Goal: Task Accomplishment & Management: Manage account settings

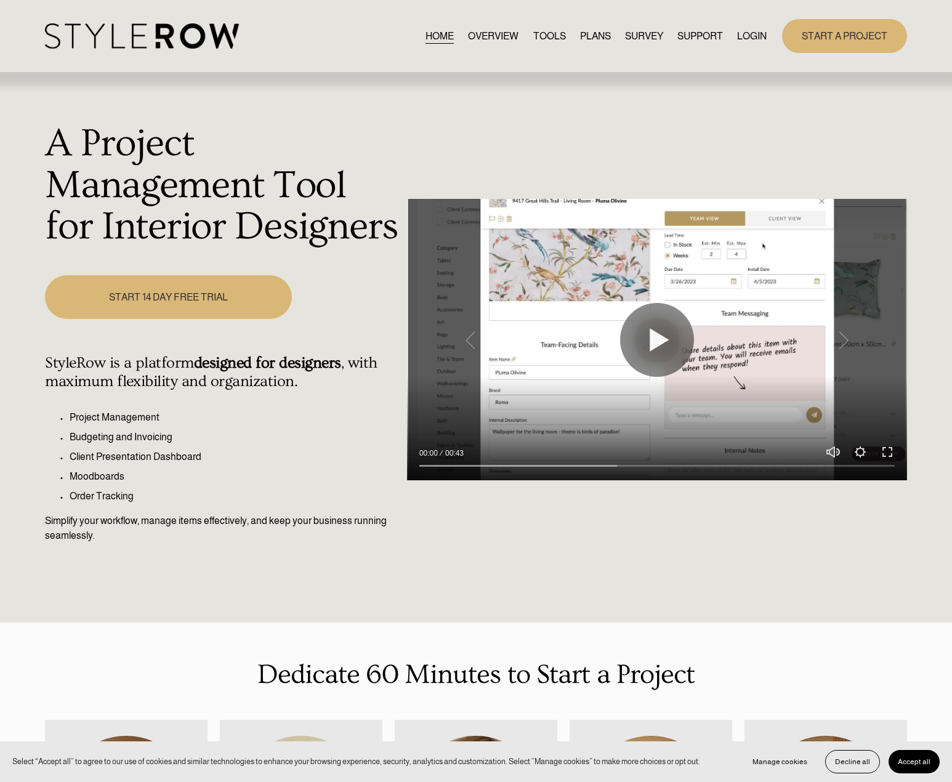
drag, startPoint x: 741, startPoint y: 24, endPoint x: 744, endPoint y: 36, distance: 12.6
click at [744, 27] on div "HOME OVERVIEW TOOLS PLANS SURVEY SUPPORT QUESTIONS" at bounding box center [406, 35] width 722 height 25
click at [746, 37] on link "LOGIN" at bounding box center [752, 36] width 30 height 17
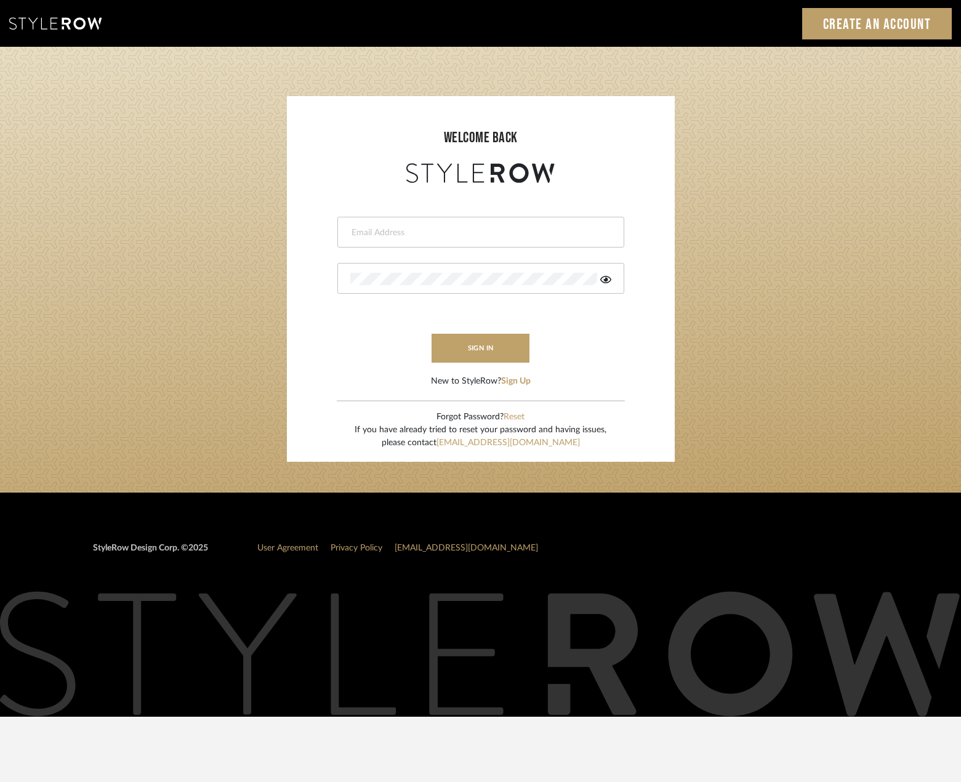
click at [489, 235] on input "email" at bounding box center [479, 233] width 258 height 12
type input "saamiah@studiodb.com"
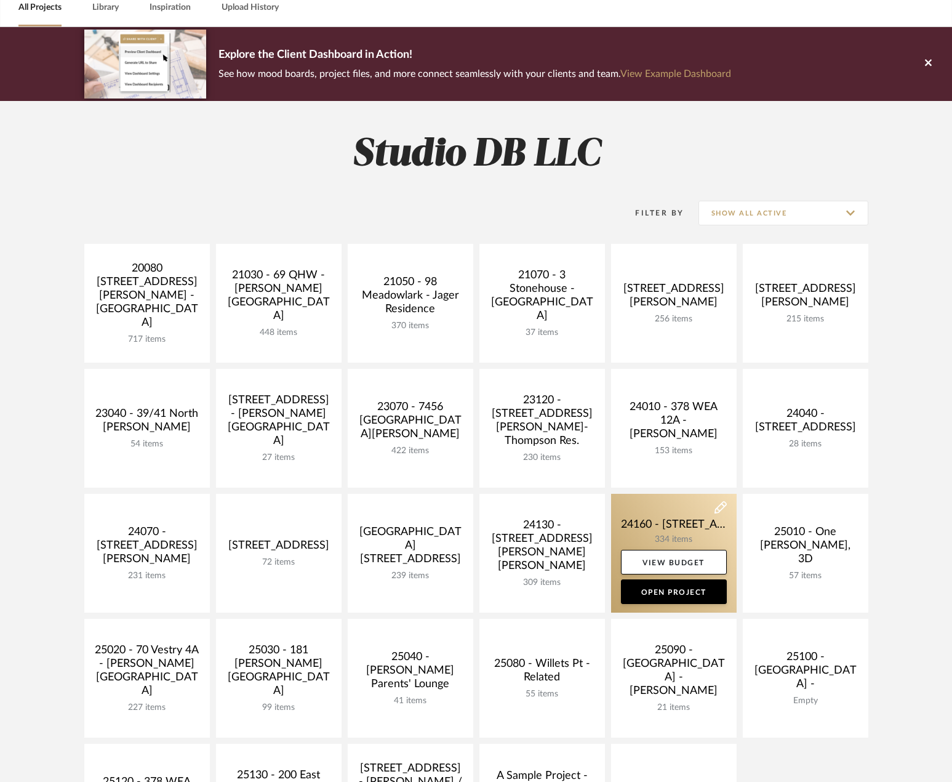
scroll to position [123, 0]
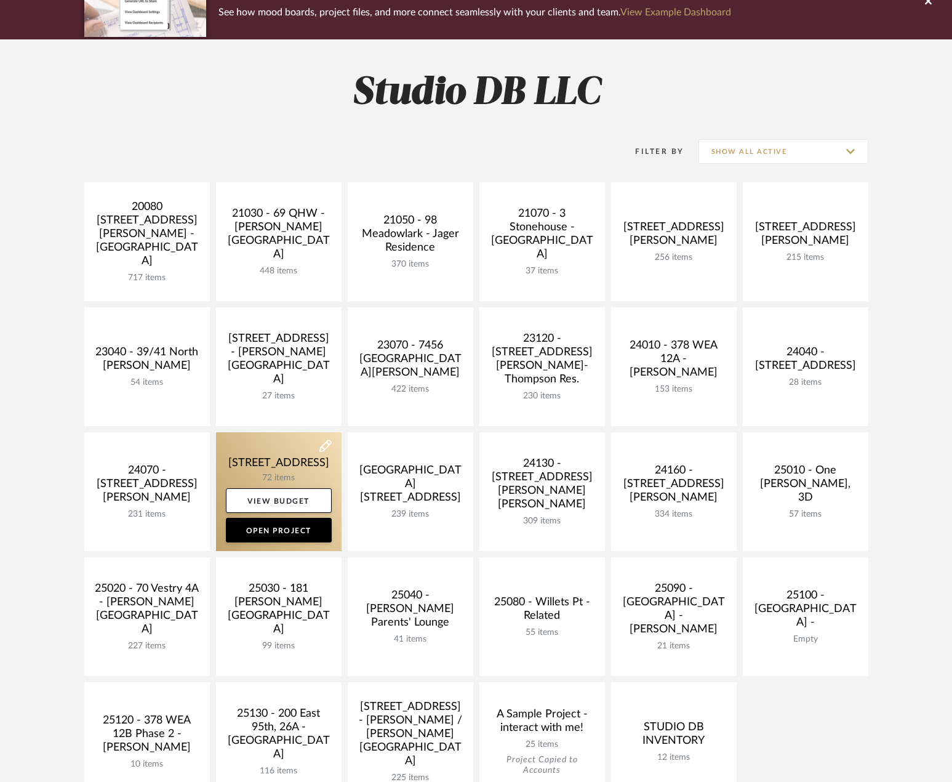
click at [289, 466] on link at bounding box center [279, 491] width 126 height 119
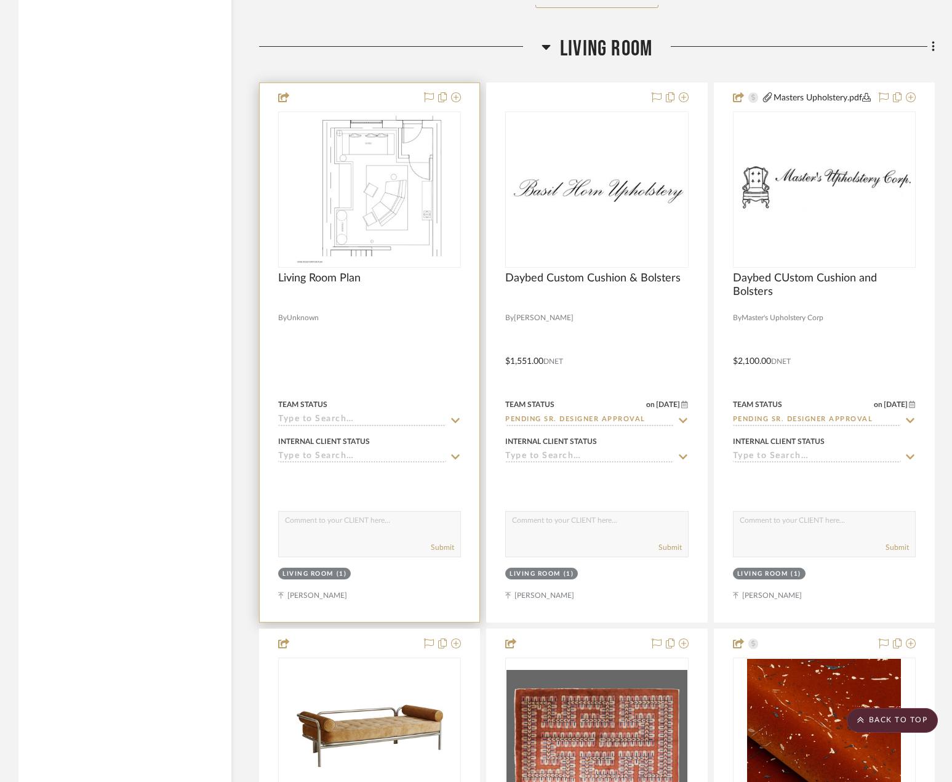
scroll to position [4679, 0]
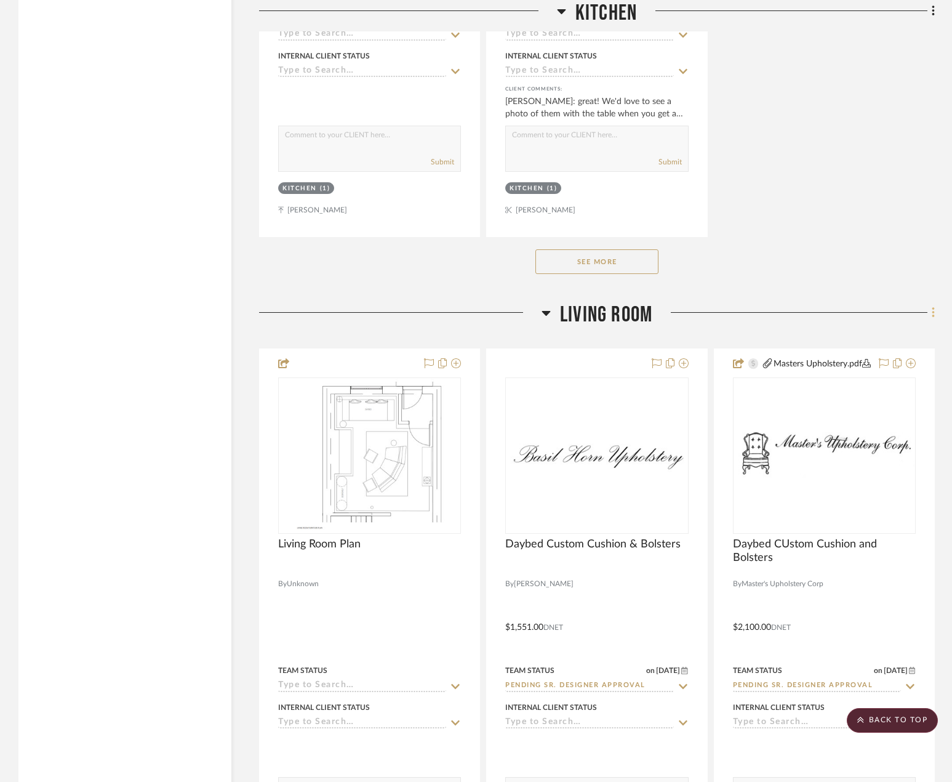
click at [928, 324] on fa-icon at bounding box center [932, 314] width 8 height 20
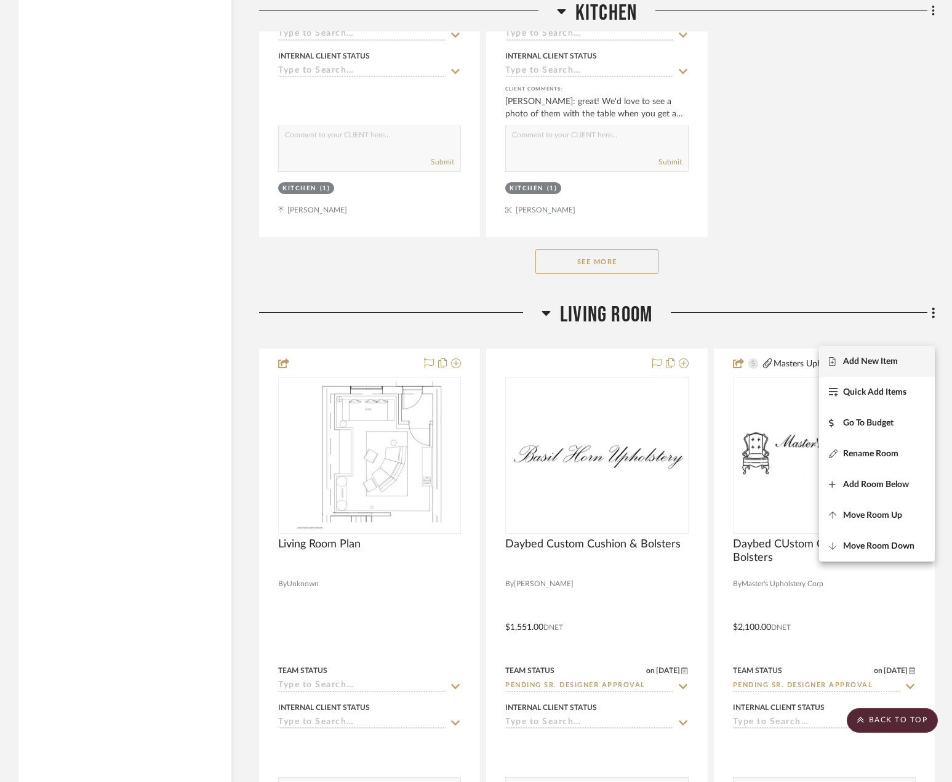
click at [893, 360] on span "Add New Item" at bounding box center [870, 361] width 55 height 10
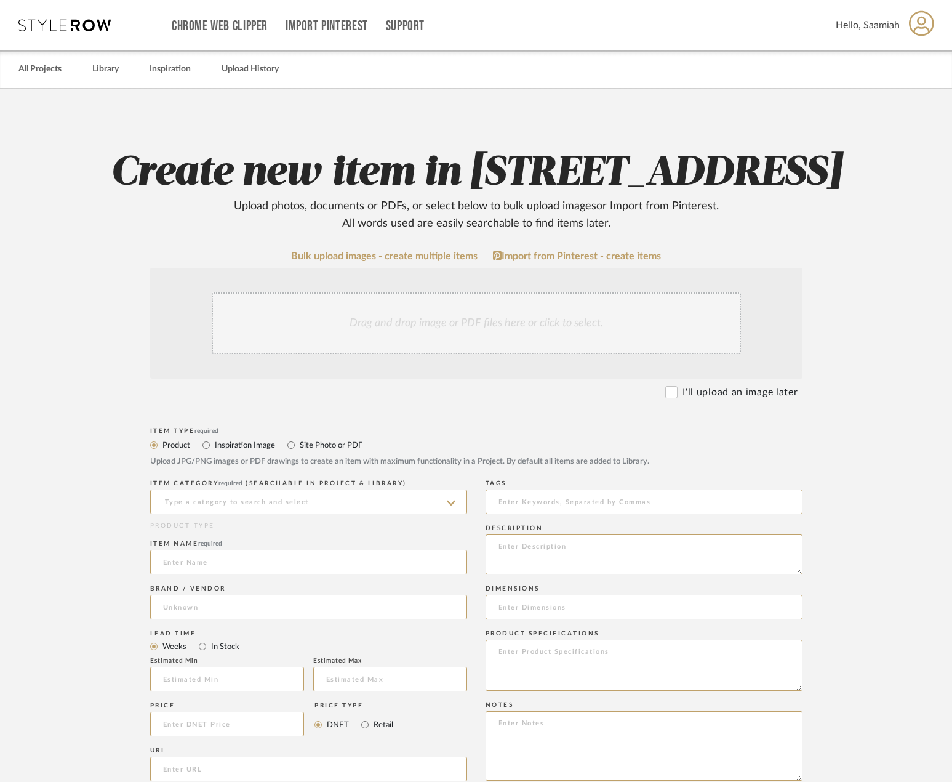
click at [842, 359] on form "Bulk upload images - create multiple items Import from Pinterest - create items…" at bounding box center [476, 697] width 784 height 893
click at [328, 514] on input at bounding box center [308, 501] width 317 height 25
click at [316, 586] on div "Fabrics" at bounding box center [309, 581] width 316 height 31
type input "Fabrics"
click at [268, 574] on input at bounding box center [308, 562] width 317 height 25
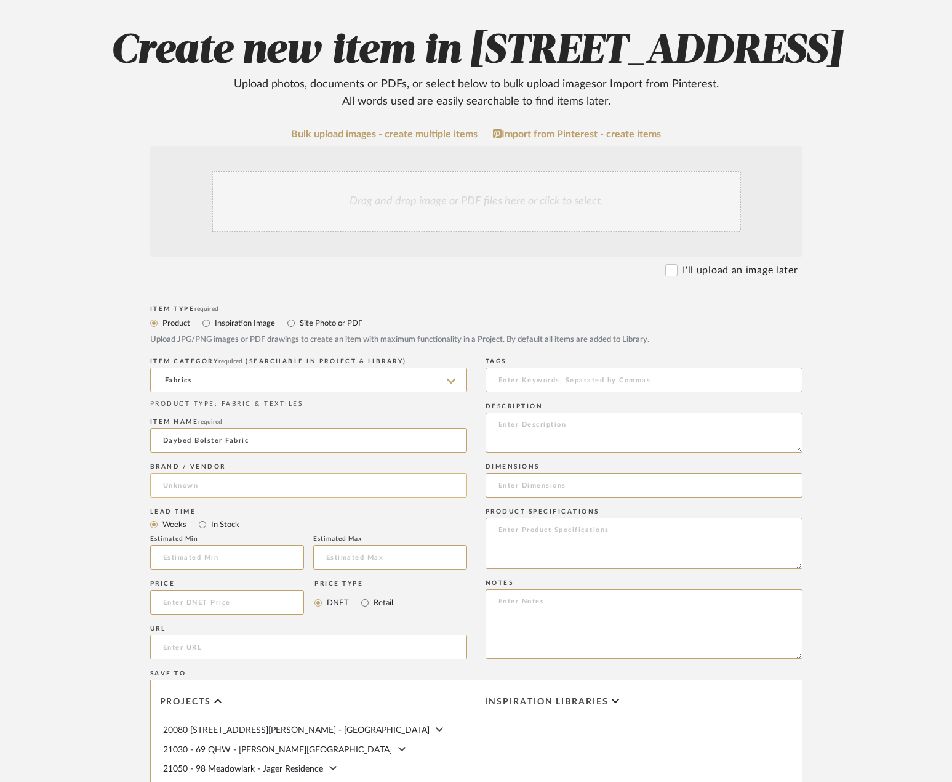
scroll to position [123, 0]
type input "Daybed Bolster Fabric"
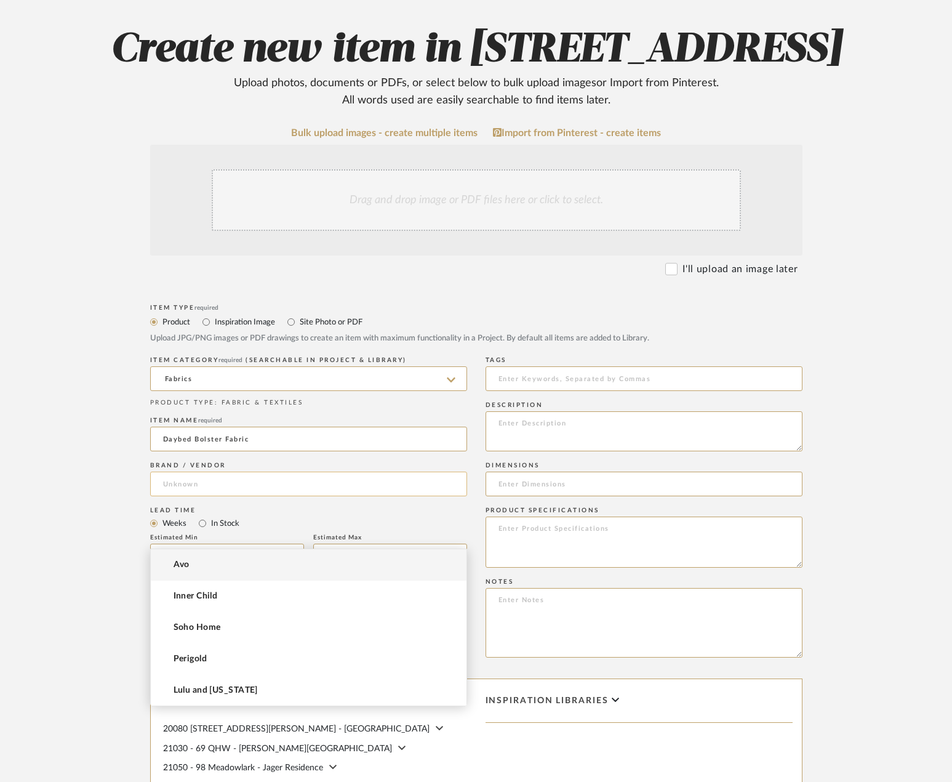
click at [306, 496] on input at bounding box center [308, 484] width 317 height 25
click at [276, 569] on mat-option "[PERSON_NAME]" at bounding box center [309, 564] width 316 height 31
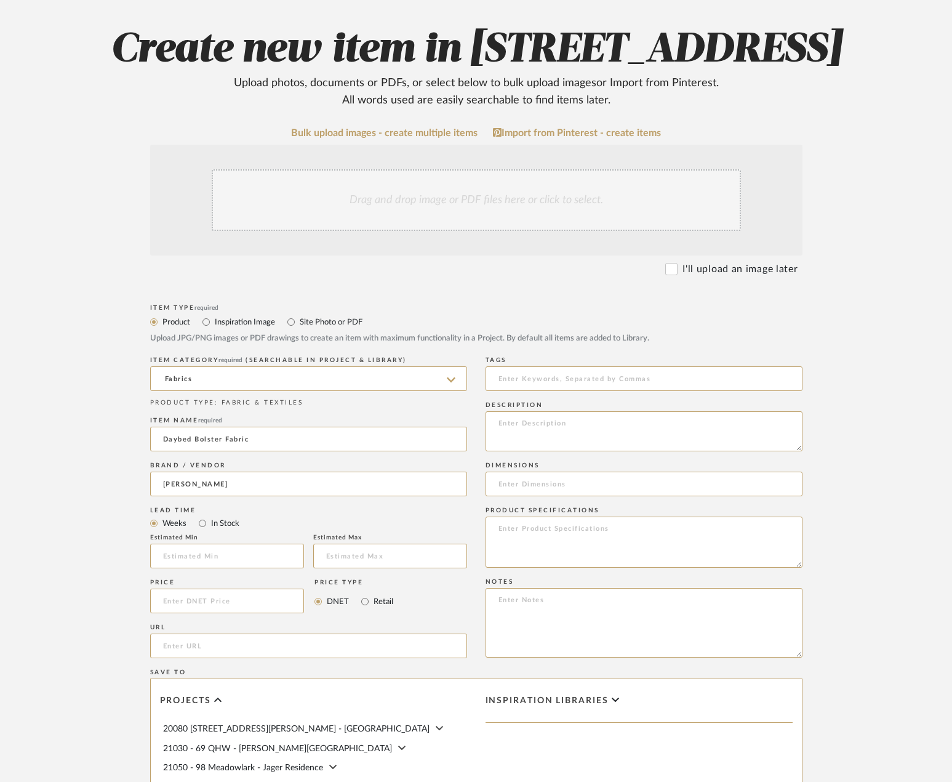
type input "[PERSON_NAME]"
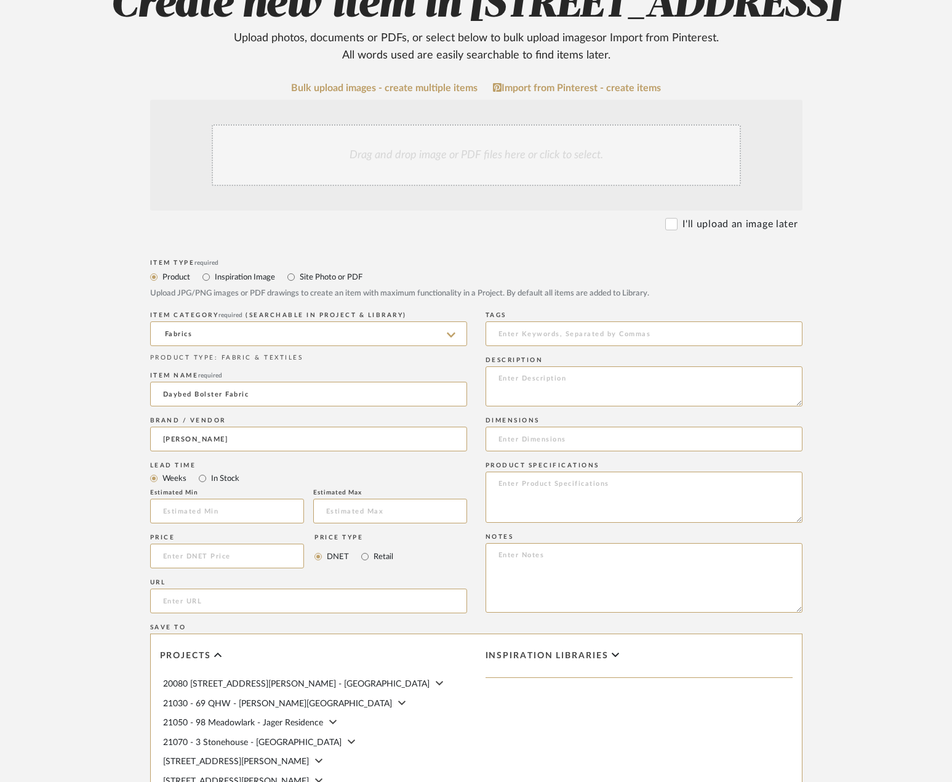
scroll to position [185, 0]
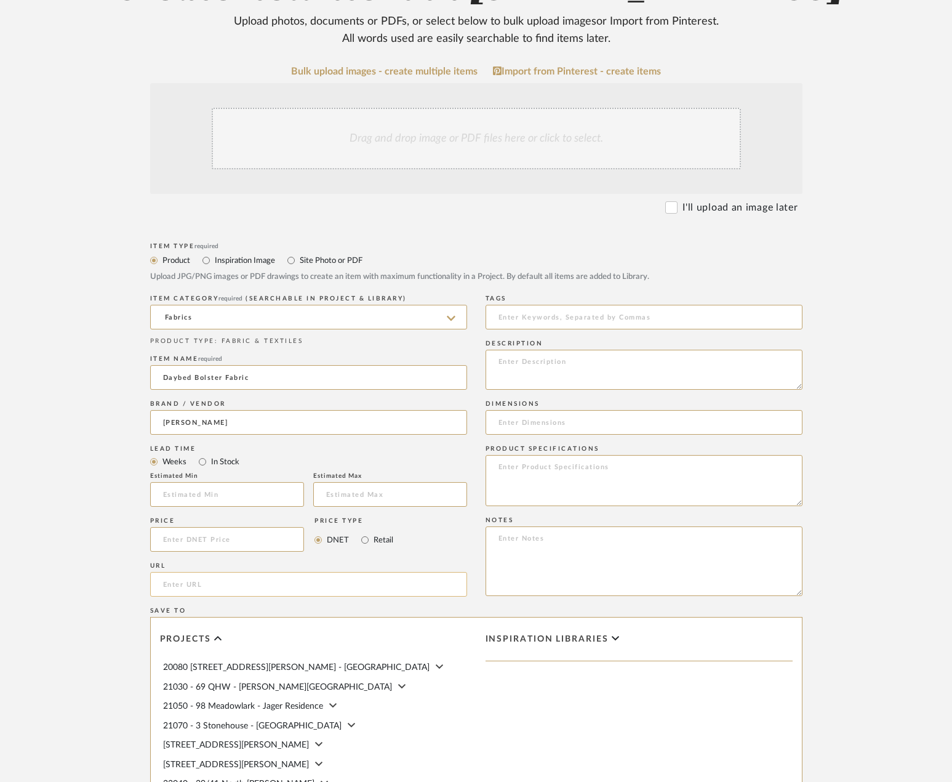
click at [249, 597] on input "url" at bounding box center [308, 584] width 317 height 25
paste input "[URL][DOMAIN_NAME]"
type input "[URL][DOMAIN_NAME]"
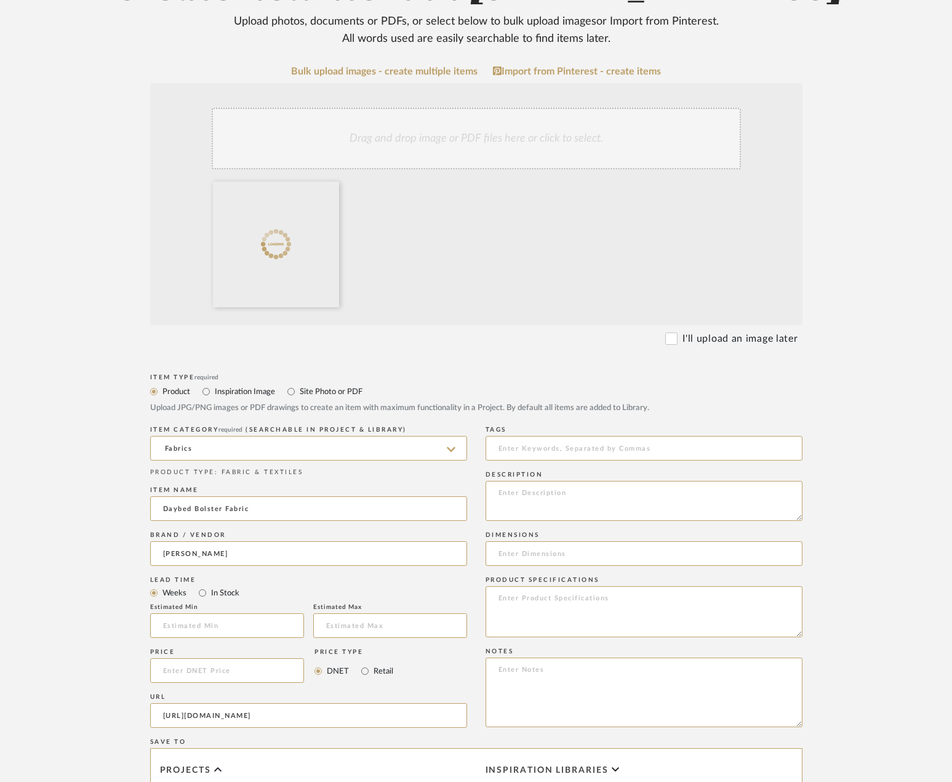
click at [890, 422] on upload-items "Create new item in [STREET_ADDRESS] Upload photos, documents or PDFs, or select…" at bounding box center [476, 512] width 952 height 1216
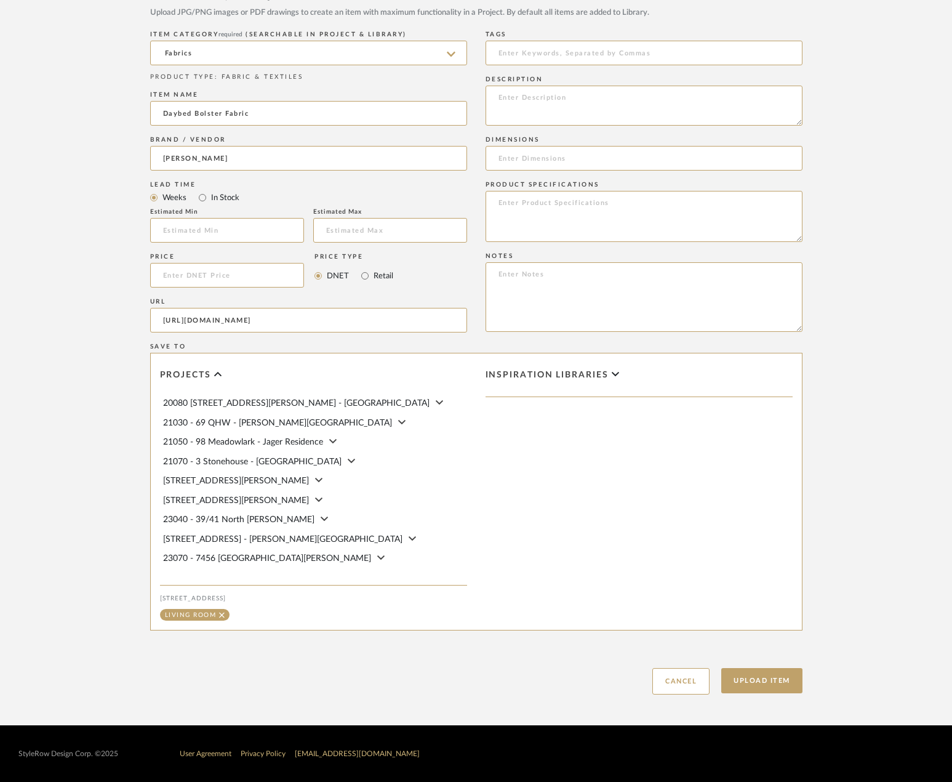
scroll to position [629, 0]
click at [764, 680] on button "Upload Item" at bounding box center [762, 680] width 81 height 25
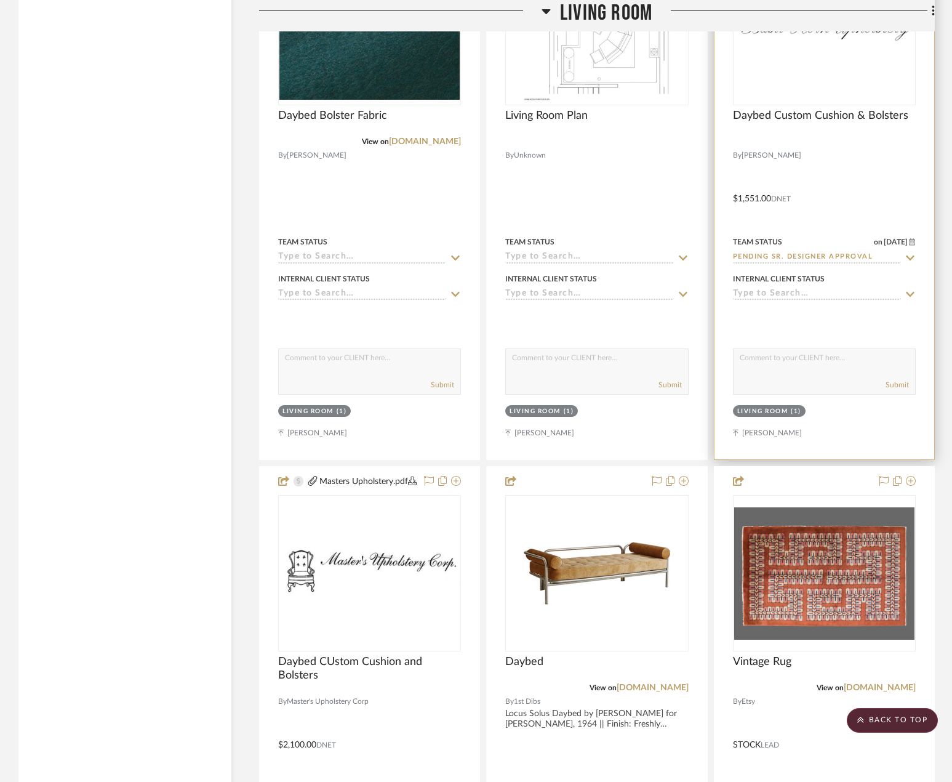
scroll to position [5169, 0]
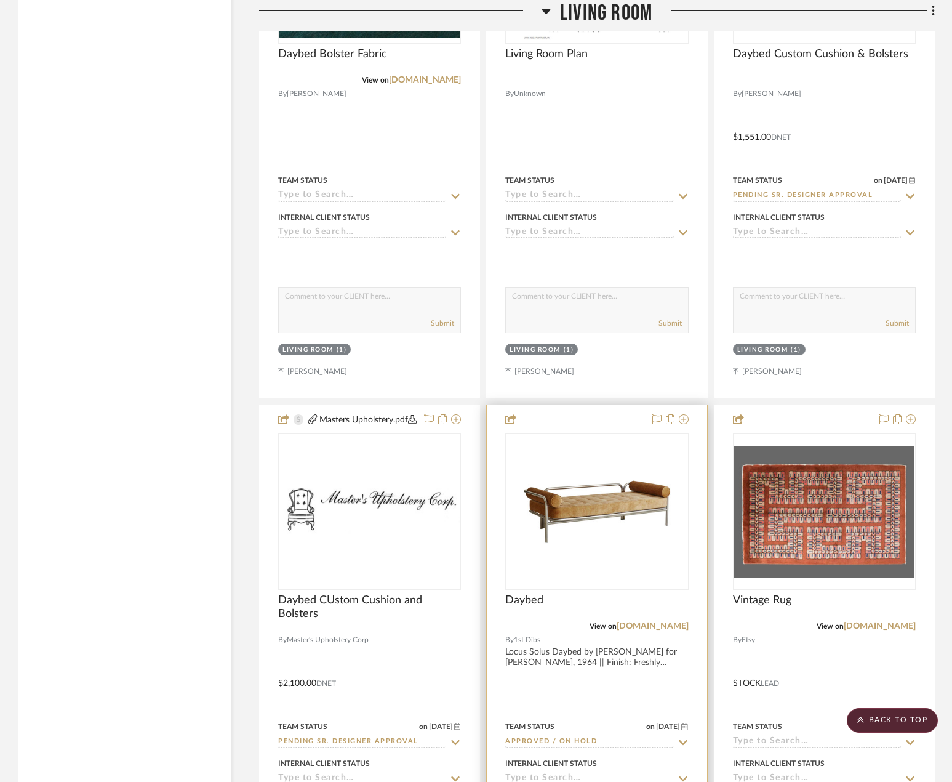
click at [550, 683] on div at bounding box center [597, 674] width 220 height 539
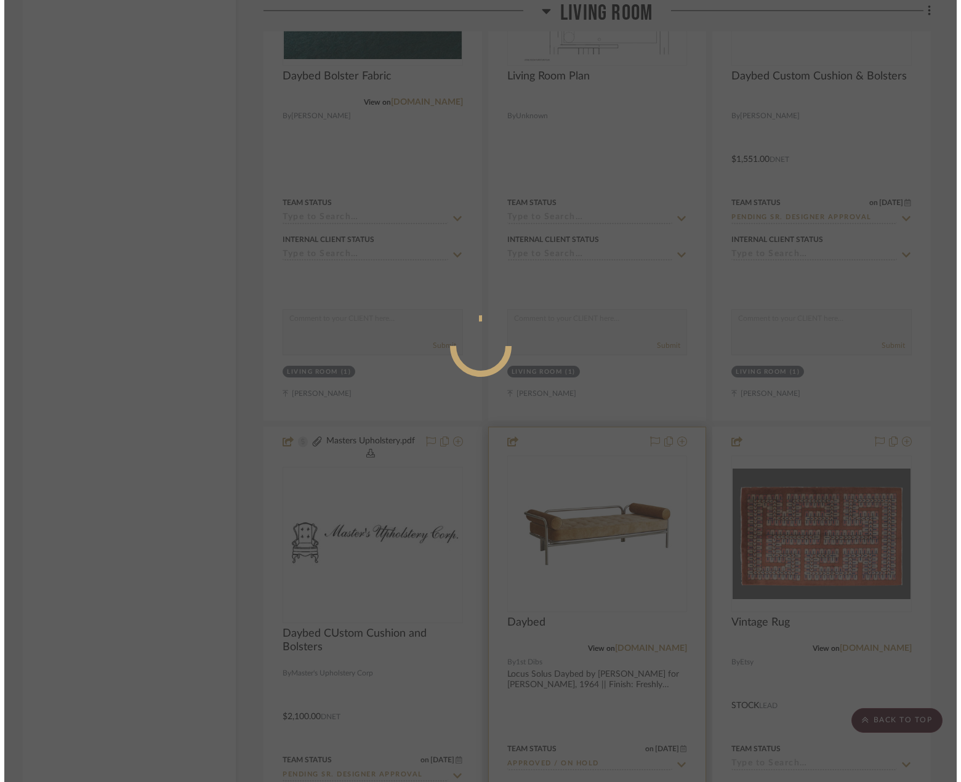
scroll to position [0, 0]
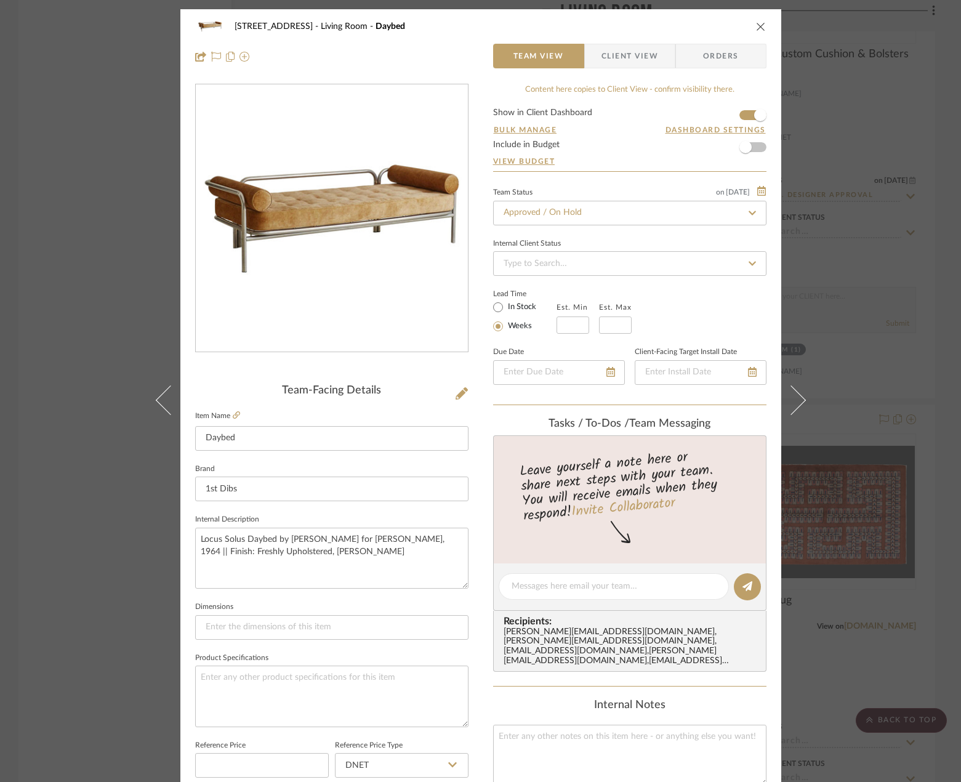
click at [882, 333] on div "24080 - [STREET_ADDRESS] Living Room Daybed Team View Client View Orders Team-F…" at bounding box center [480, 391] width 961 height 782
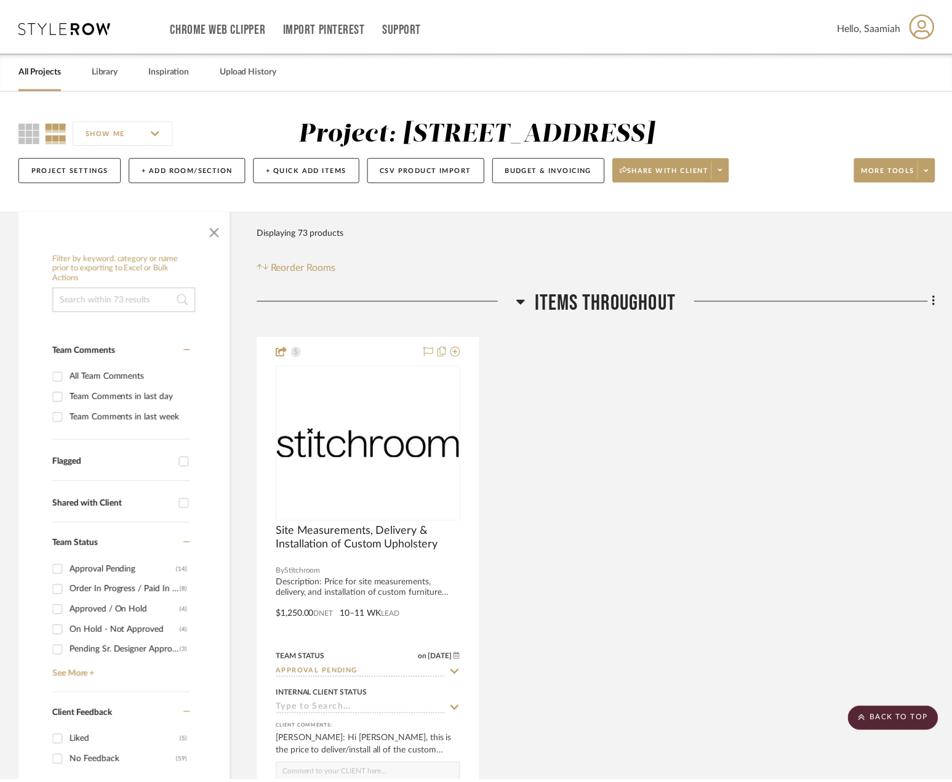
scroll to position [5169, 0]
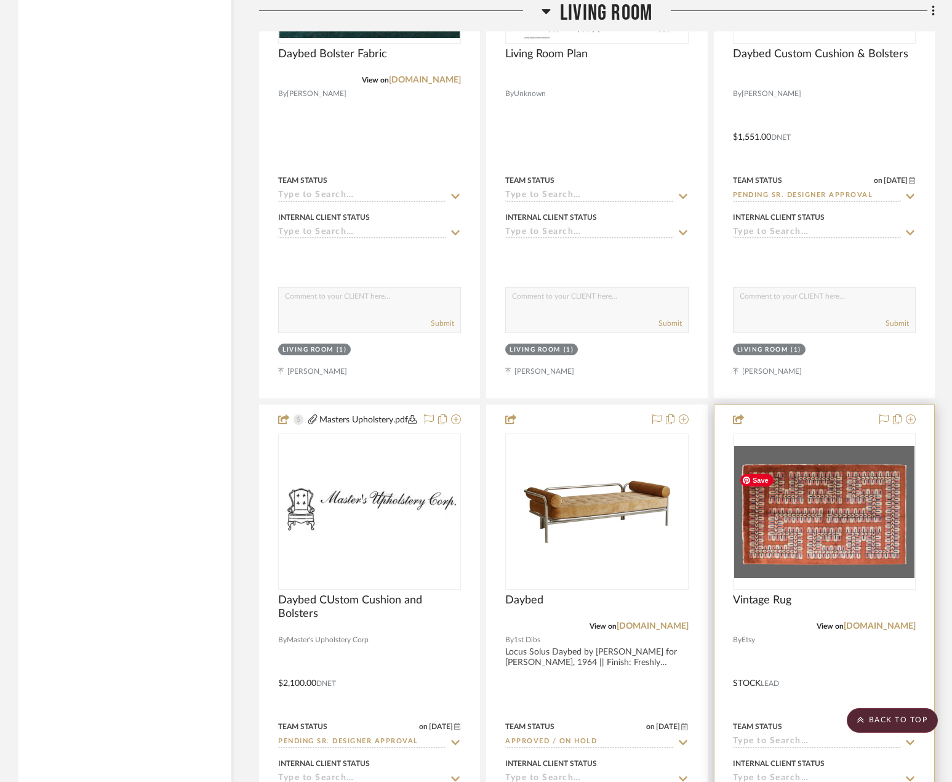
click at [823, 497] on img "0" at bounding box center [824, 512] width 180 height 132
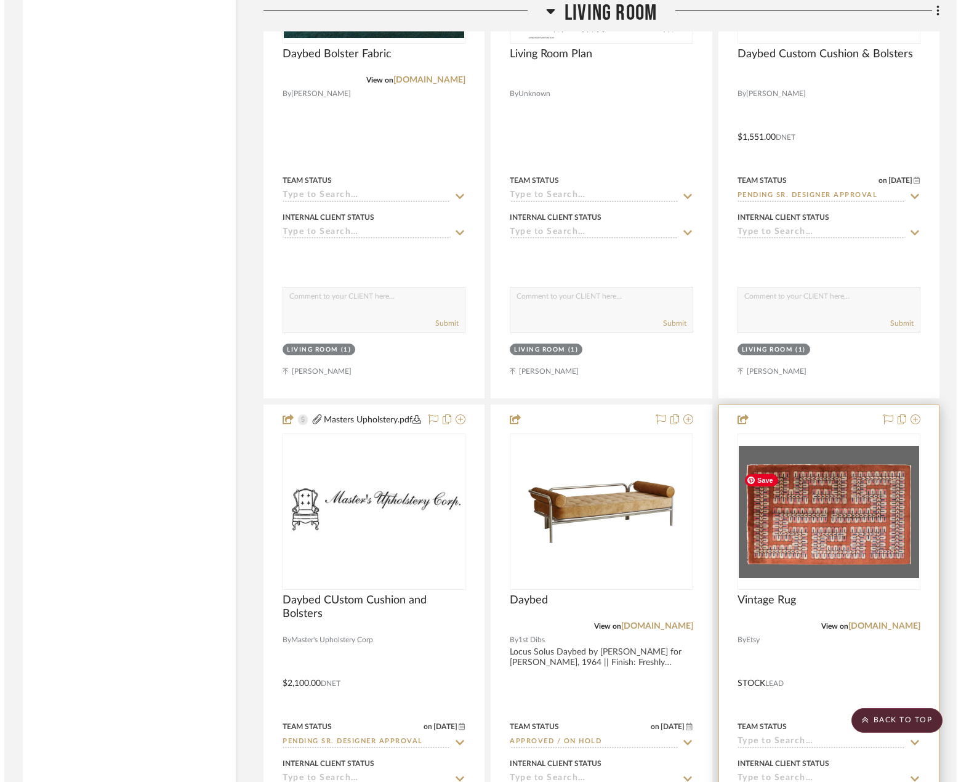
scroll to position [0, 0]
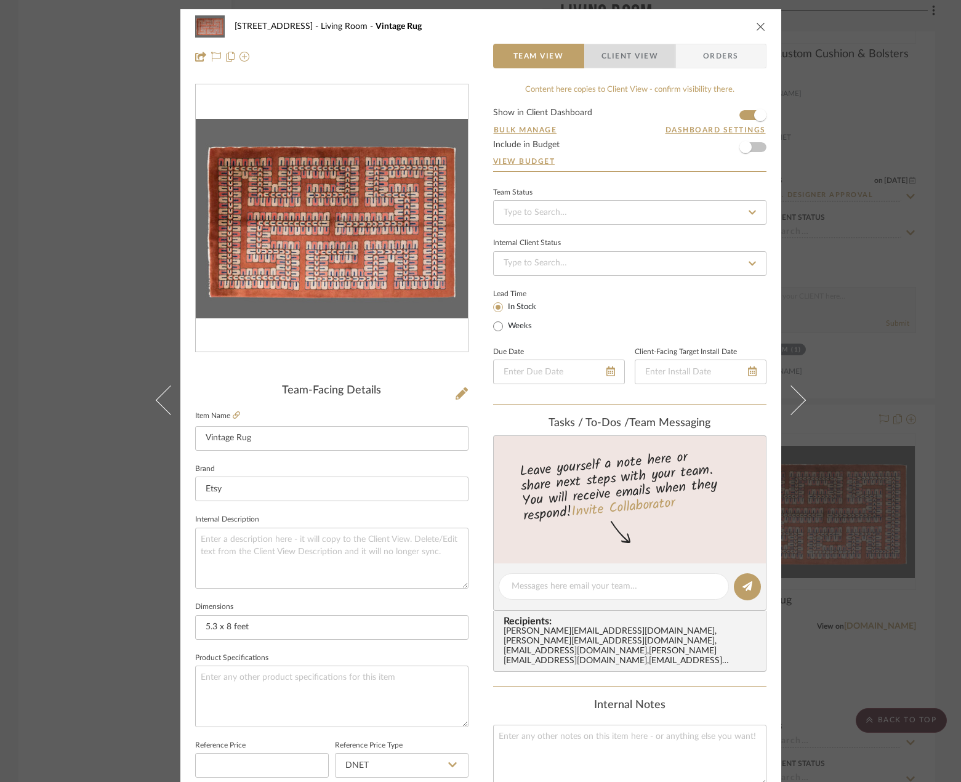
click at [638, 50] on span "Client View" at bounding box center [629, 56] width 57 height 25
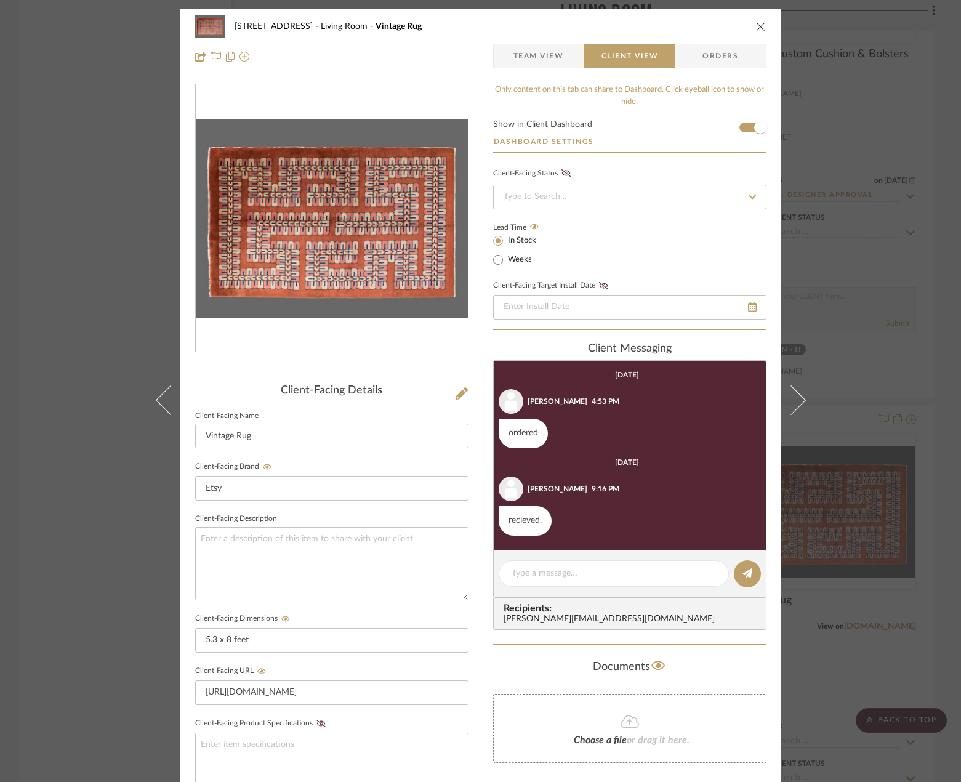
click at [762, 30] on div "[STREET_ADDRESS] Living Room Vintage Rug Team View Client View Orders" at bounding box center [480, 41] width 601 height 65
click at [757, 27] on icon "close" at bounding box center [761, 27] width 10 height 10
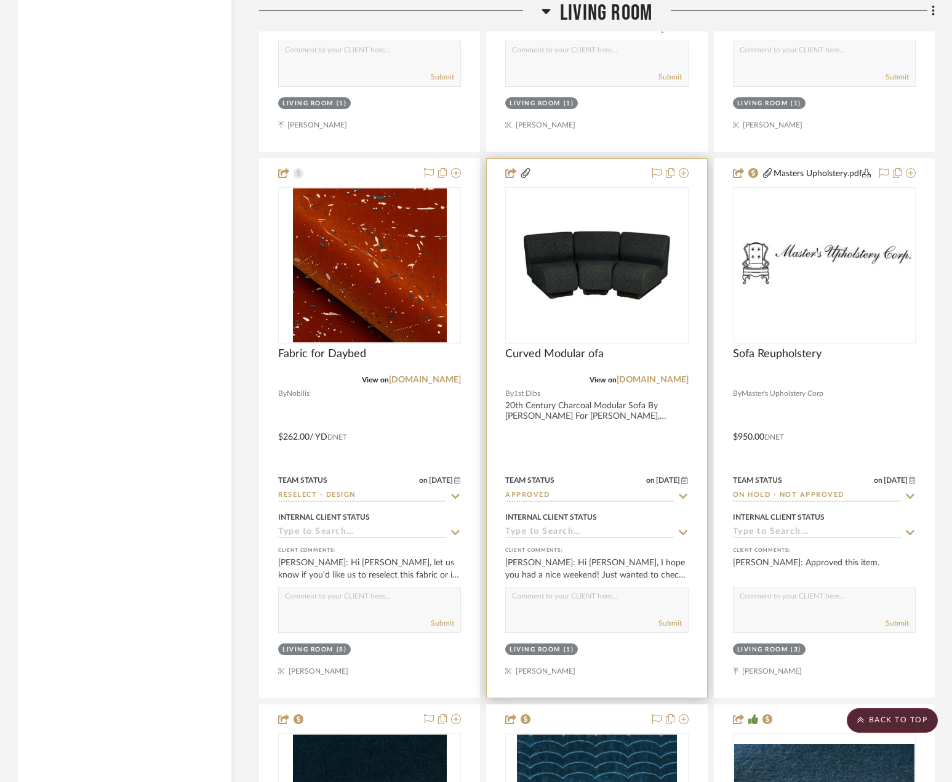
scroll to position [5969, 0]
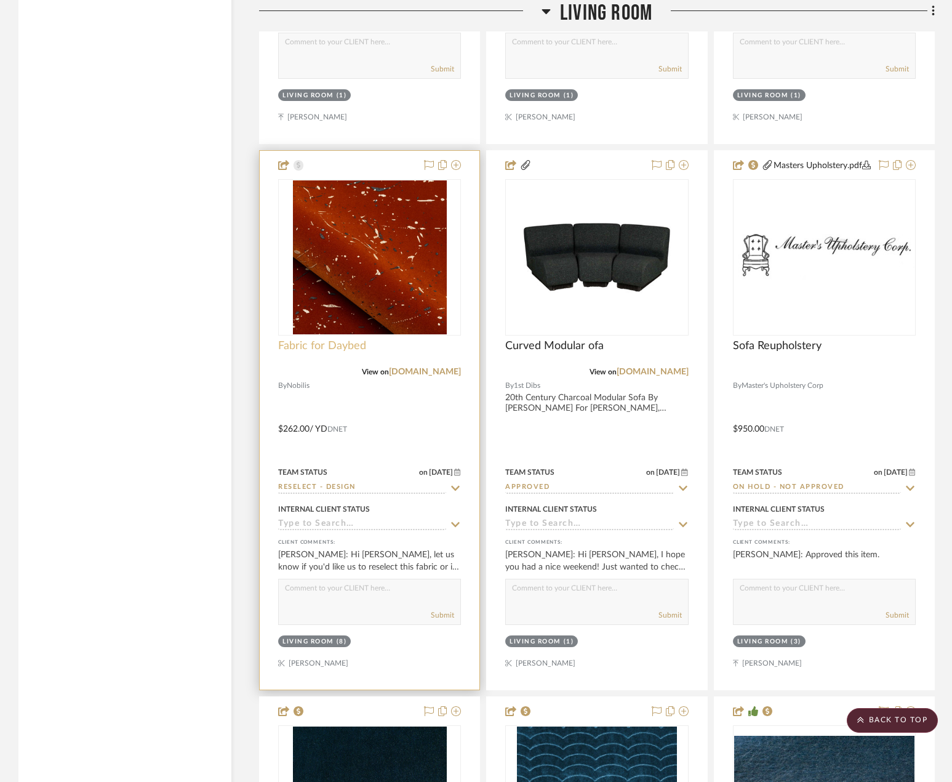
click at [337, 353] on span "Fabric for Daybed" at bounding box center [322, 346] width 88 height 14
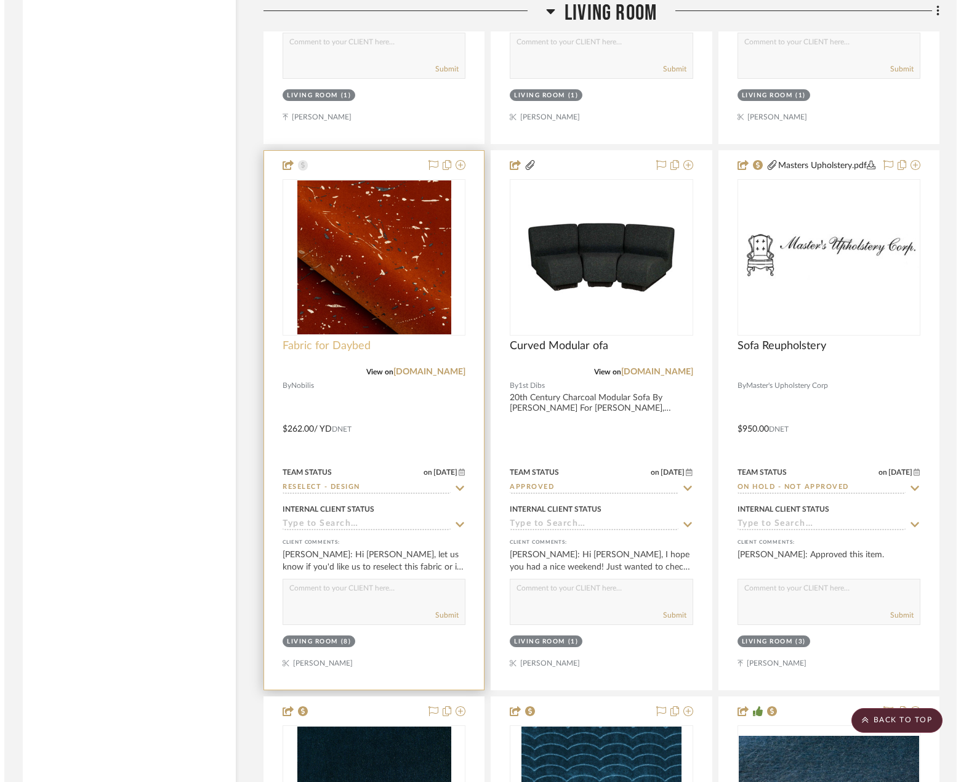
scroll to position [0, 0]
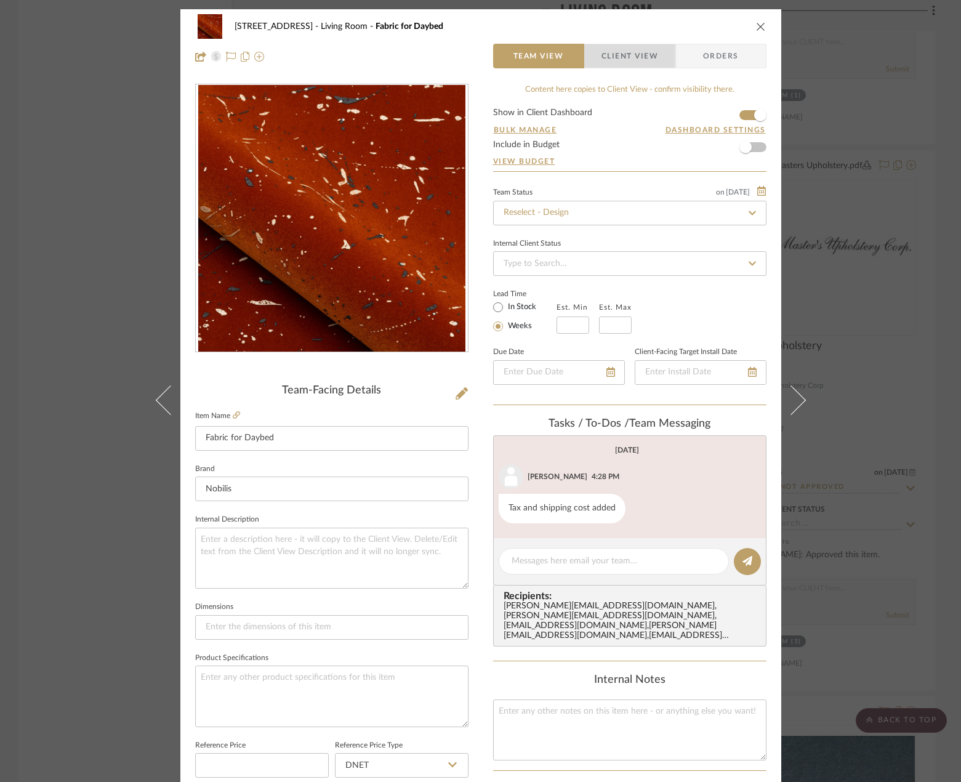
click at [624, 55] on span "Client View" at bounding box center [629, 56] width 57 height 25
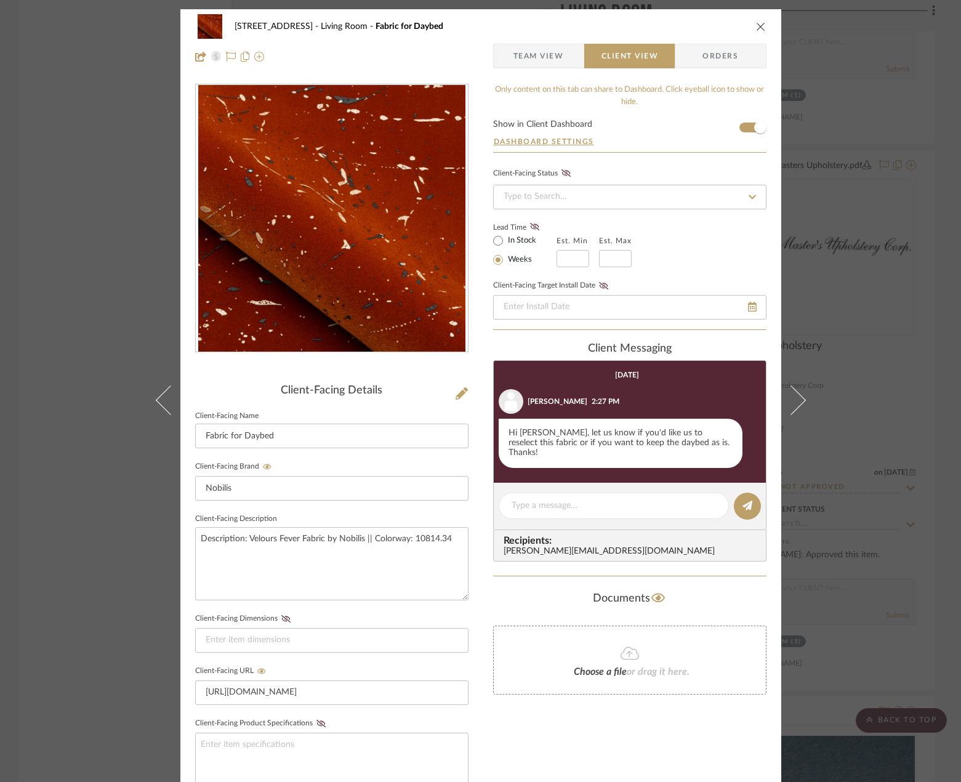
drag, startPoint x: 525, startPoint y: 52, endPoint x: 592, endPoint y: 54, distance: 66.5
click at [525, 53] on span "Team View" at bounding box center [538, 56] width 50 height 25
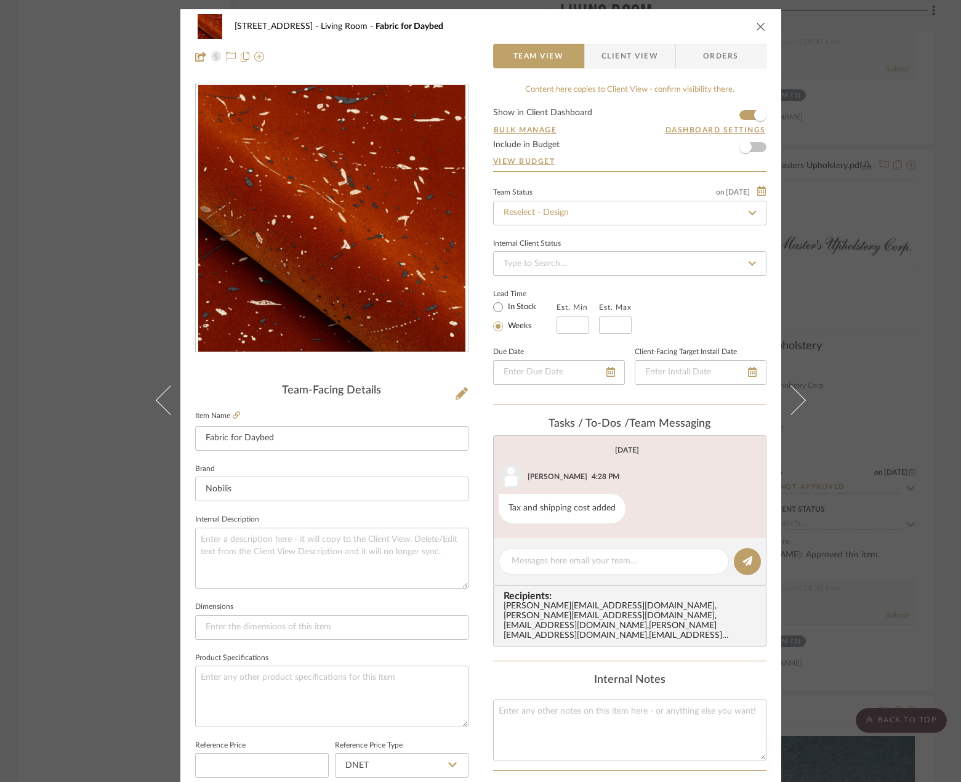
click at [813, 142] on div "24080 - [STREET_ADDRESS] Living Room Fabric for Daybed Team View Client View Or…" at bounding box center [480, 391] width 961 height 782
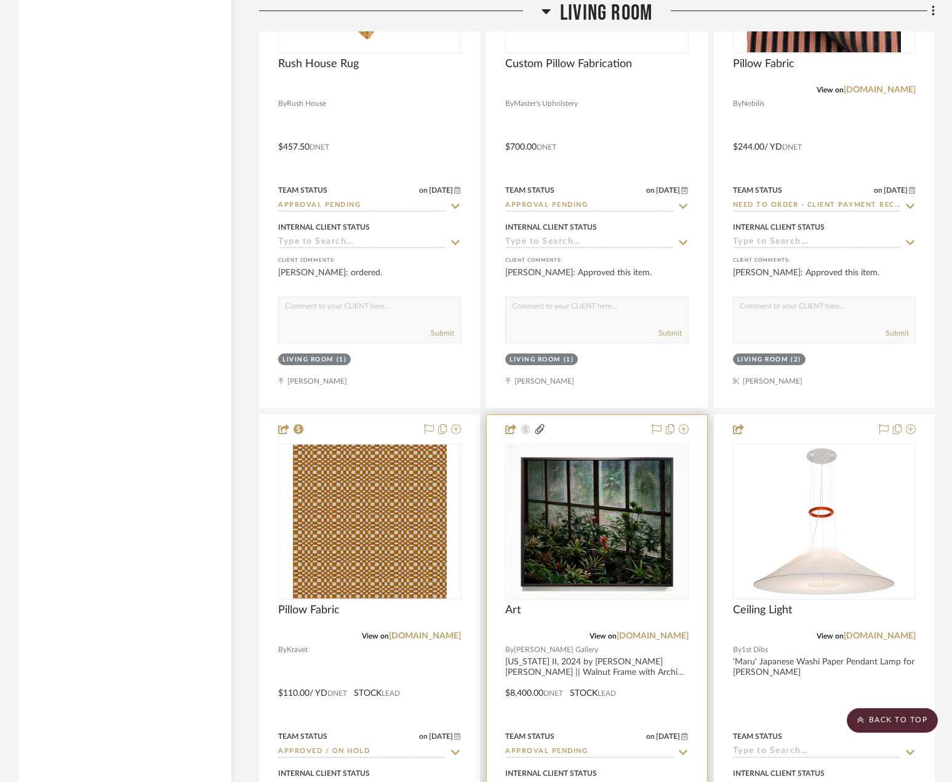
scroll to position [7323, 0]
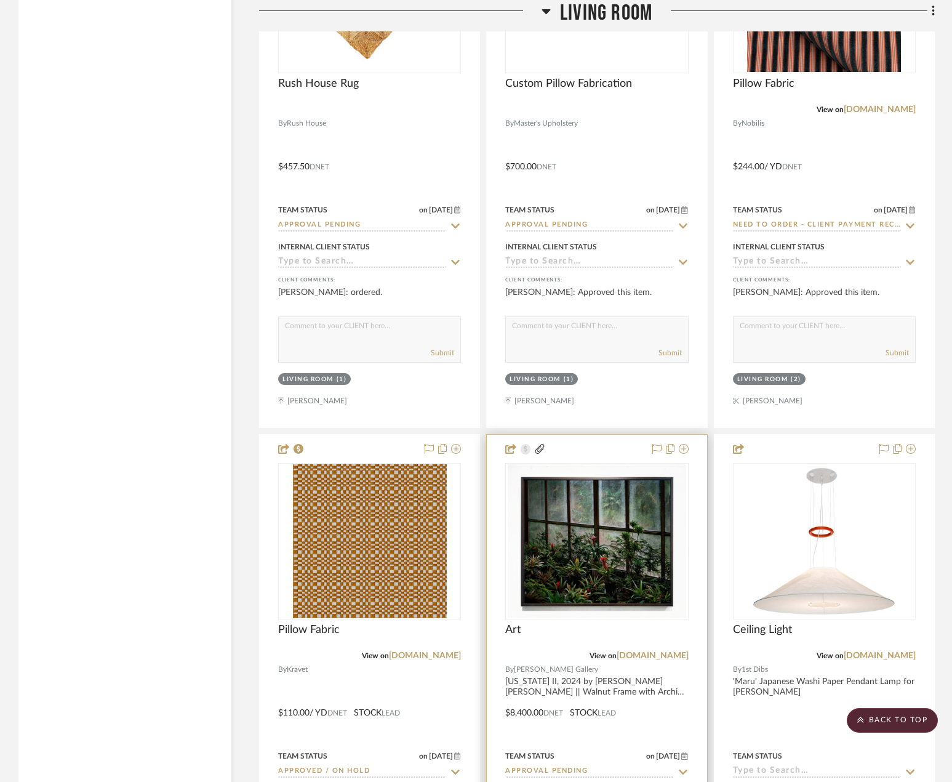
click at [645, 689] on project-item-tile "Art View on [DOMAIN_NAME] By [PERSON_NAME] Gallery [US_STATE] II, 2024 by [PERS…" at bounding box center [596, 704] width 221 height 540
click at [581, 732] on div at bounding box center [597, 704] width 220 height 539
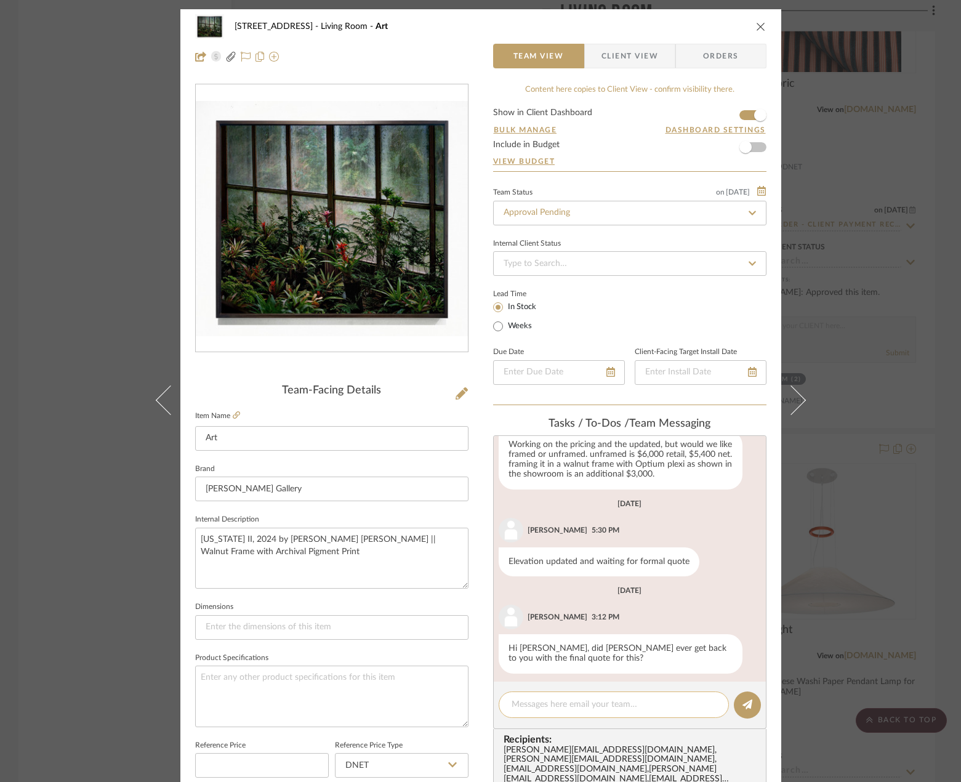
scroll to position [529, 0]
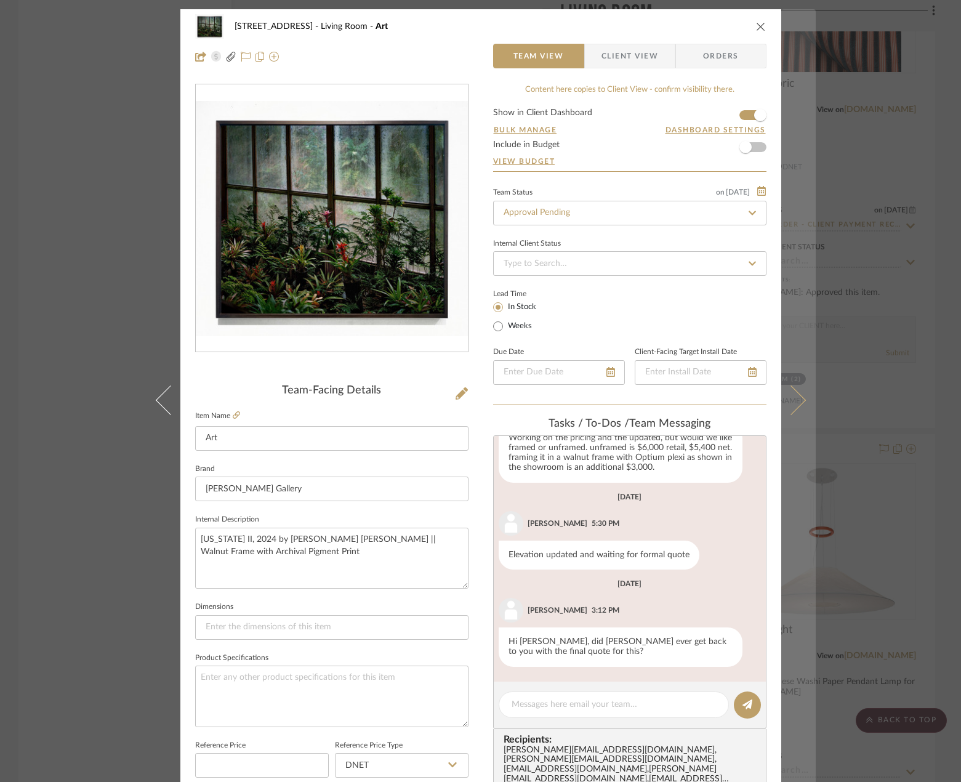
click at [792, 395] on icon at bounding box center [791, 400] width 30 height 30
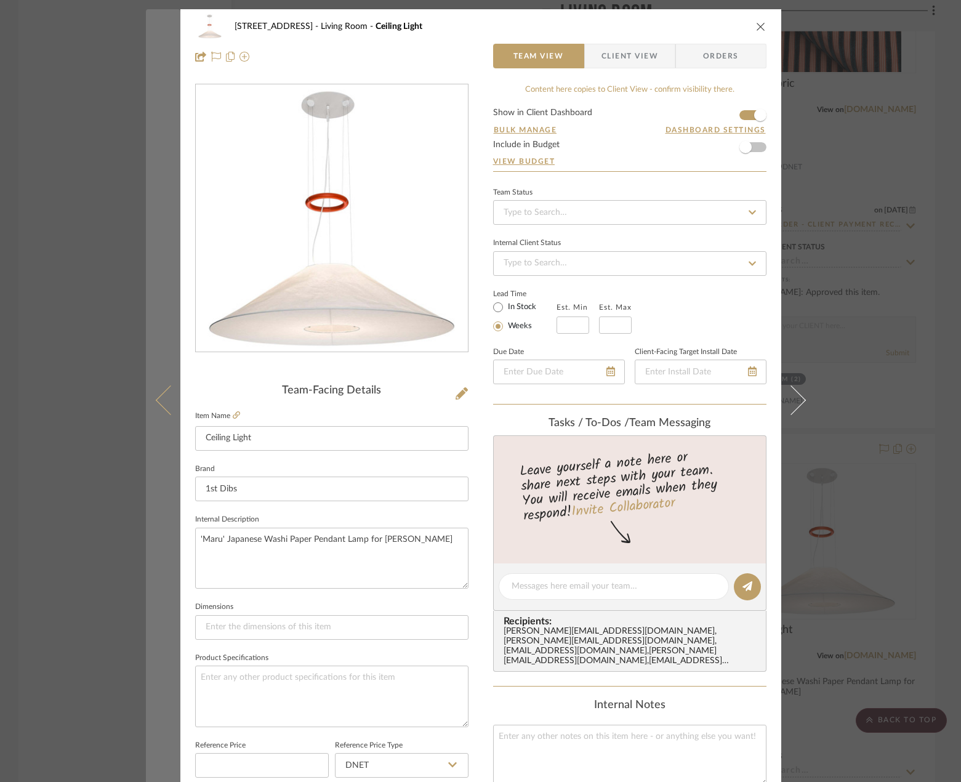
click at [159, 409] on button at bounding box center [163, 400] width 34 height 782
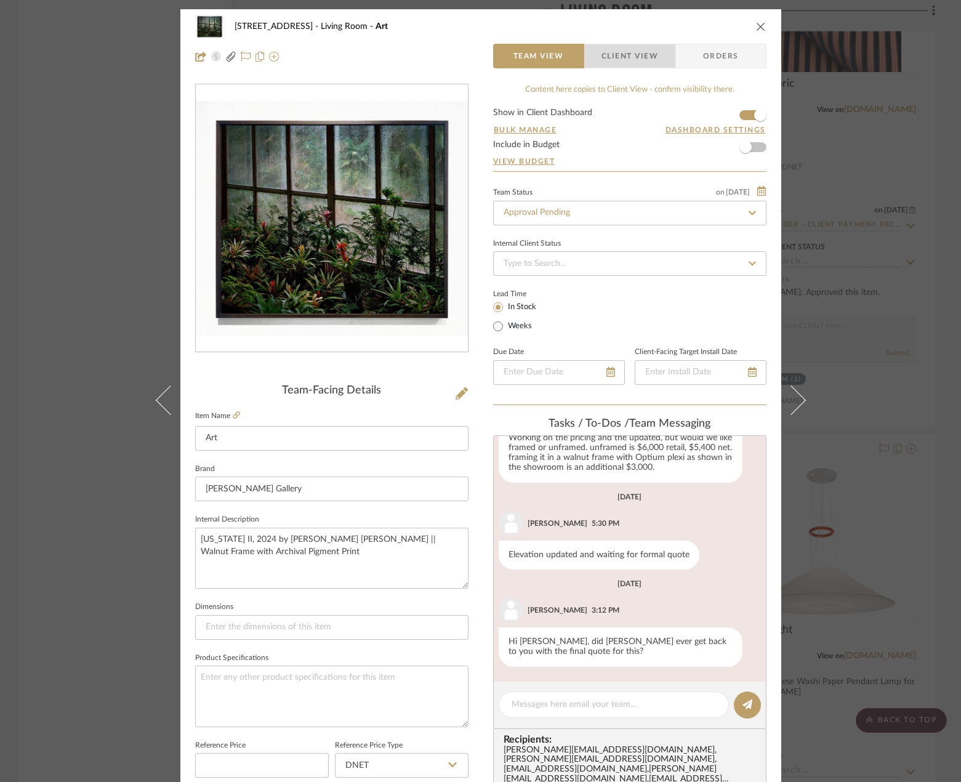
click at [649, 60] on span "Client View" at bounding box center [629, 56] width 57 height 25
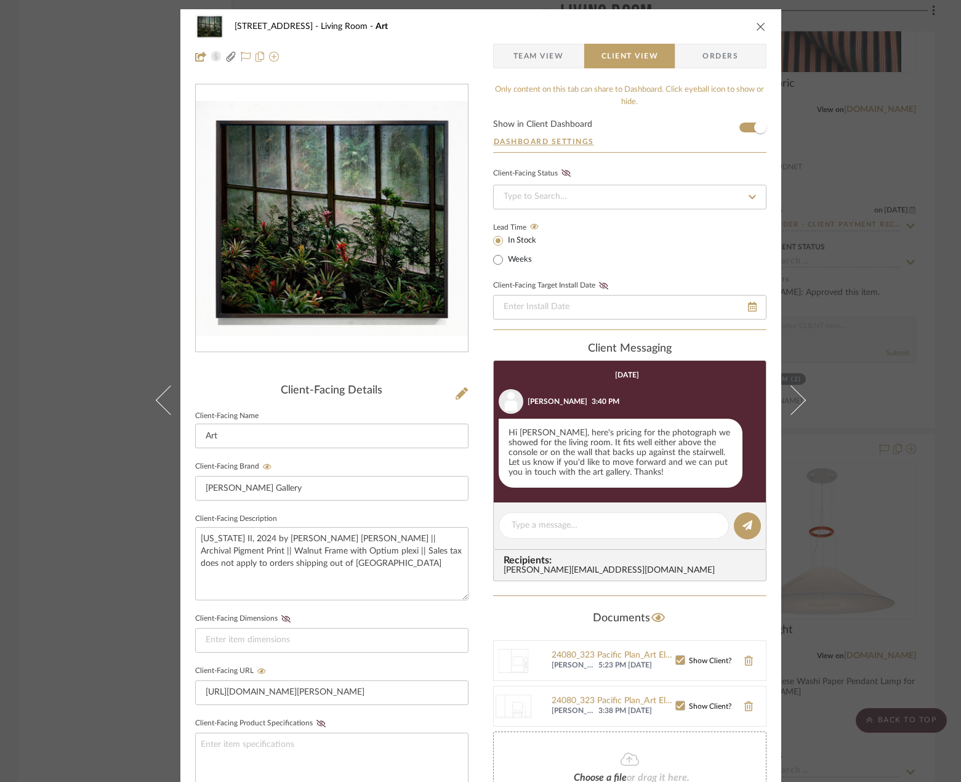
click at [915, 288] on div "24080 - [STREET_ADDRESS] Living Room Art Team View Client View Orders Client-Fa…" at bounding box center [480, 391] width 961 height 782
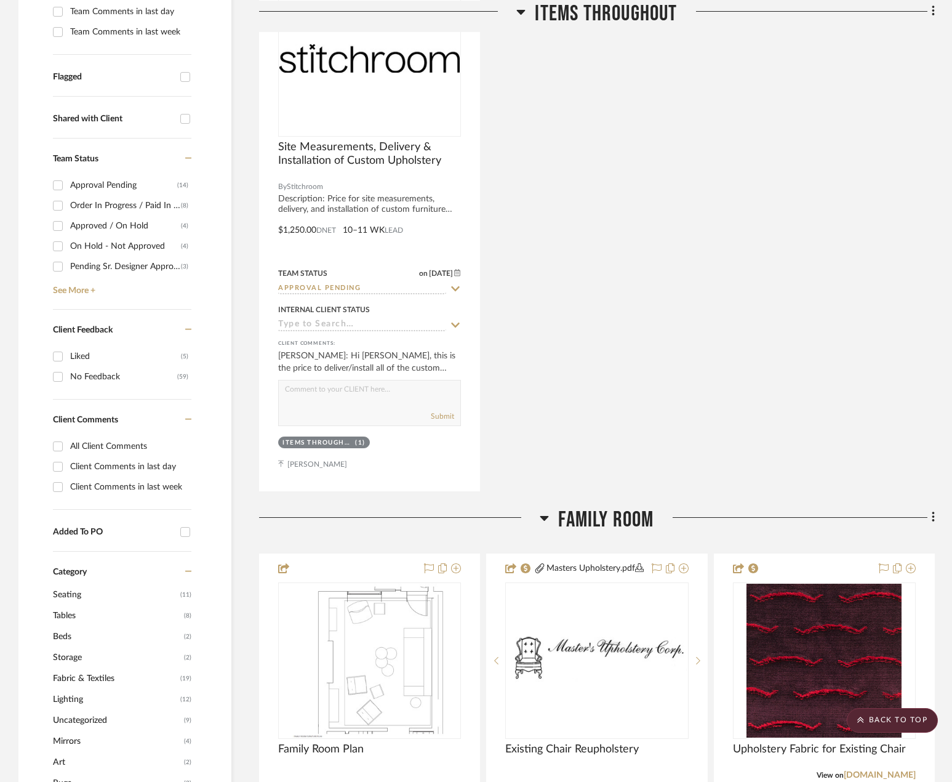
scroll to position [0, 0]
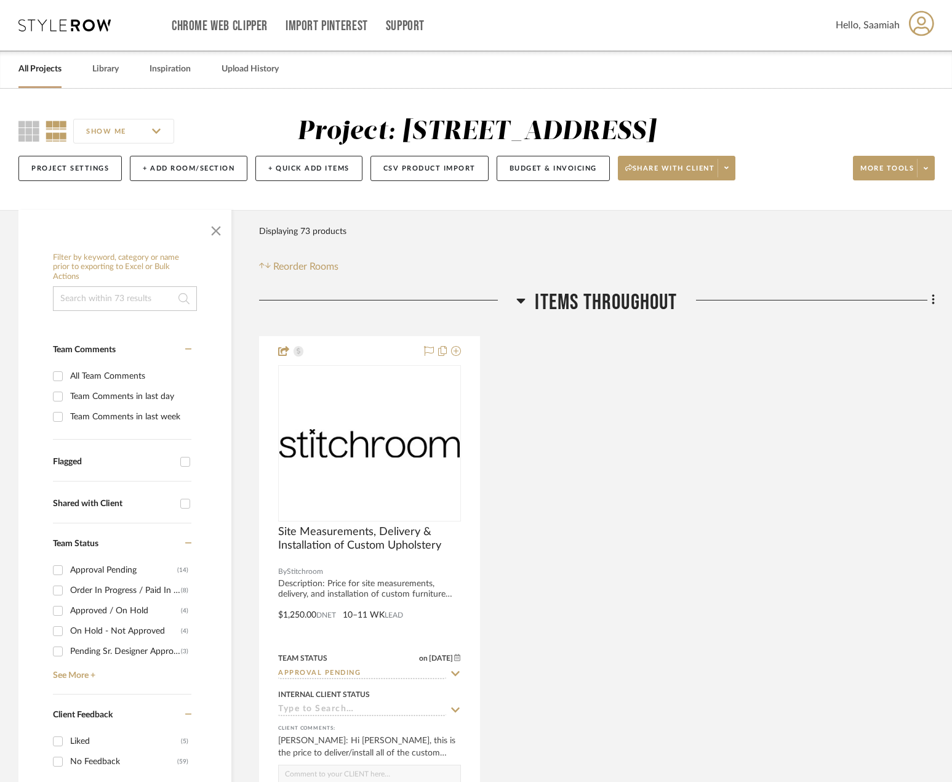
click at [39, 75] on link "All Projects" at bounding box center [39, 69] width 43 height 17
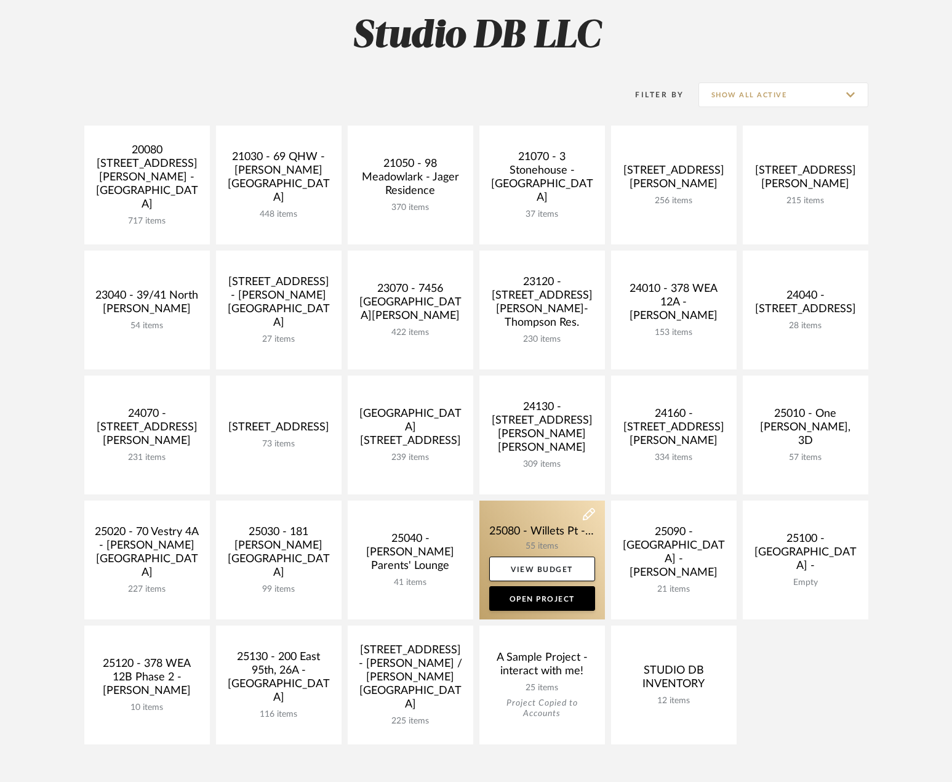
scroll to position [185, 0]
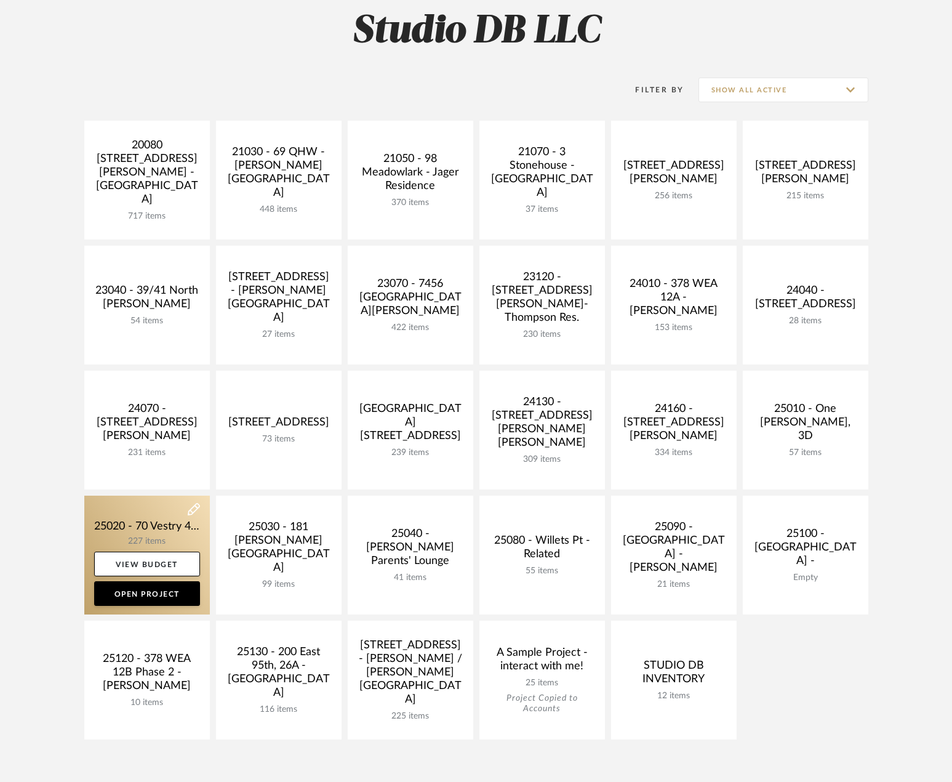
click at [163, 520] on link at bounding box center [147, 555] width 126 height 119
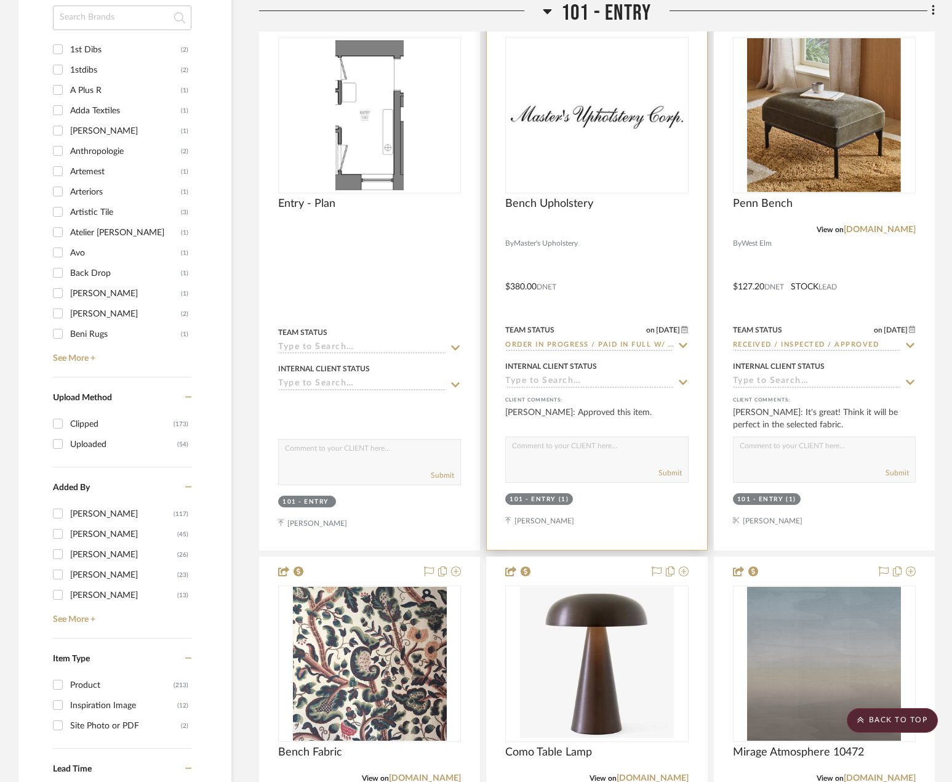
scroll to position [1662, 0]
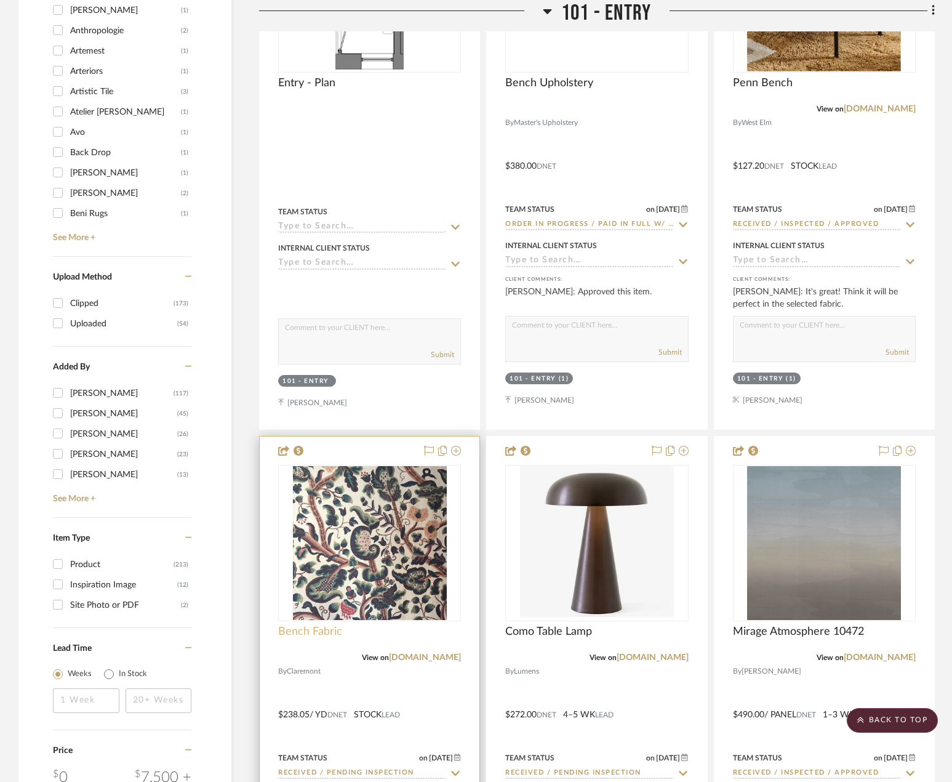
click at [331, 625] on span "Bench Fabric" at bounding box center [310, 632] width 64 height 14
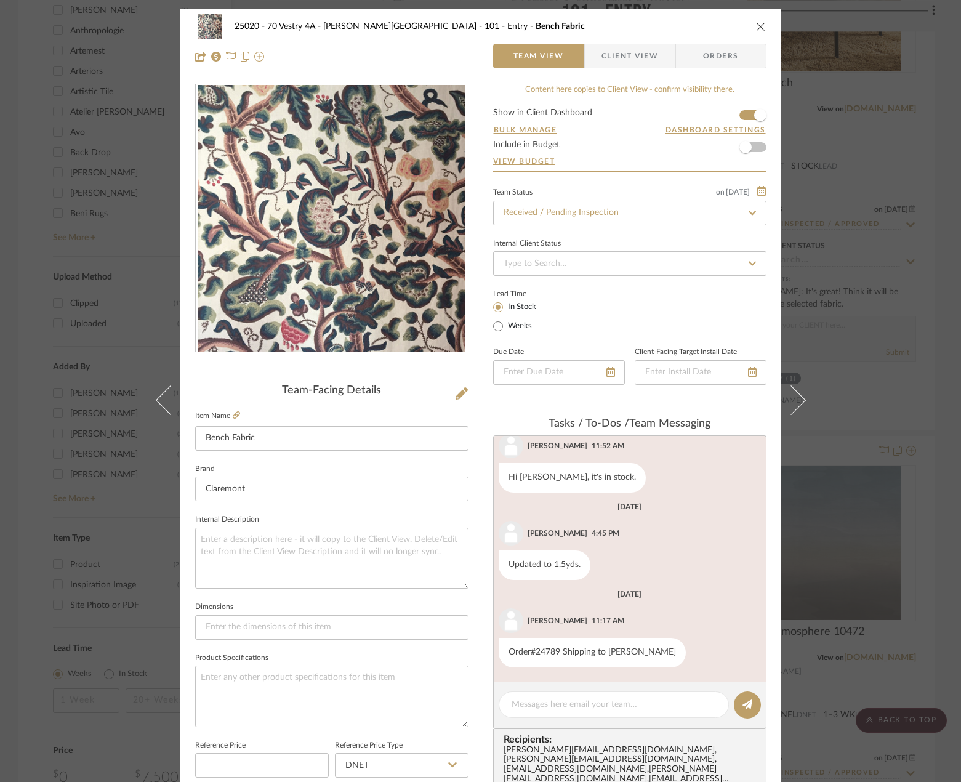
scroll to position [119, 0]
click at [642, 50] on span "Client View" at bounding box center [629, 56] width 57 height 25
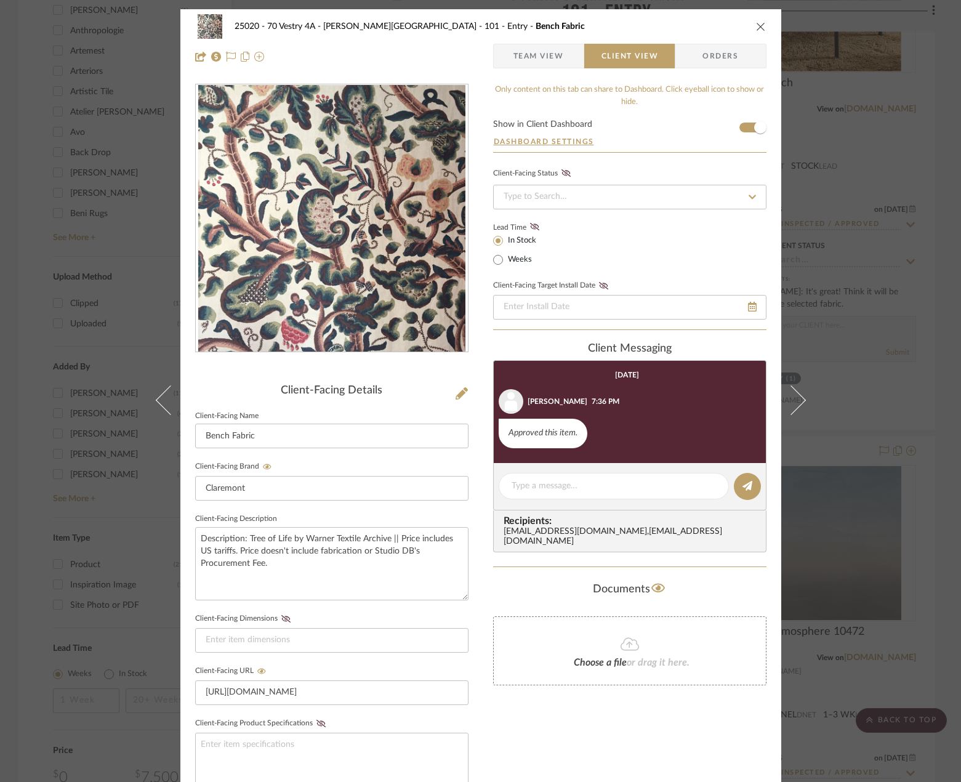
click at [880, 268] on div "25020 - 70 Vestry 4A - [PERSON_NAME] 101 - Entry Bench Fabric Team View Client …" at bounding box center [480, 391] width 961 height 782
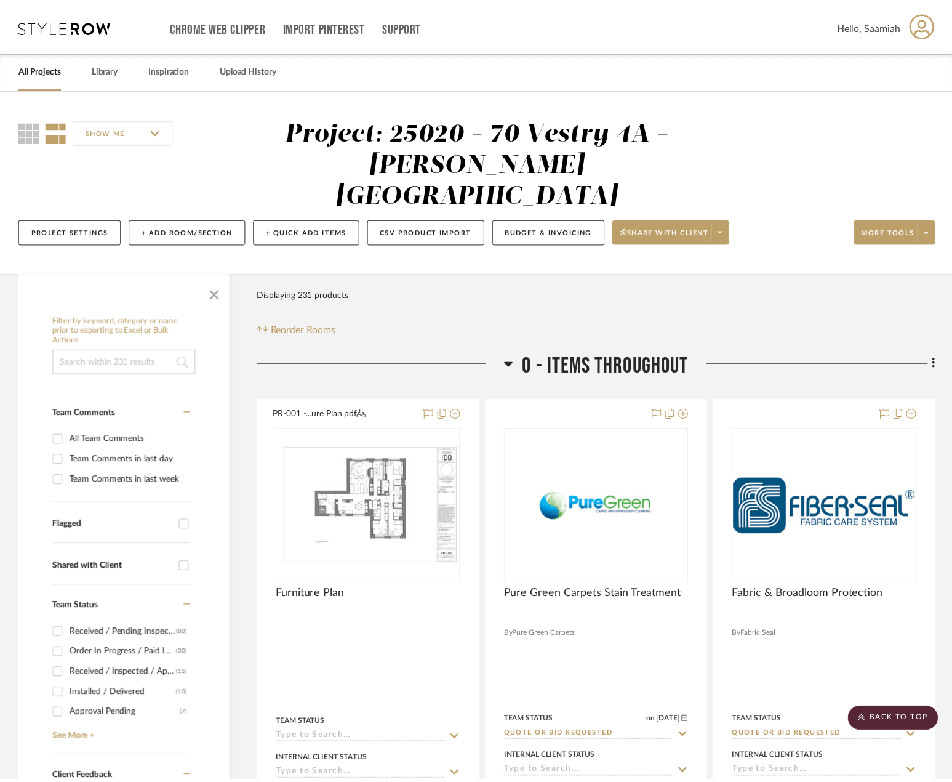
scroll to position [1662, 0]
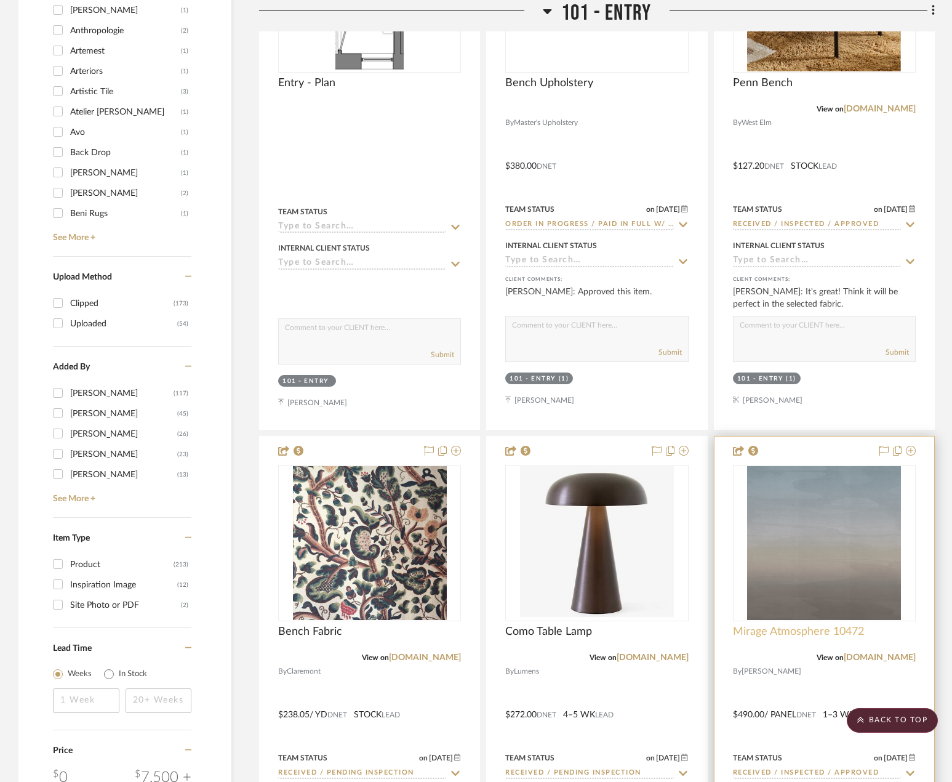
click at [790, 625] on span "Mirage Atmosphere 10472" at bounding box center [798, 632] width 131 height 14
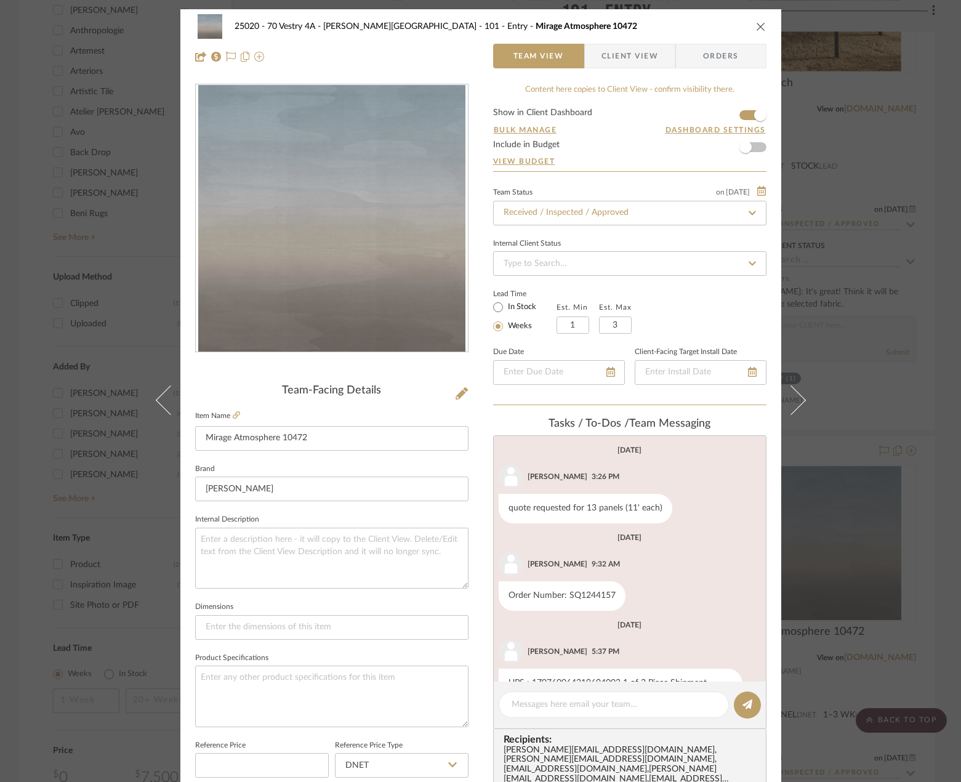
scroll to position [41, 0]
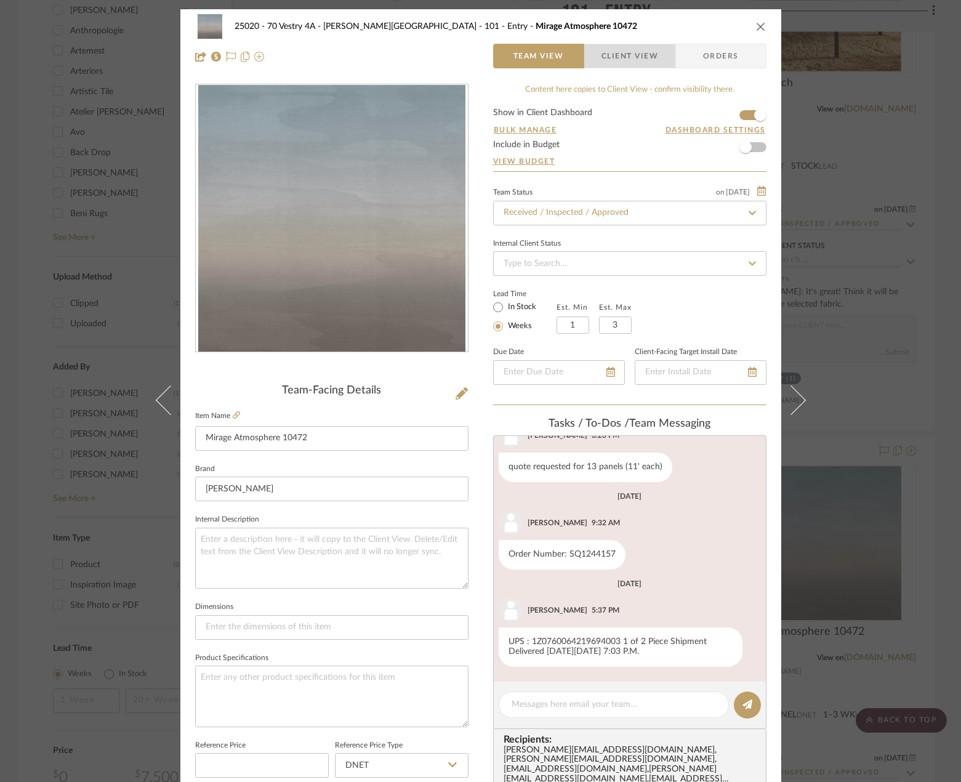
click at [627, 62] on span "Client View" at bounding box center [629, 56] width 57 height 25
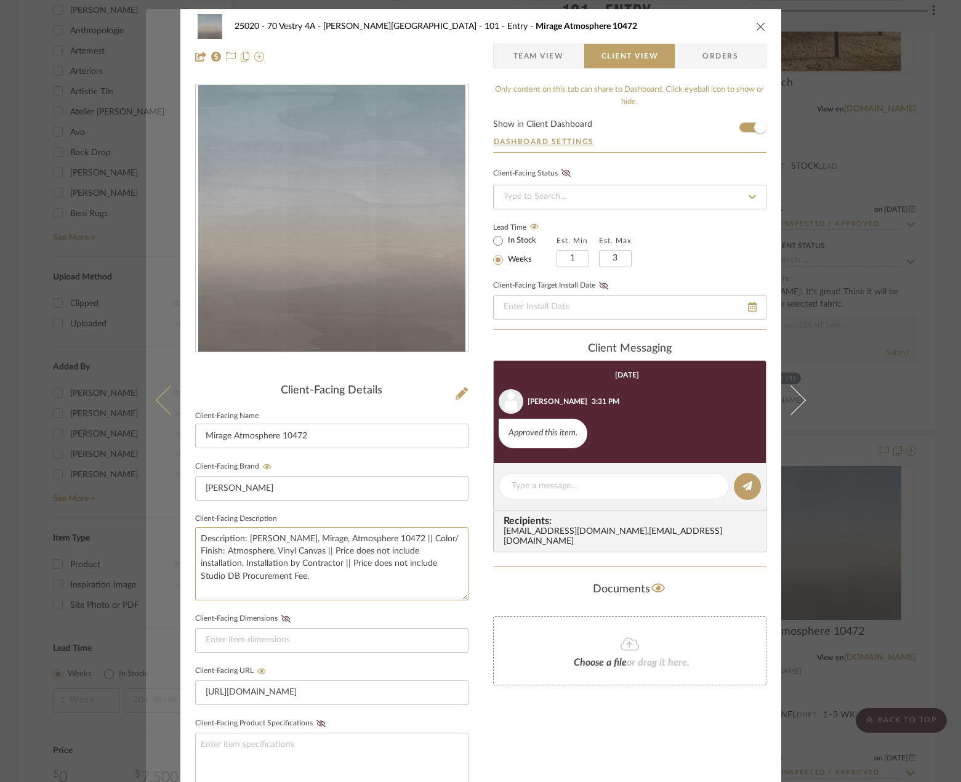
drag, startPoint x: 339, startPoint y: 581, endPoint x: 163, endPoint y: 517, distance: 187.9
click at [163, 517] on mat-dialog-content "25020 - 70 Vestry 4A - [PERSON_NAME] 101 - Entry Mirage Atmosphere 10472 Team V…" at bounding box center [481, 521] width 670 height 1025
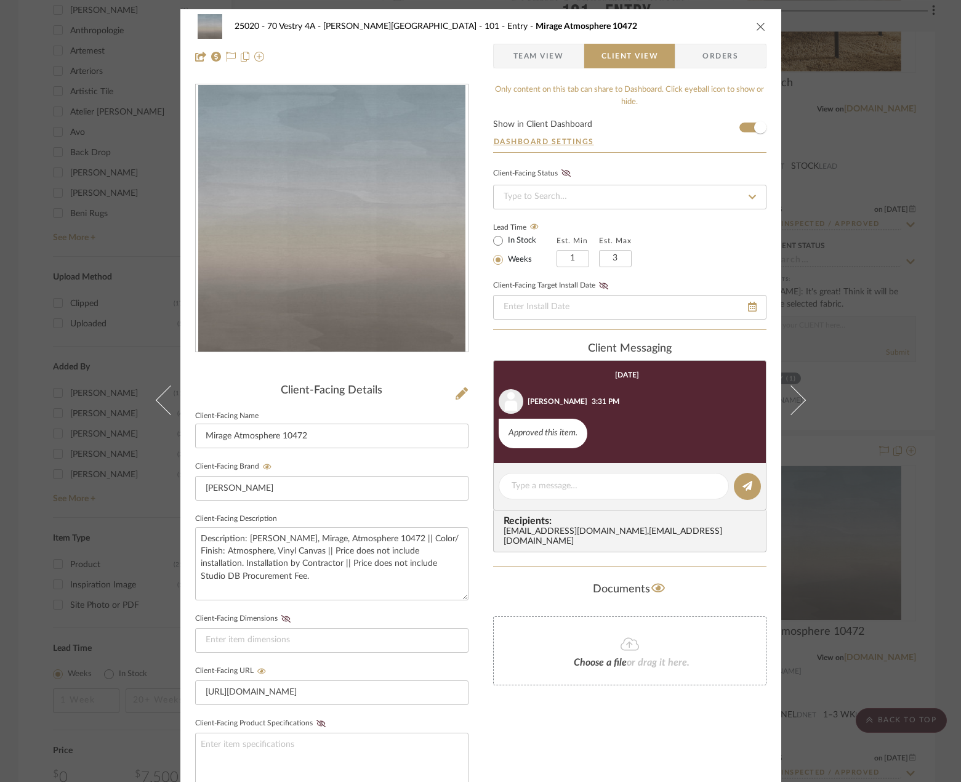
drag, startPoint x: 898, startPoint y: 300, endPoint x: 907, endPoint y: 304, distance: 9.7
click at [898, 301] on div "25020 - 70 Vestry 4A - [PERSON_NAME] 101 - Entry Mirage Atmosphere 10472 Team V…" at bounding box center [480, 391] width 961 height 782
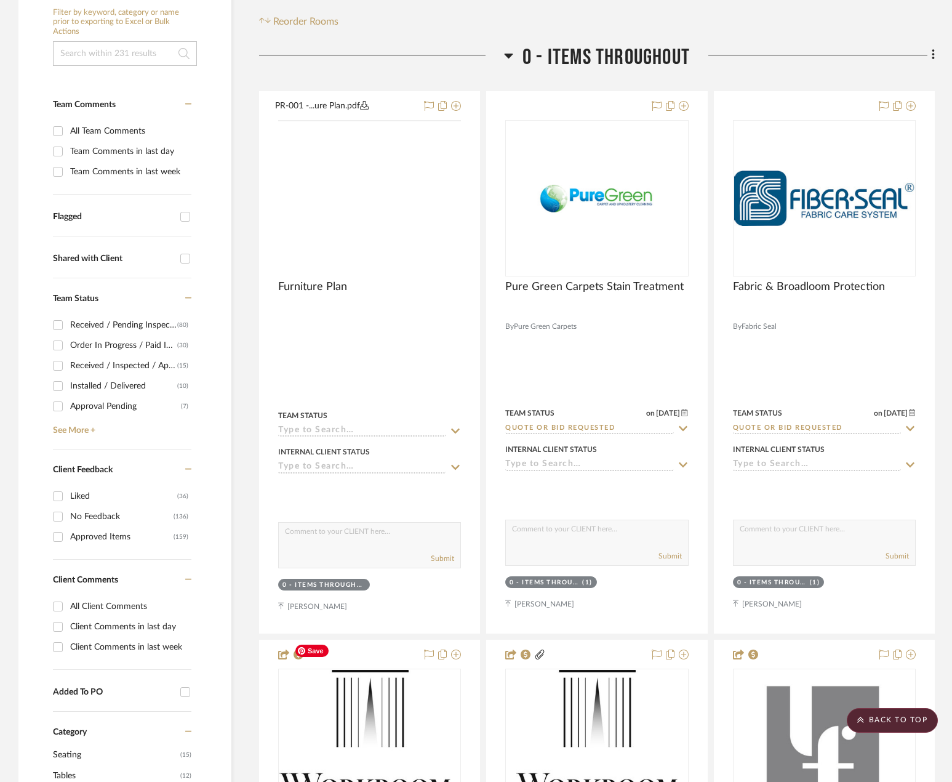
scroll to position [0, 0]
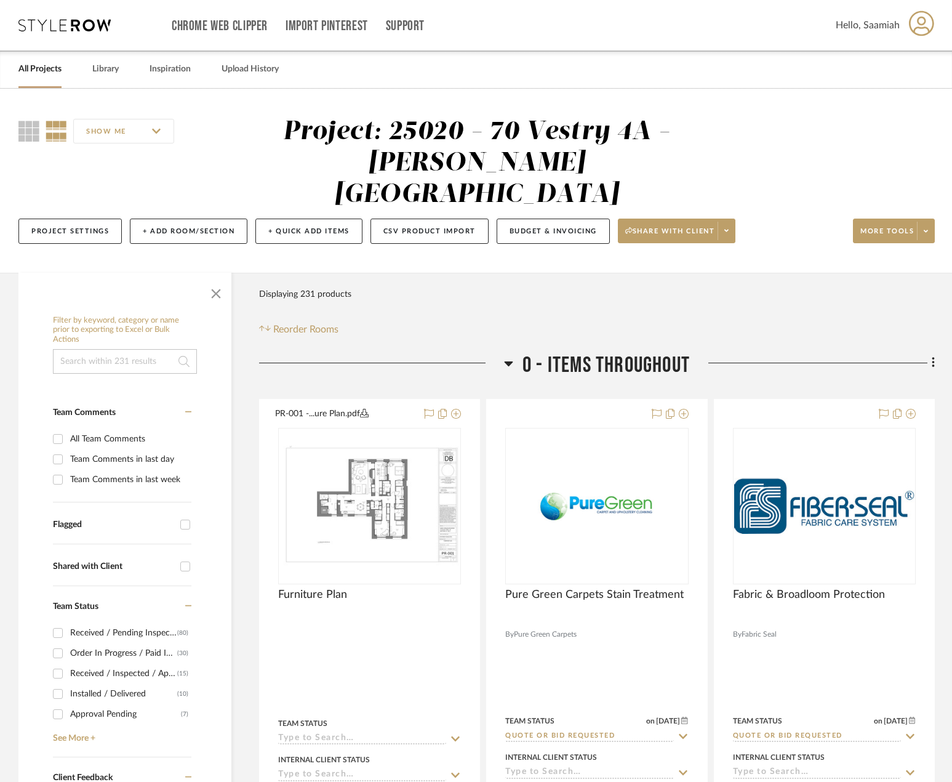
click at [55, 68] on link "All Projects" at bounding box center [39, 69] width 43 height 17
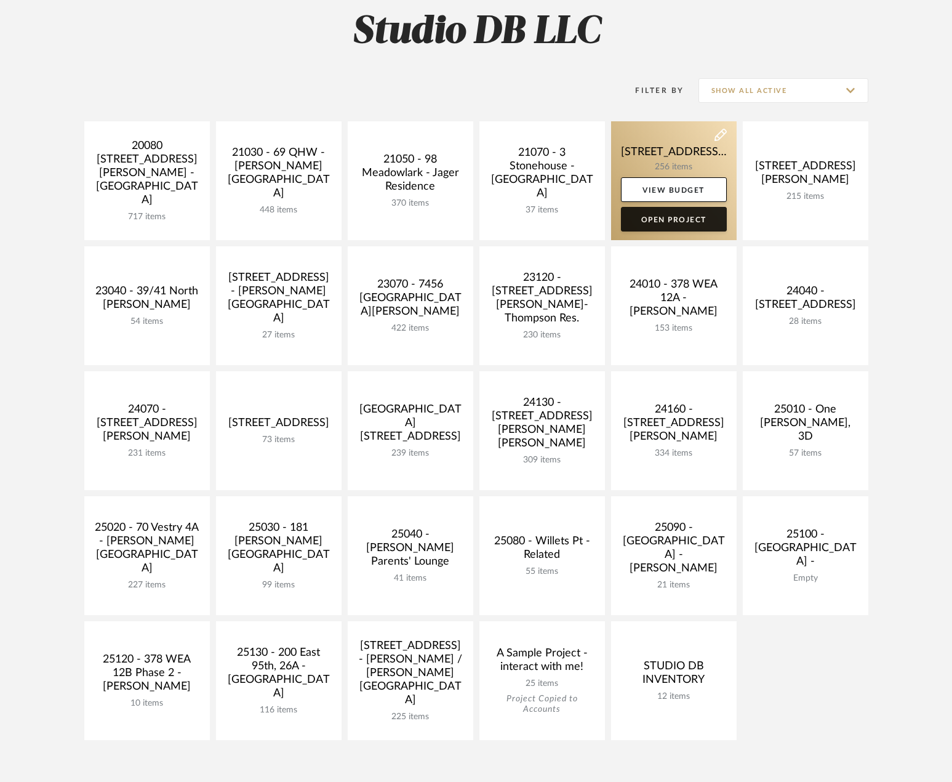
scroll to position [185, 0]
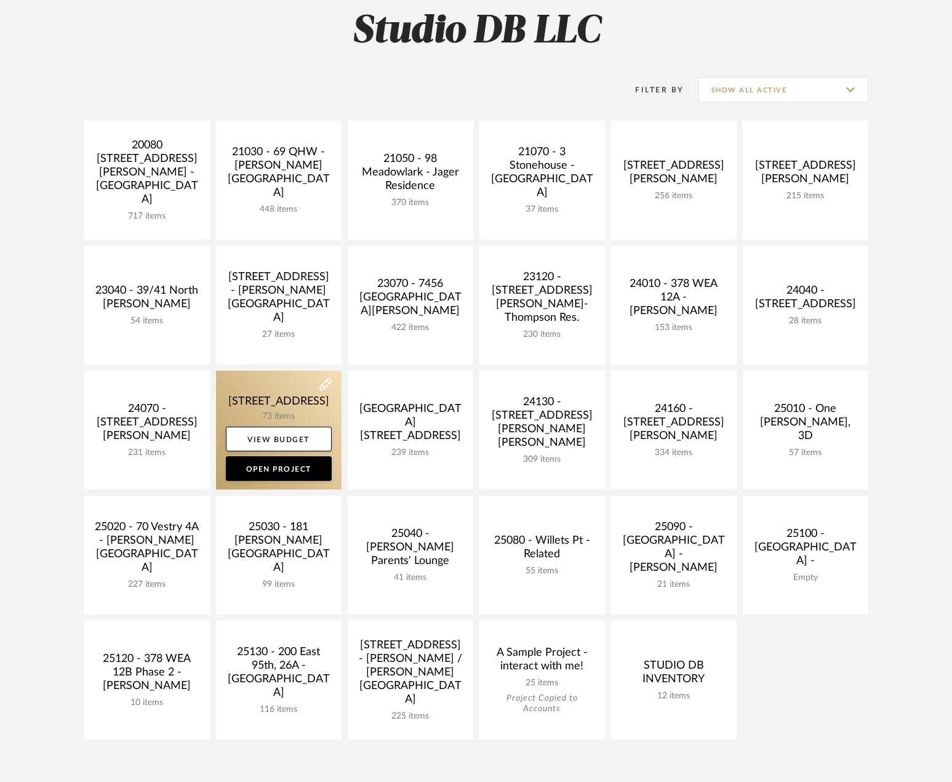
click at [247, 402] on link at bounding box center [279, 430] width 126 height 119
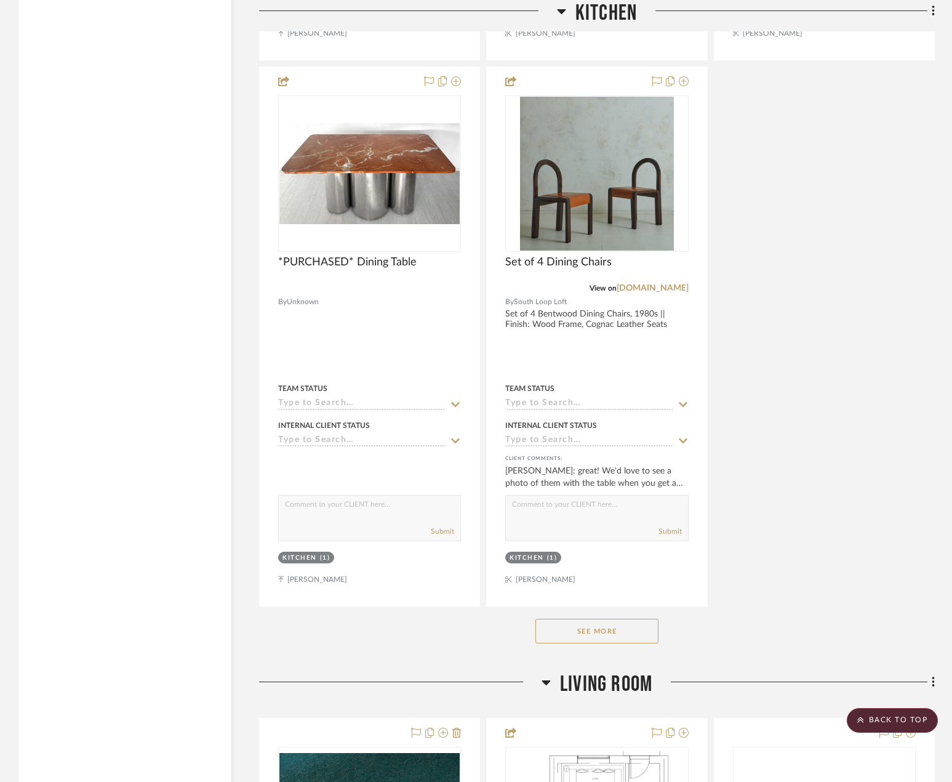
scroll to position [4863, 0]
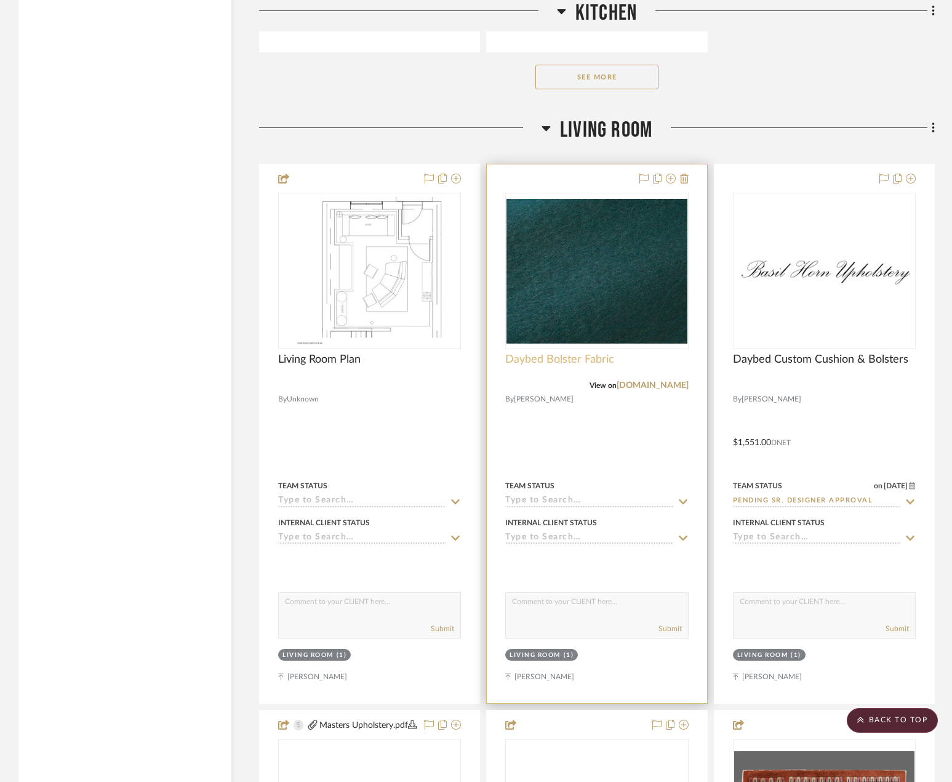
click at [572, 366] on span "Daybed Bolster Fabric" at bounding box center [559, 360] width 109 height 14
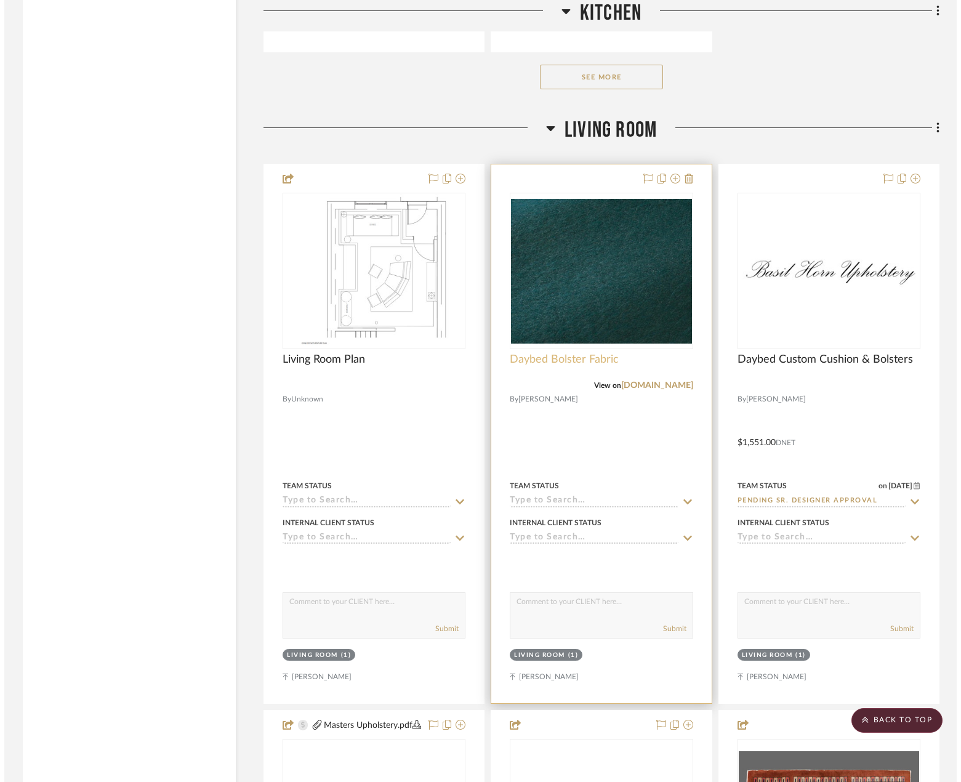
scroll to position [0, 0]
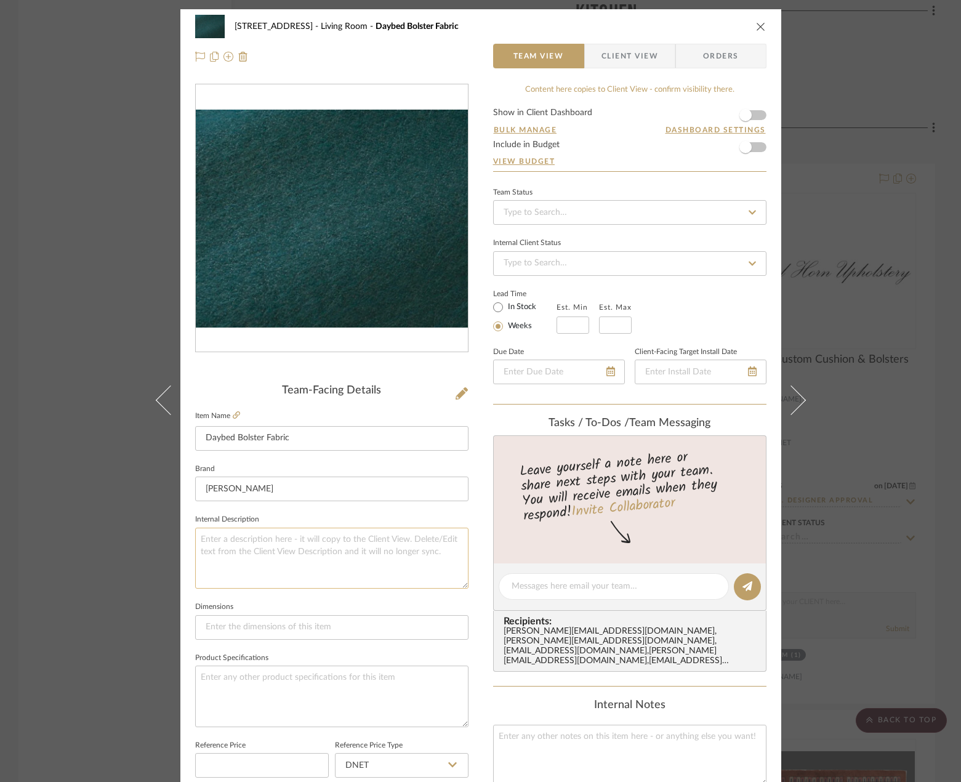
click at [348, 557] on textarea at bounding box center [331, 558] width 273 height 61
paste textarea "Description: [PERSON_NAME], Mirage, Atmosphere 10472 || Color/ Finish: Atmosphe…"
drag, startPoint x: 244, startPoint y: 539, endPoint x: 405, endPoint y: 537, distance: 160.7
click at [405, 537] on textarea "Description: [PERSON_NAME], Mirage, Atmosphere 10472 || Color/ Finish: Atmosphe…" at bounding box center [331, 558] width 273 height 61
type textarea "Description: [PERSON_NAME], Mirage, Atmosphere 10472 || Color/ Finish: Atmosphe…"
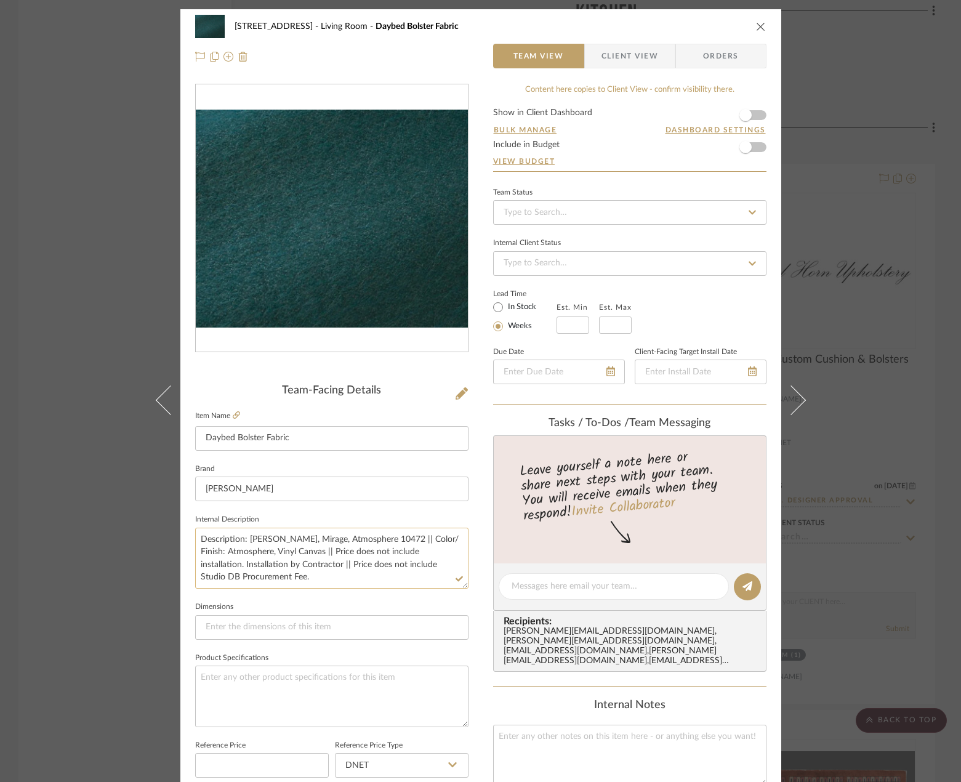
click at [312, 540] on textarea "Description: [PERSON_NAME], Mirage, Atmosphere 10472 || Color/ Finish: Atmosphe…" at bounding box center [331, 558] width 273 height 61
drag, startPoint x: 403, startPoint y: 538, endPoint x: 244, endPoint y: 539, distance: 158.2
click at [244, 539] on textarea "Description: [PERSON_NAME], Mirage, Atmosphere 10472 || Color/ Finish: Atmosphe…" at bounding box center [331, 558] width 273 height 61
click at [920, 212] on div "24080 - [STREET_ADDRESS] Living Room Daybed Bolster Fabric Team View Client Vie…" at bounding box center [480, 391] width 961 height 782
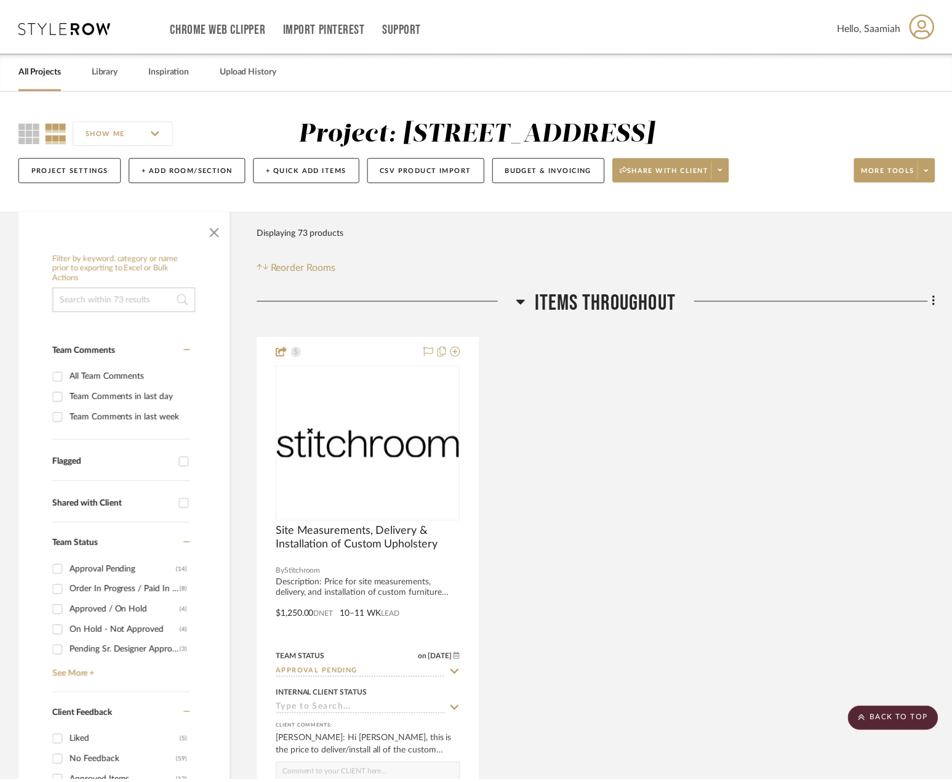
scroll to position [4863, 0]
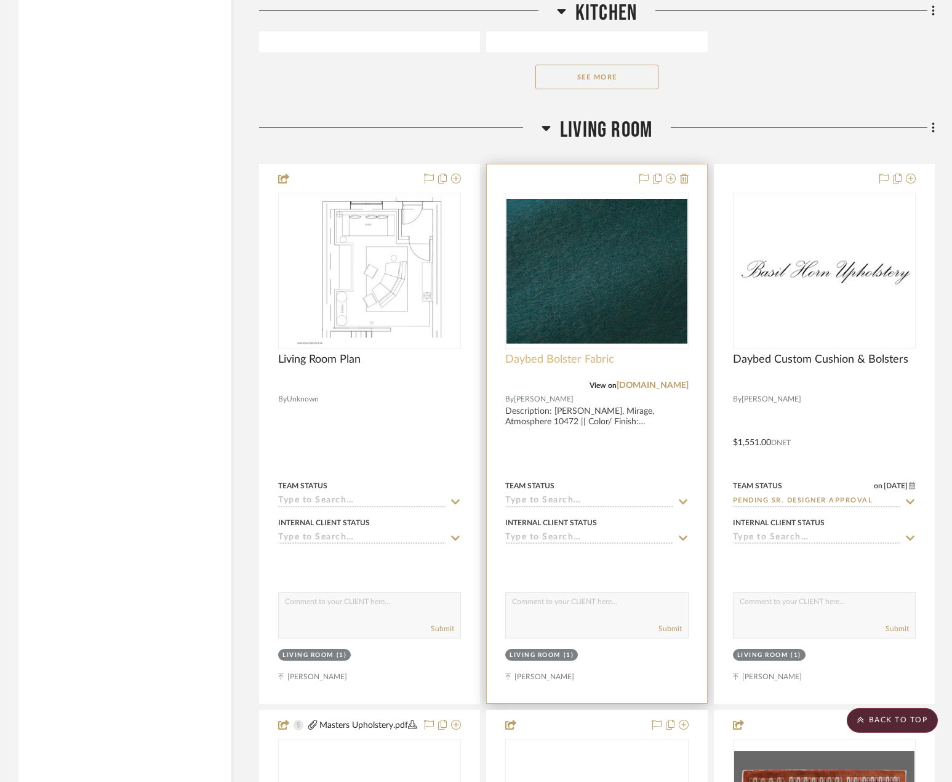
click at [589, 366] on span "Daybed Bolster Fabric" at bounding box center [559, 360] width 109 height 14
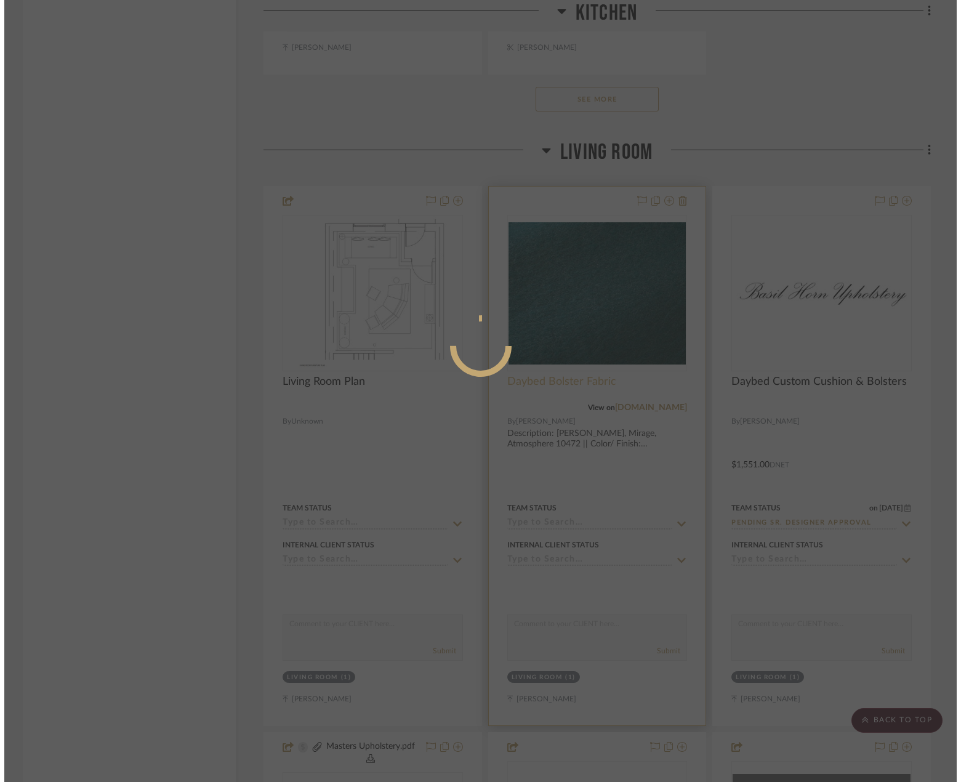
scroll to position [0, 0]
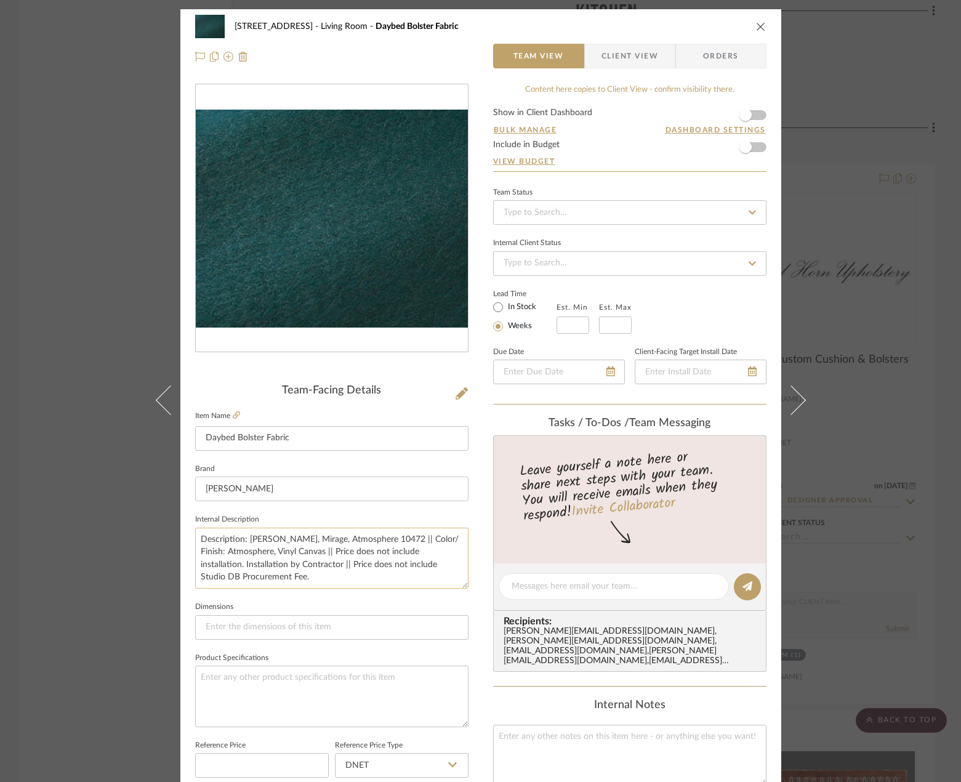
drag, startPoint x: 402, startPoint y: 541, endPoint x: 245, endPoint y: 537, distance: 157.0
click at [245, 537] on textarea "Description: [PERSON_NAME], Mirage, Atmosphere 10472 || Color/ Finish: Atmosphe…" at bounding box center [331, 558] width 273 height 61
drag, startPoint x: 222, startPoint y: 552, endPoint x: 366, endPoint y: 542, distance: 143.8
click at [366, 542] on textarea "Description: [PERSON_NAME], Yeti || Color/ Finish: Atmosphere, Vinyl Canvas || …" at bounding box center [331, 558] width 273 height 61
drag, startPoint x: 365, startPoint y: 550, endPoint x: 397, endPoint y: 533, distance: 36.4
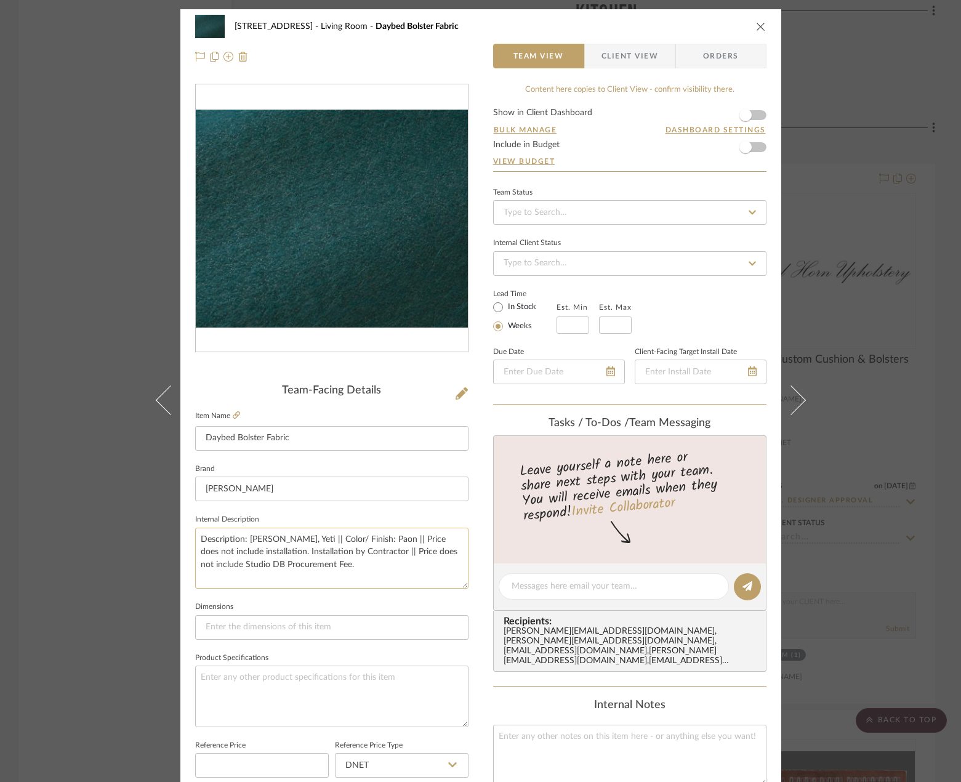
click at [397, 533] on textarea "Description: [PERSON_NAME], Yeti || Color/ Finish: Paon || Price does not inclu…" at bounding box center [331, 558] width 273 height 61
type textarea "Description: [PERSON_NAME], Yeti || Color/ Finish: Paon || Price does not inclu…"
click at [414, 600] on fieldset "Dimensions" at bounding box center [331, 618] width 273 height 41
click at [603, 211] on input at bounding box center [629, 212] width 273 height 25
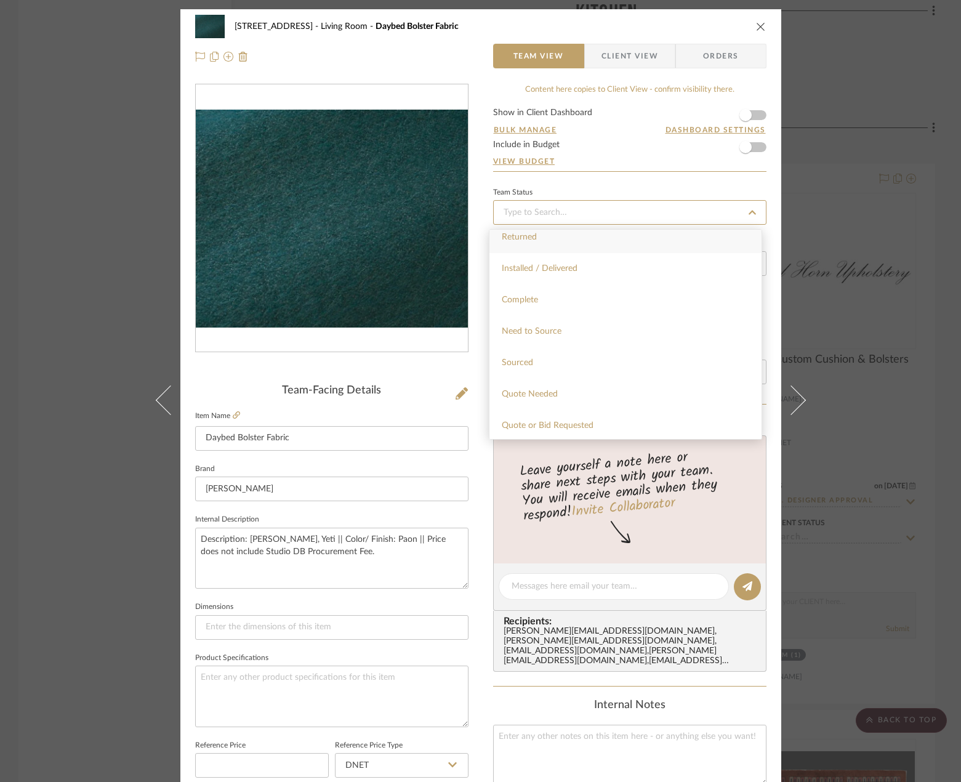
scroll to position [369, 0]
click at [743, 483] on div "Leave yourself a note here or share next steps with your team. You will receive…" at bounding box center [629, 485] width 276 height 82
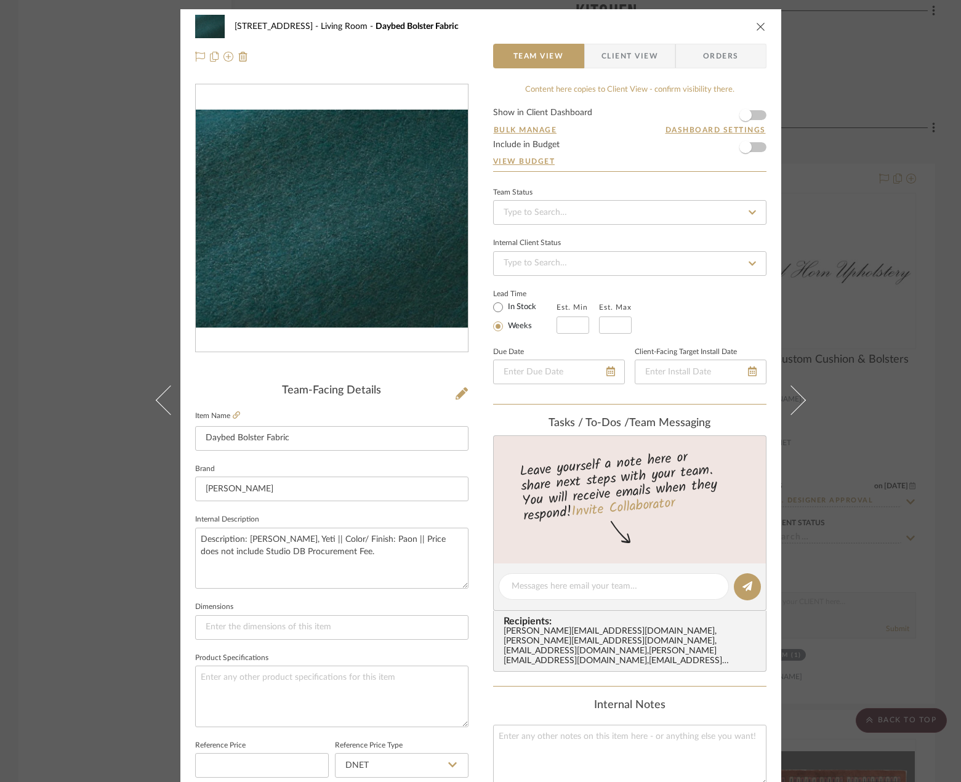
click at [885, 389] on div "24080 - [STREET_ADDRESS] Living Room Daybed Bolster Fabric Team View Client Vie…" at bounding box center [480, 391] width 961 height 782
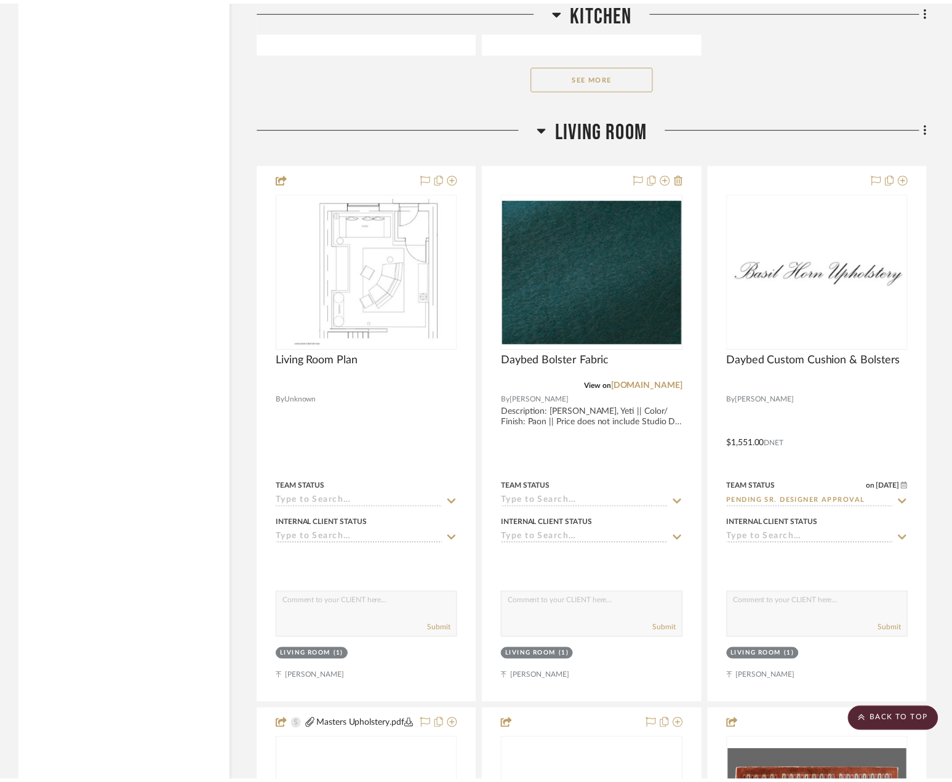
scroll to position [4863, 0]
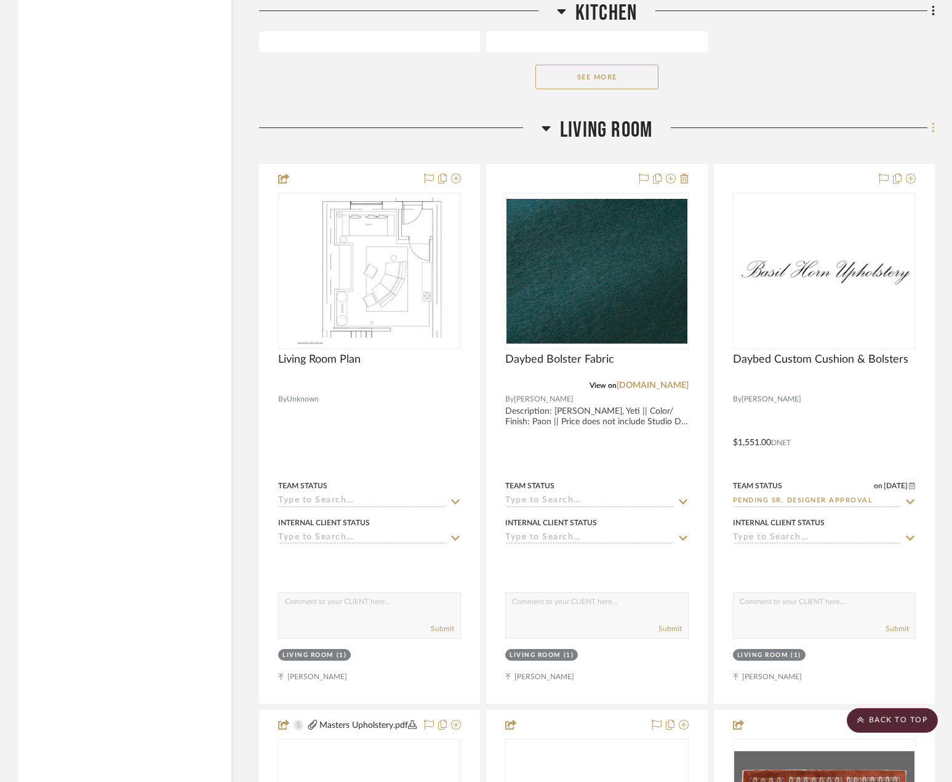
click at [931, 139] on fa-icon at bounding box center [932, 129] width 8 height 20
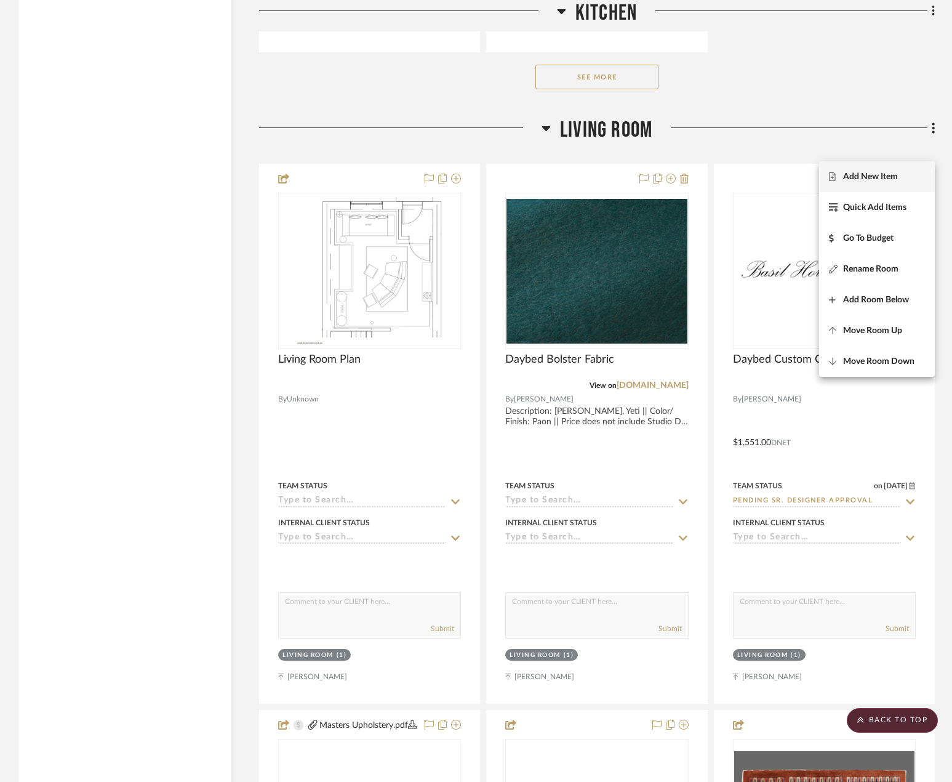
click at [877, 172] on span "Add New Item" at bounding box center [870, 177] width 55 height 10
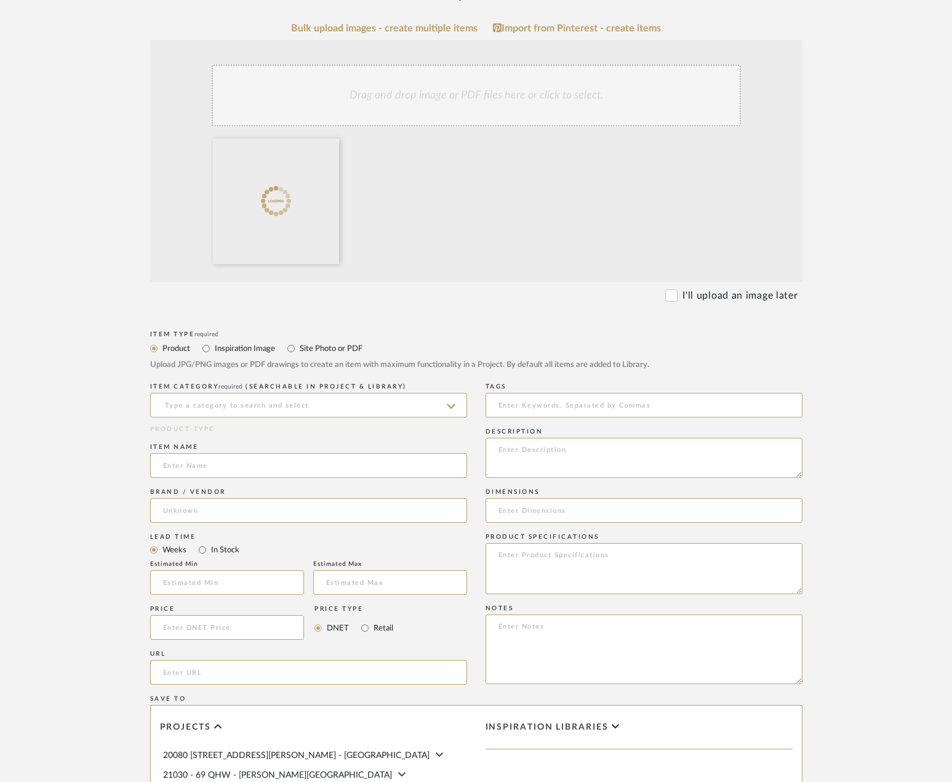
scroll to position [246, 0]
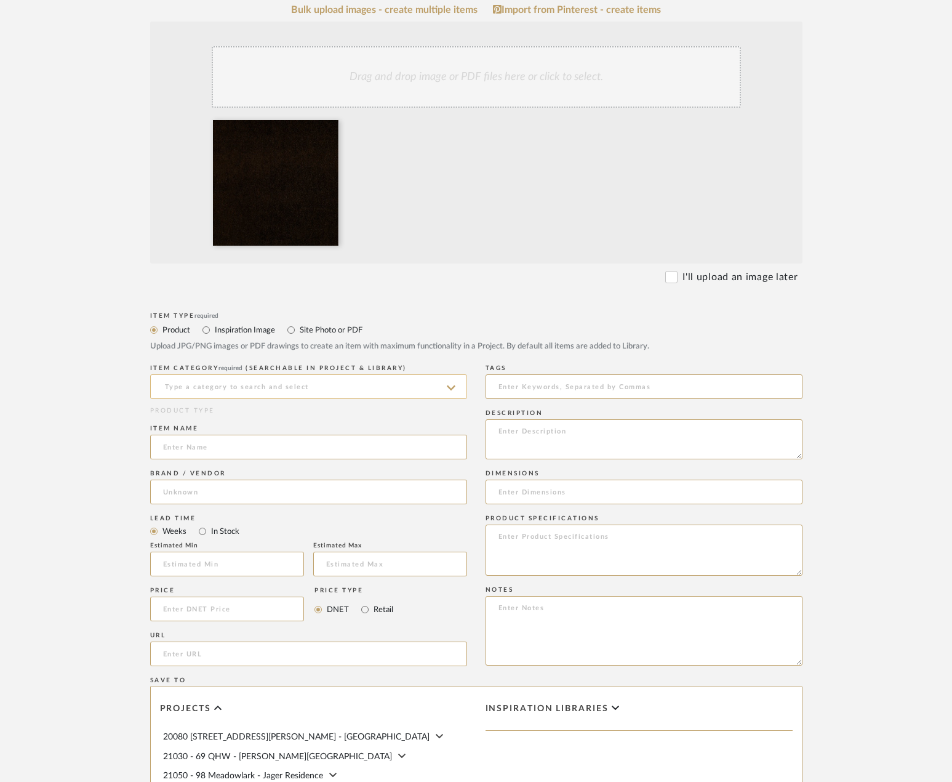
click at [324, 399] on input at bounding box center [308, 386] width 317 height 25
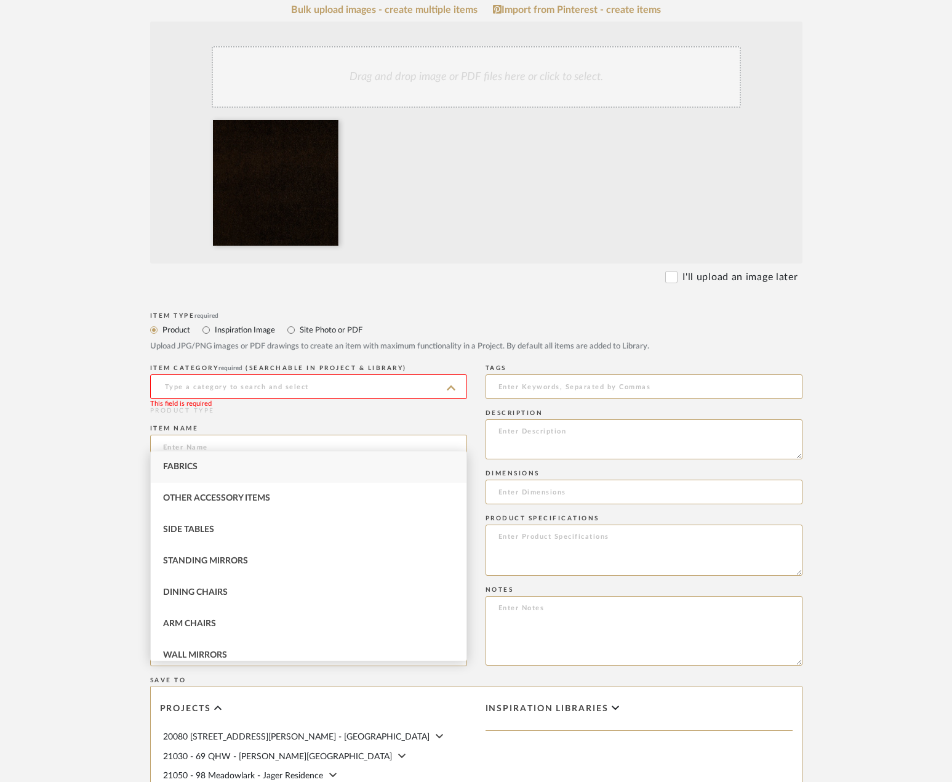
click at [310, 461] on div "Fabrics" at bounding box center [309, 466] width 316 height 31
type input "Fabrics"
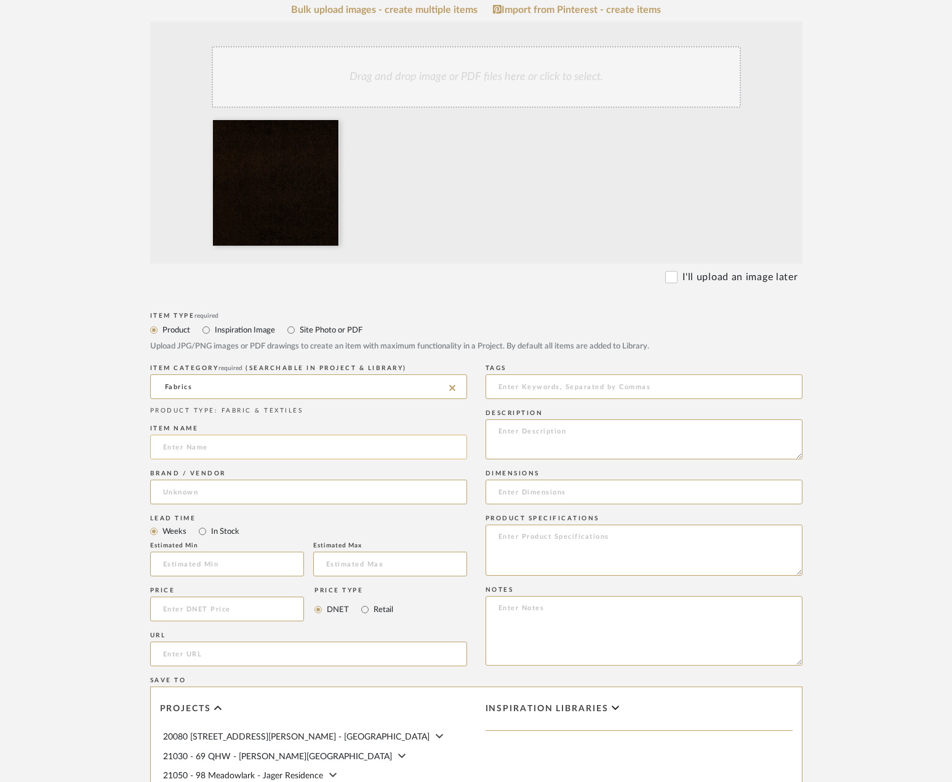
click at [281, 459] on input at bounding box center [308, 447] width 317 height 25
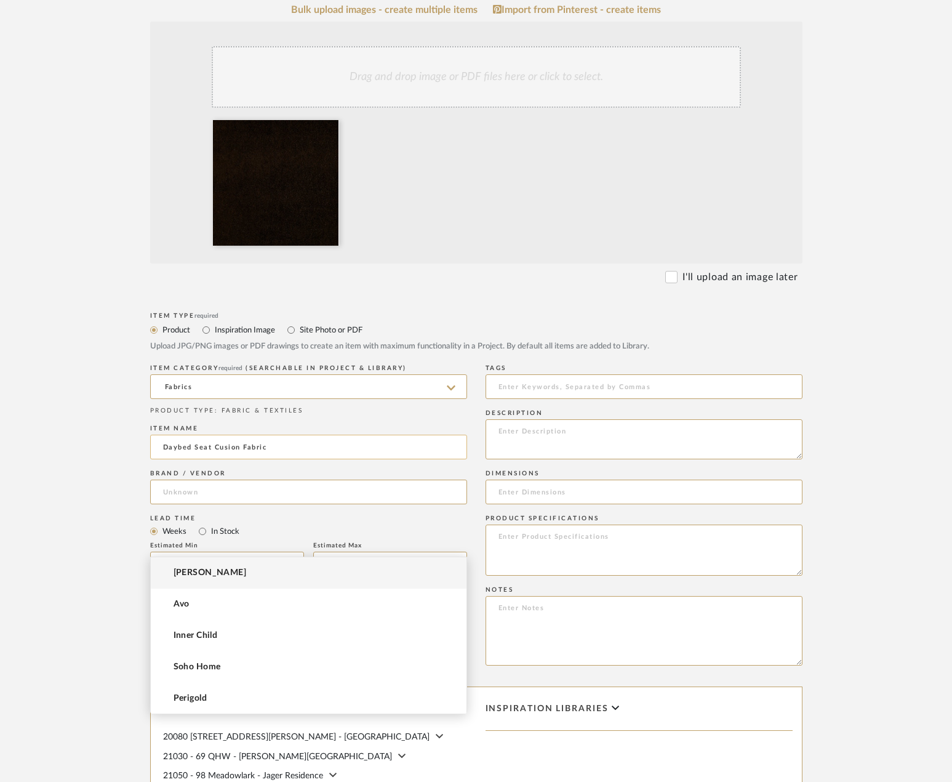
click at [225, 459] on input "Daybed Seat Cusion Fabric" at bounding box center [308, 447] width 317 height 25
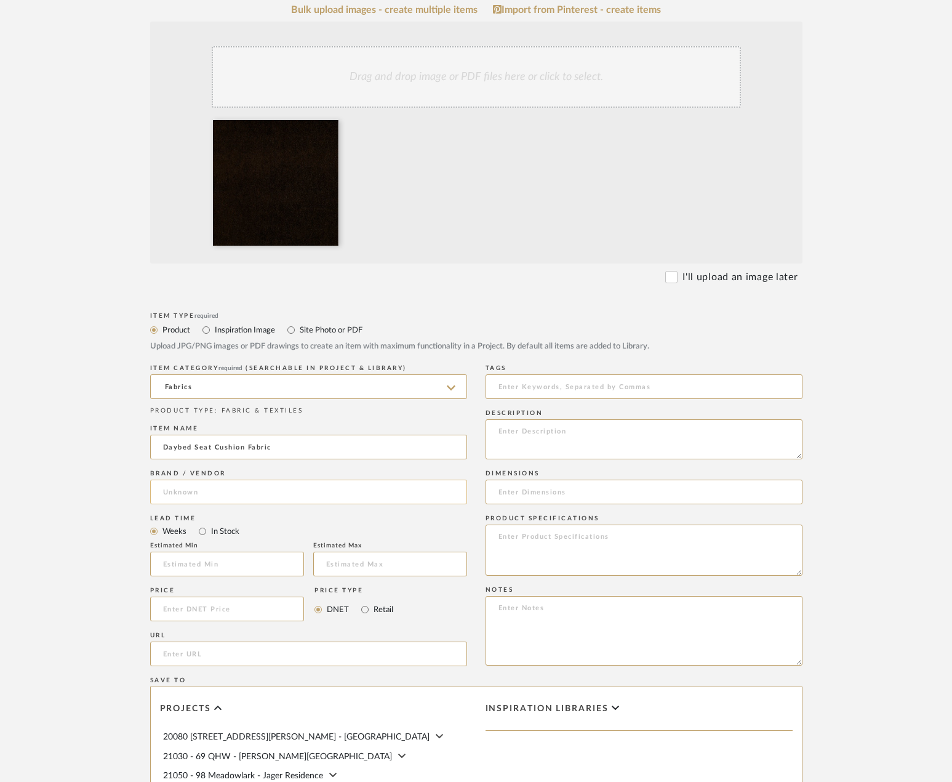
type input "Daybed Seat Cushion Fabric"
click at [253, 504] on input at bounding box center [308, 492] width 317 height 25
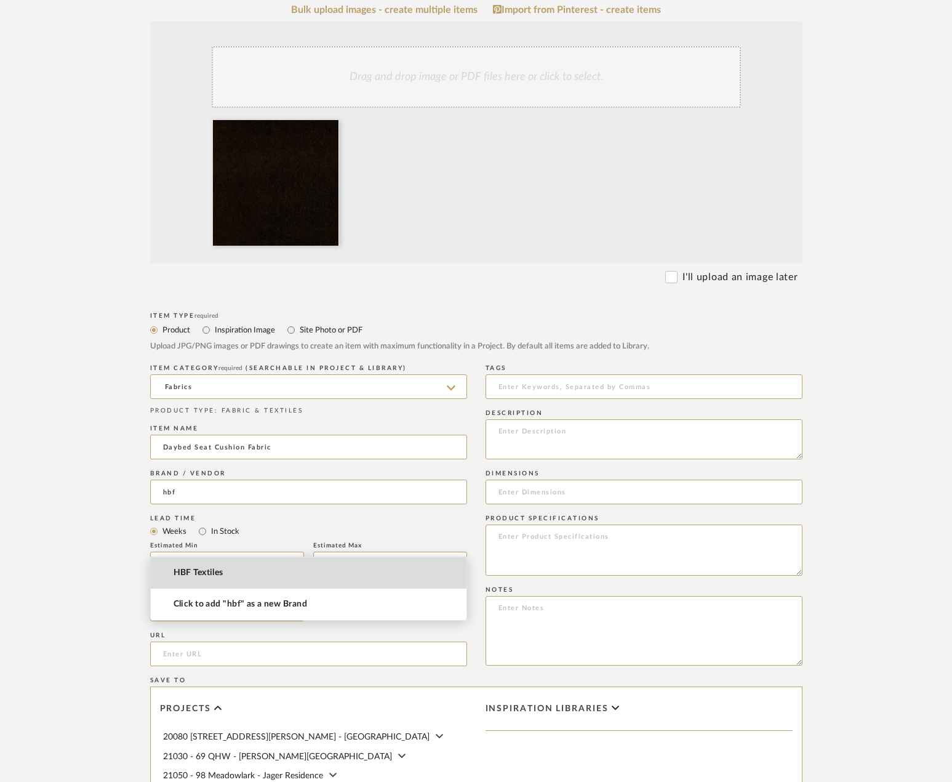
click at [260, 577] on mat-option "HBF Textiles" at bounding box center [309, 572] width 316 height 31
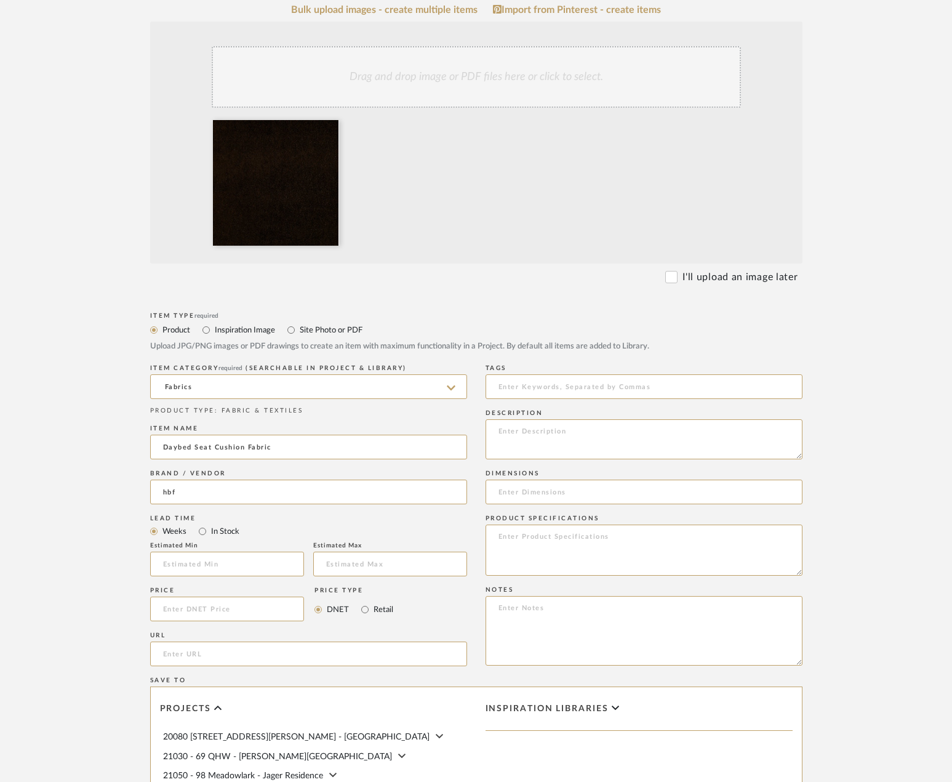
type input "HBF Textiles"
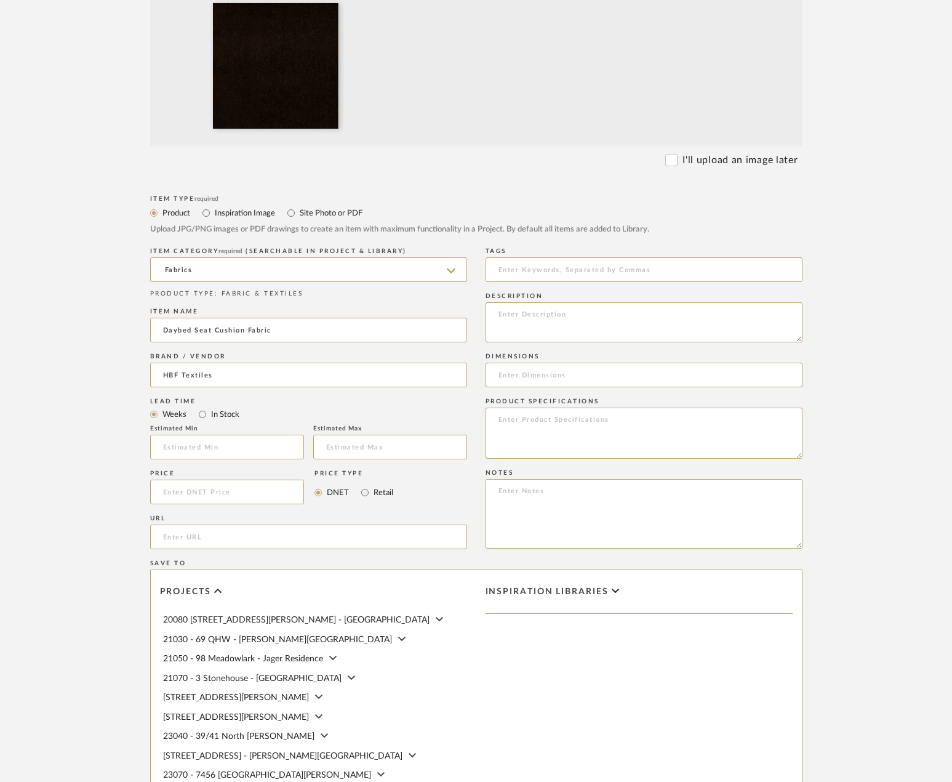
scroll to position [369, 0]
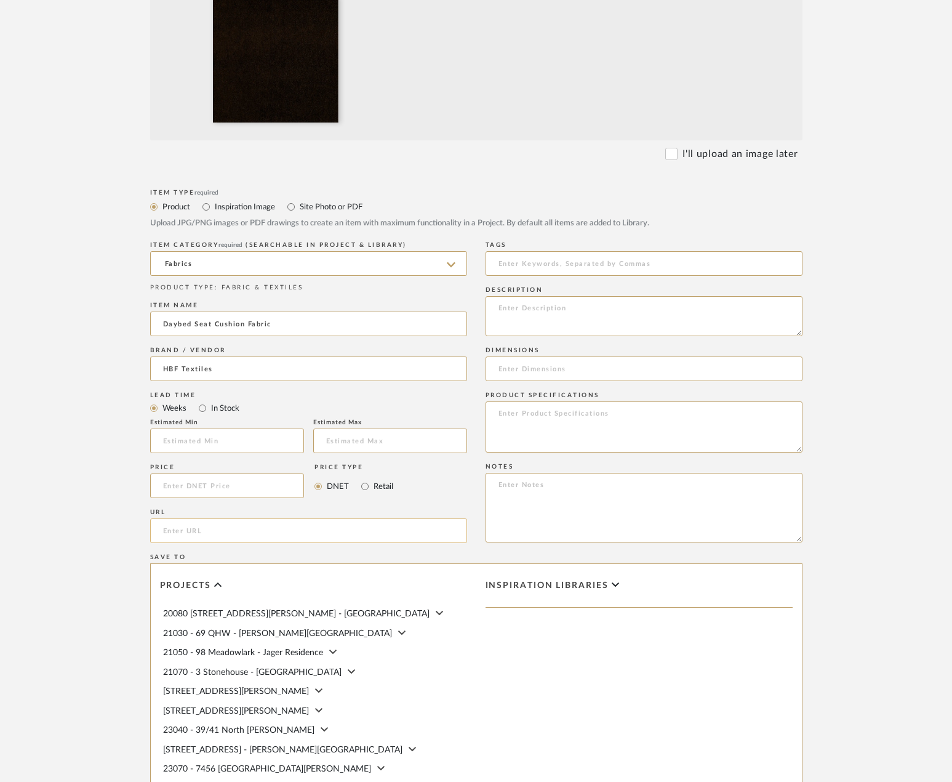
click at [227, 543] on input "url" at bounding box center [308, 530] width 317 height 25
paste input "[URL][DOMAIN_NAME]"
type input "[URL][DOMAIN_NAME]"
click at [887, 255] on upload-items "Create new item in [STREET_ADDRESS] Upload photos, documents or PDFs, or select…" at bounding box center [476, 327] width 952 height 1216
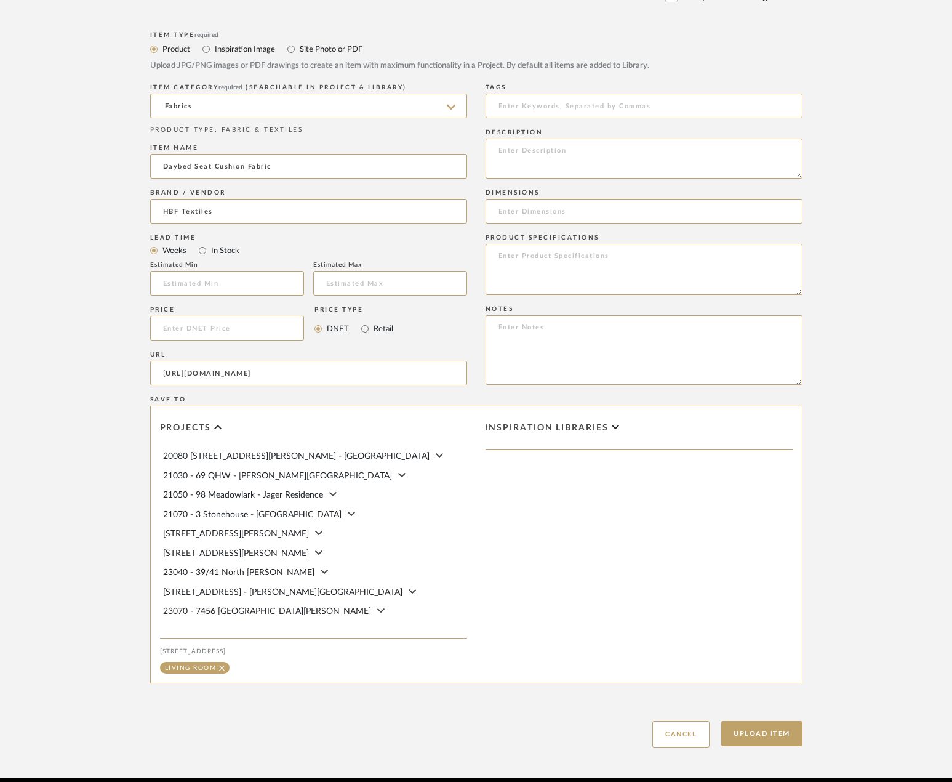
scroll to position [629, 0]
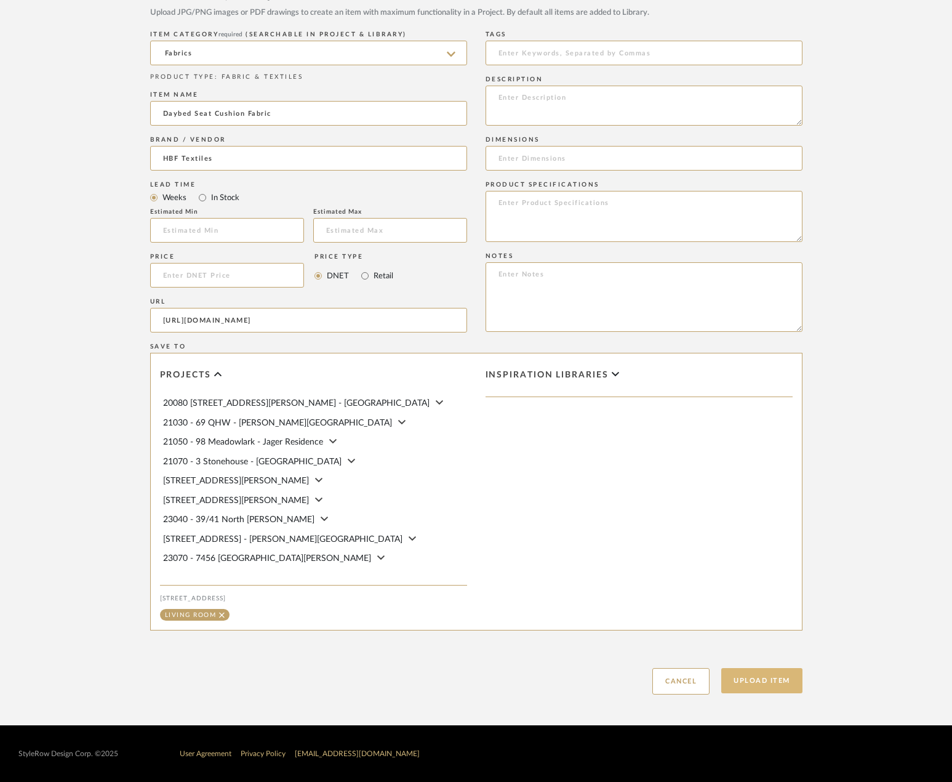
click at [779, 678] on button "Upload Item" at bounding box center [762, 680] width 81 height 25
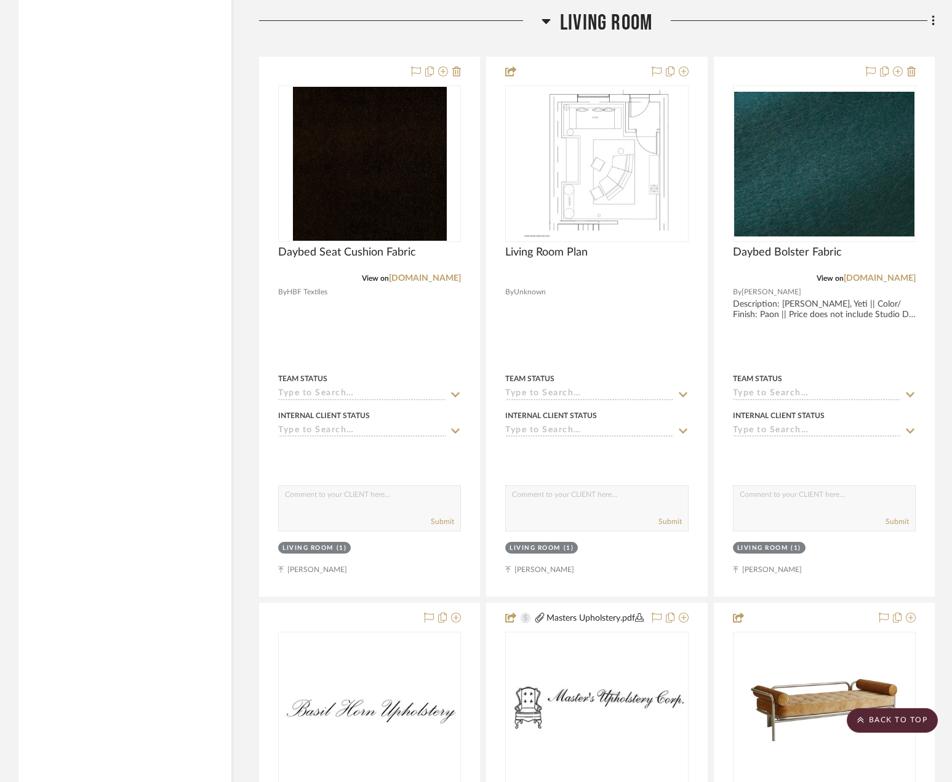
scroll to position [4984, 0]
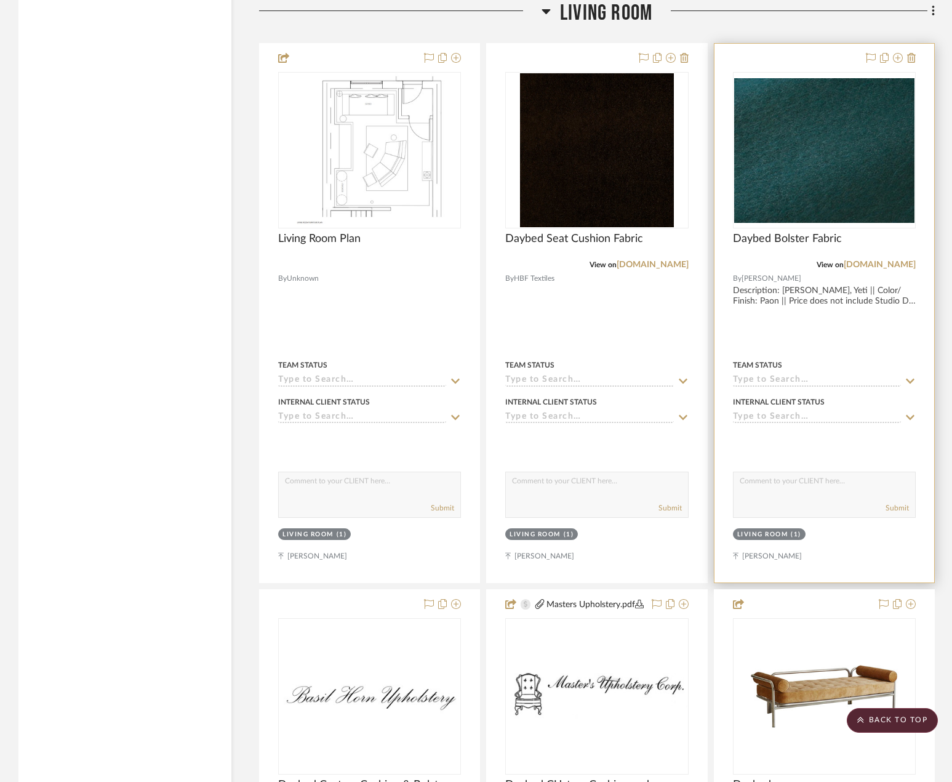
click at [828, 318] on div at bounding box center [825, 313] width 220 height 539
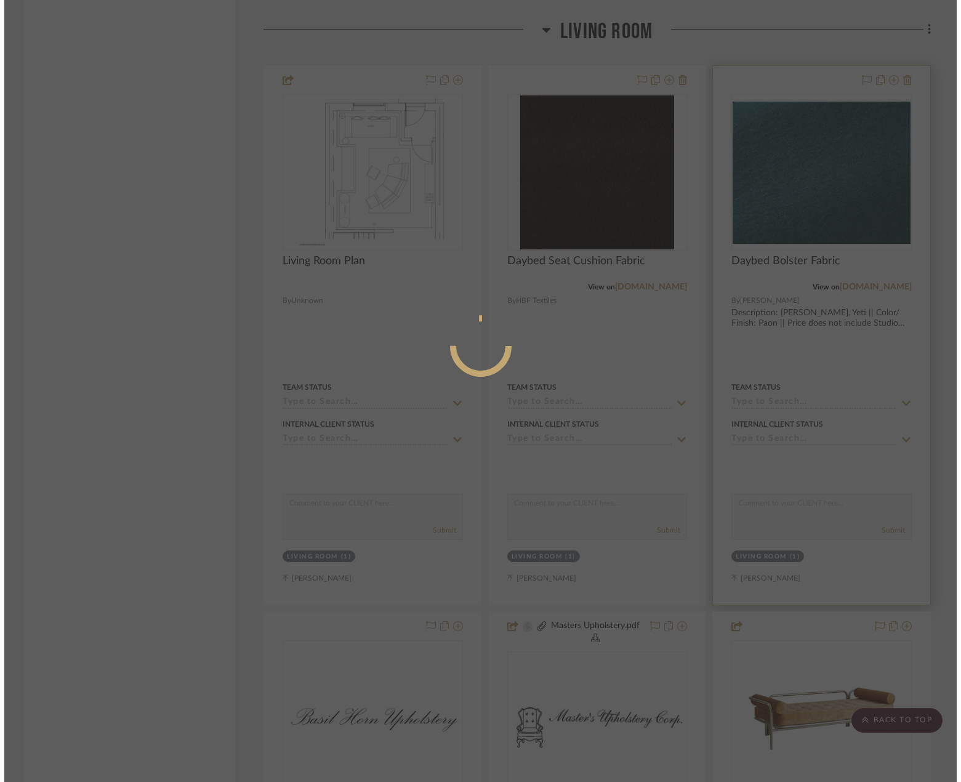
scroll to position [0, 0]
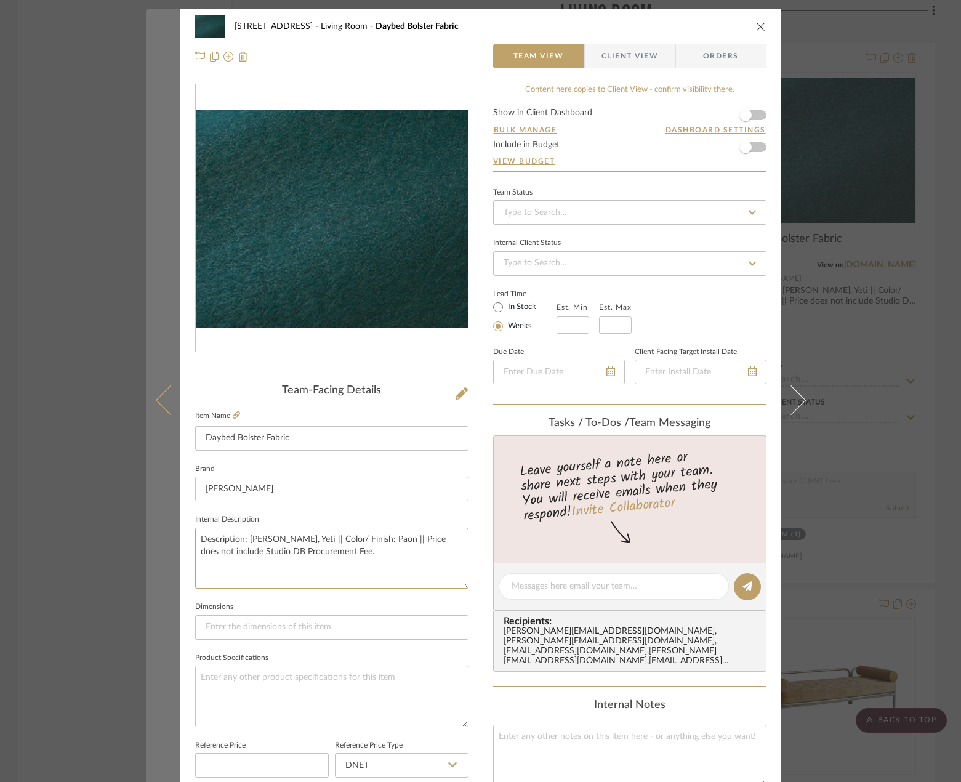
drag, startPoint x: 388, startPoint y: 556, endPoint x: 147, endPoint y: 518, distance: 244.3
click at [147, 518] on mat-dialog-content "24080 - [STREET_ADDRESS] Living Room Daybed Bolster Fabric Team View Client Vie…" at bounding box center [481, 577] width 670 height 1137
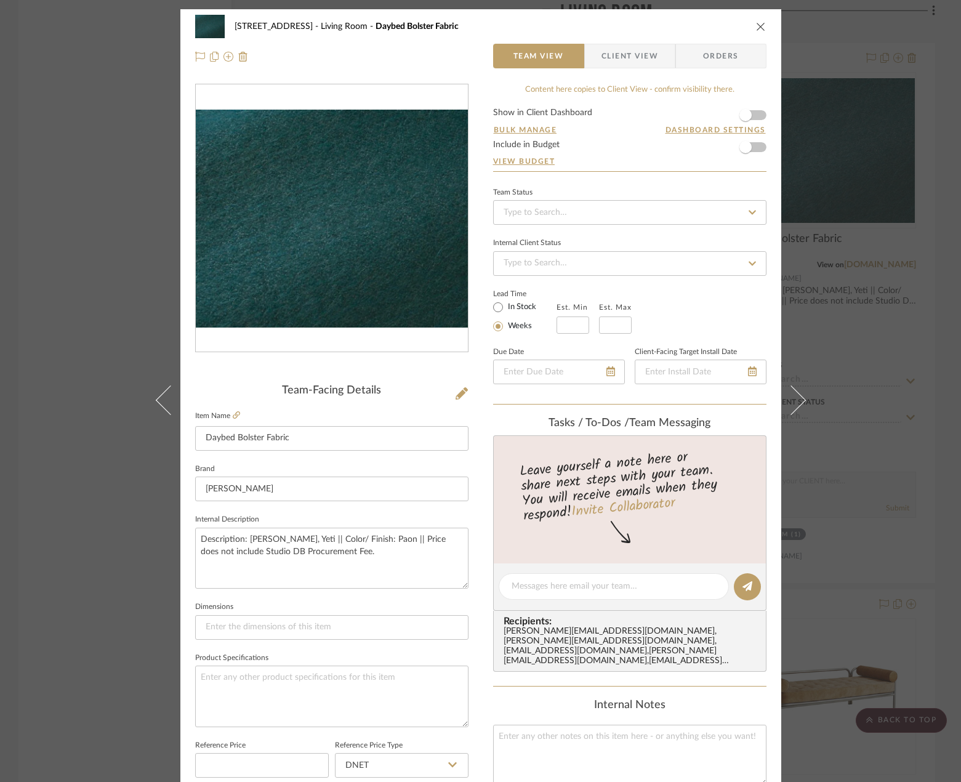
click at [888, 419] on div "24080 - [STREET_ADDRESS] Living Room Daybed Bolster Fabric Team View Client Vie…" at bounding box center [480, 391] width 961 height 782
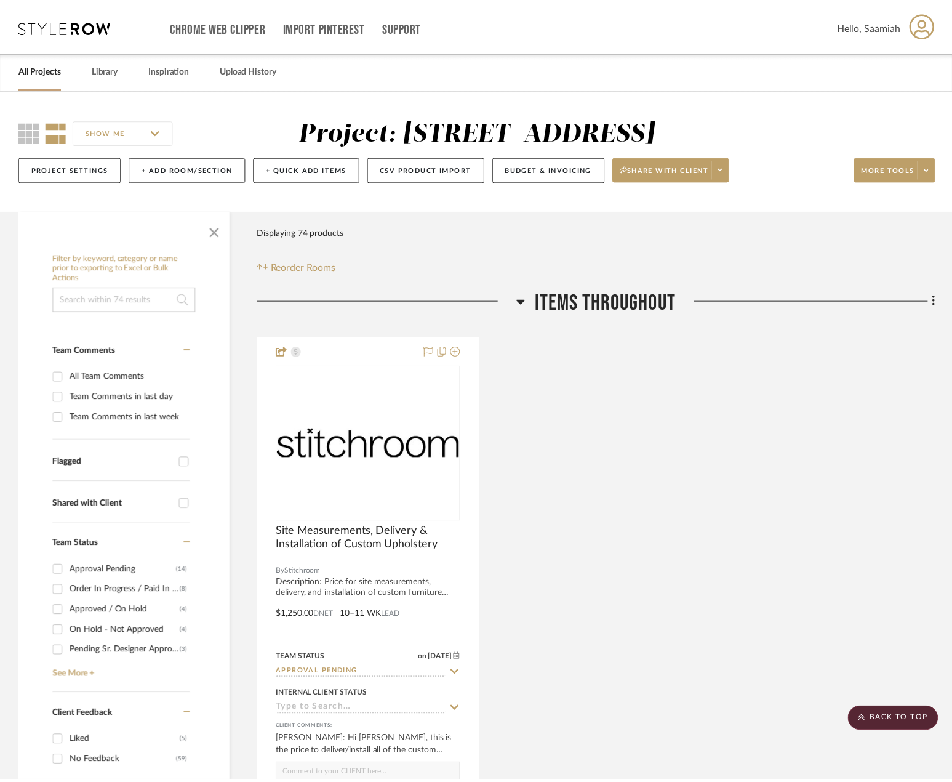
scroll to position [4984, 0]
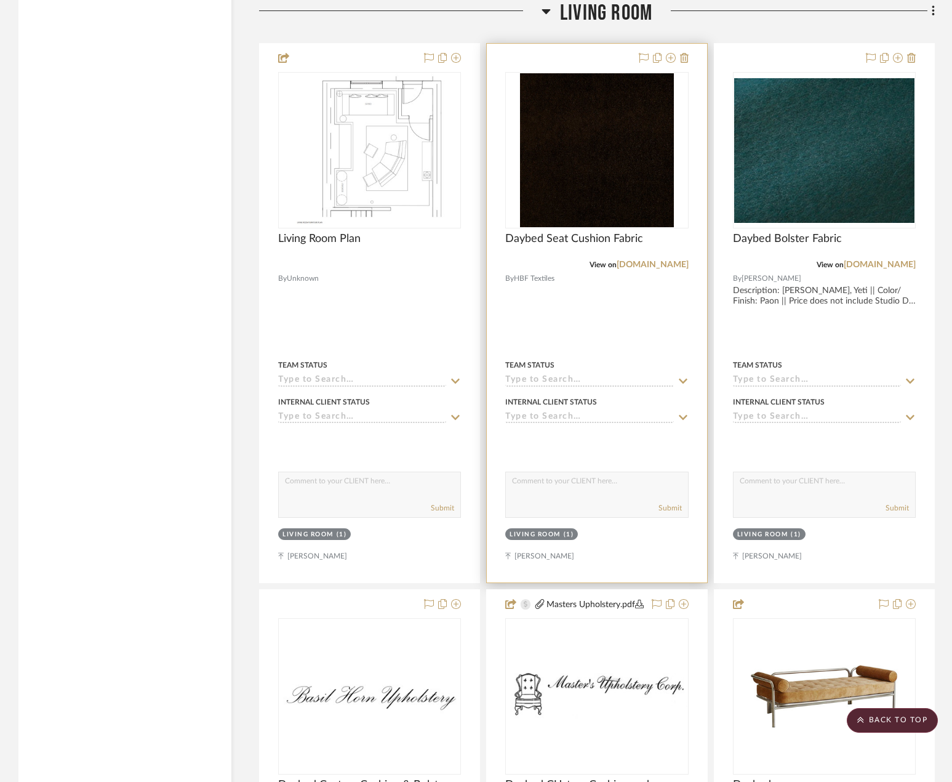
click at [564, 297] on div at bounding box center [597, 313] width 220 height 539
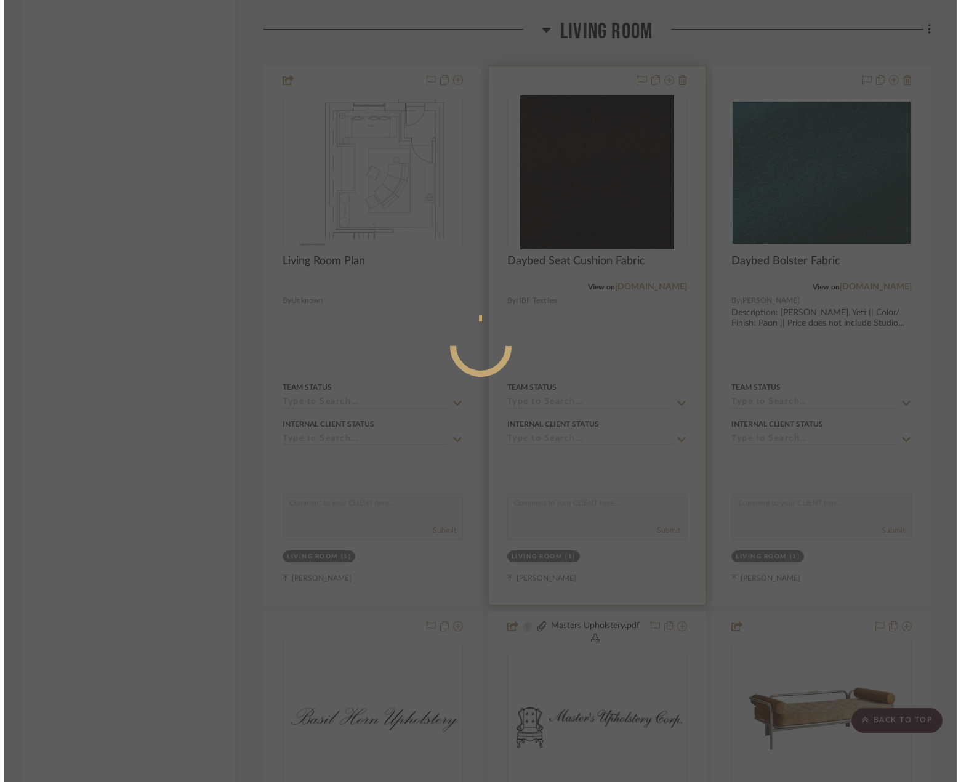
scroll to position [0, 0]
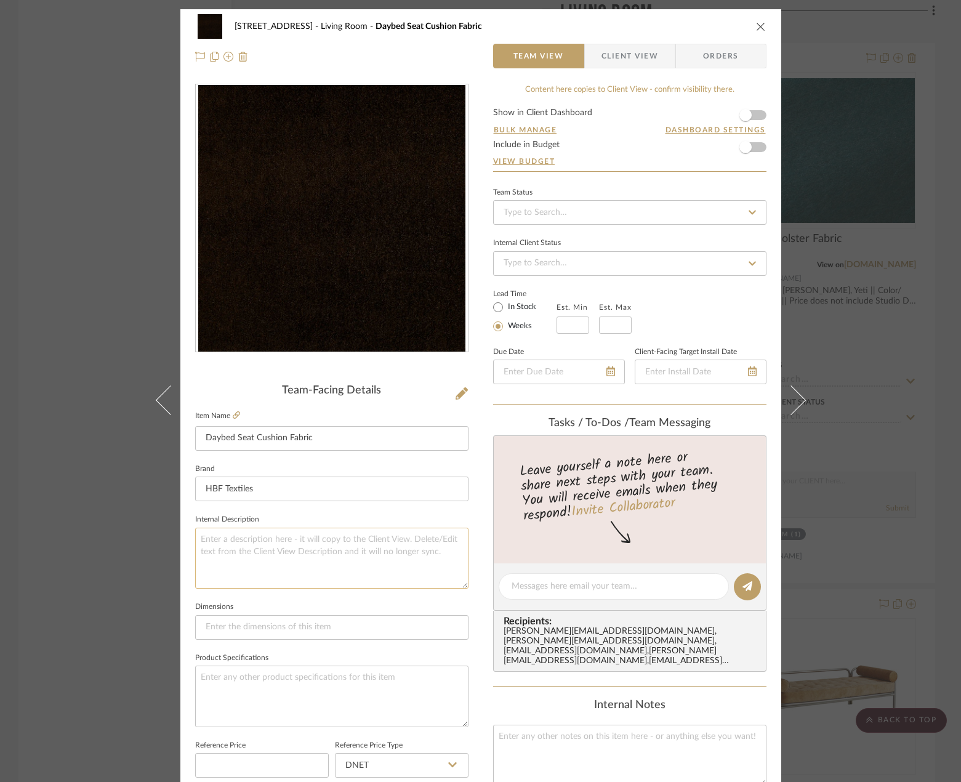
click at [299, 541] on textarea at bounding box center [331, 558] width 273 height 61
paste textarea "Description: [PERSON_NAME], Yeti || Color/ Finish: Paon || Price does not inclu…"
drag, startPoint x: 303, startPoint y: 536, endPoint x: 244, endPoint y: 540, distance: 58.6
click at [244, 540] on textarea "Description: [PERSON_NAME], Yeti || Color/ Finish: Paon || Price does not inclu…" at bounding box center [331, 558] width 273 height 61
drag, startPoint x: 410, startPoint y: 542, endPoint x: 393, endPoint y: 542, distance: 17.2
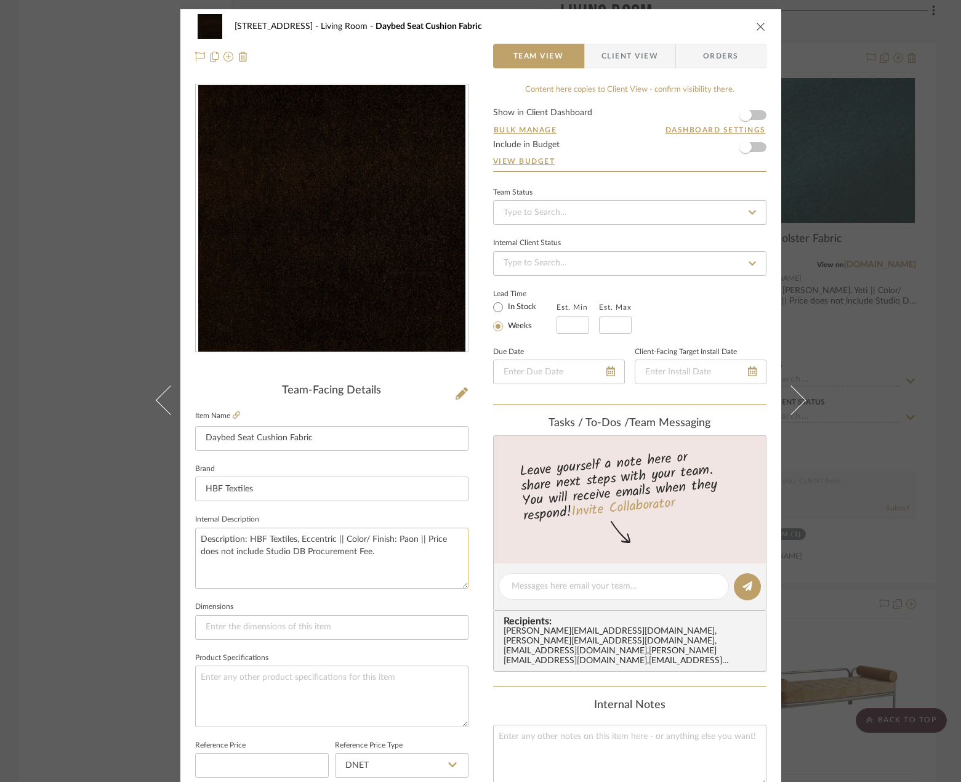
click at [393, 542] on textarea "Description: HBF Textiles, Eccentric || Color/ Finish: Paon || Price does not i…" at bounding box center [331, 558] width 273 height 61
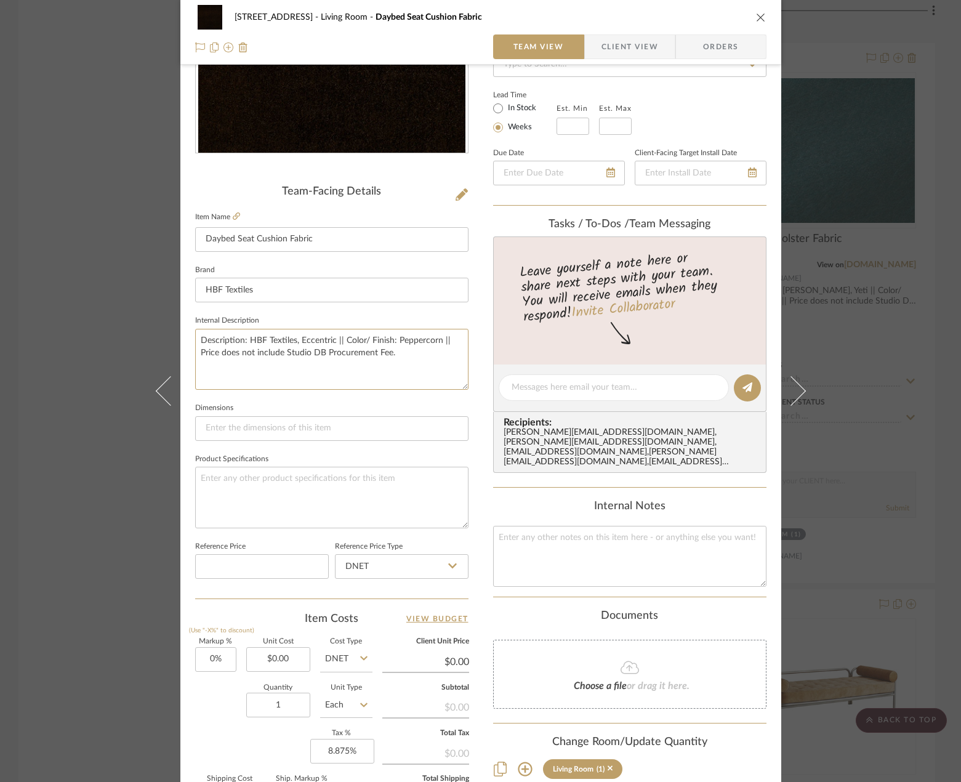
scroll to position [246, 0]
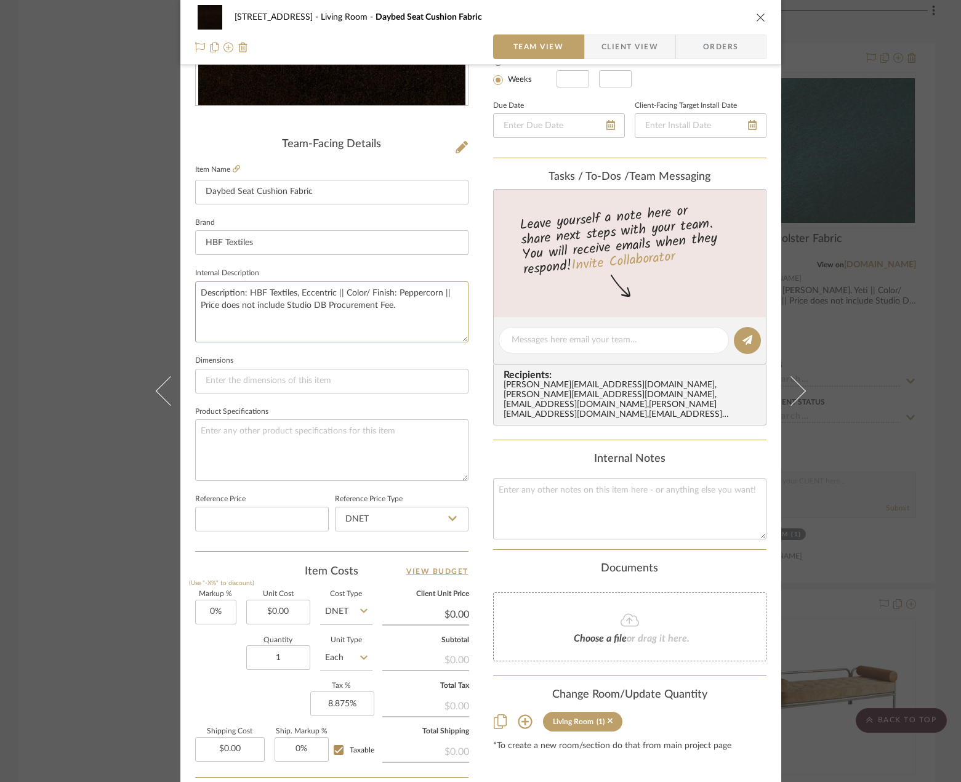
type textarea "Description: HBF Textiles, Eccentric || Color/ Finish: Peppercorn || Price does…"
click at [848, 426] on div "24080 - [STREET_ADDRESS] Living Room Daybed Seat Cushion Fabric Team View Clien…" at bounding box center [480, 391] width 961 height 782
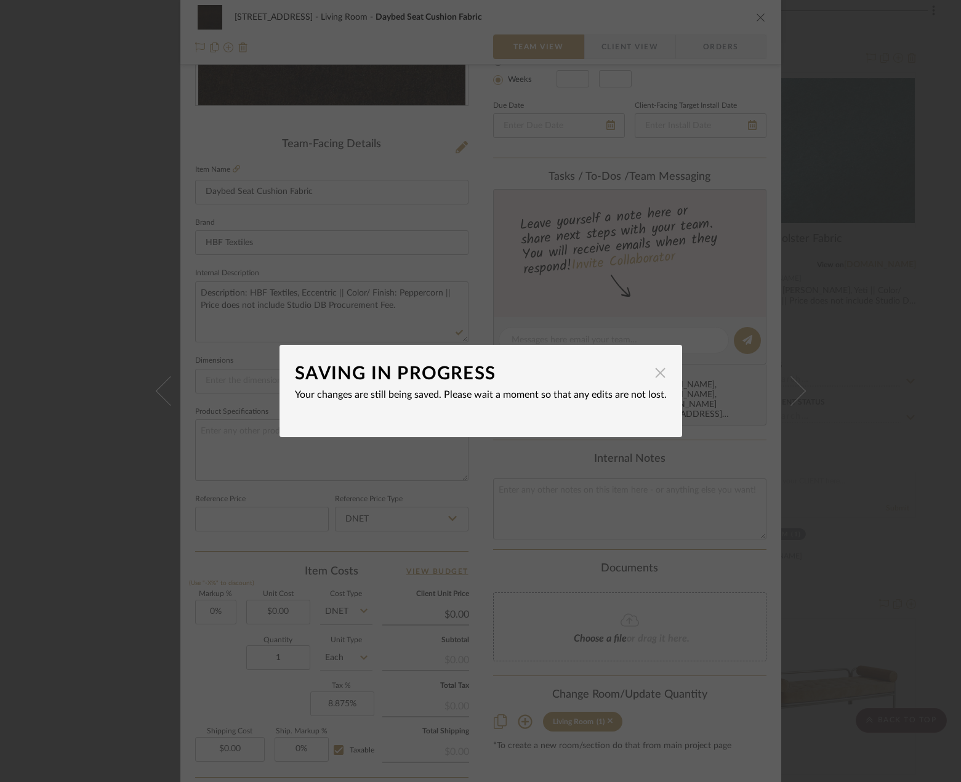
click at [653, 370] on span "button" at bounding box center [660, 372] width 25 height 25
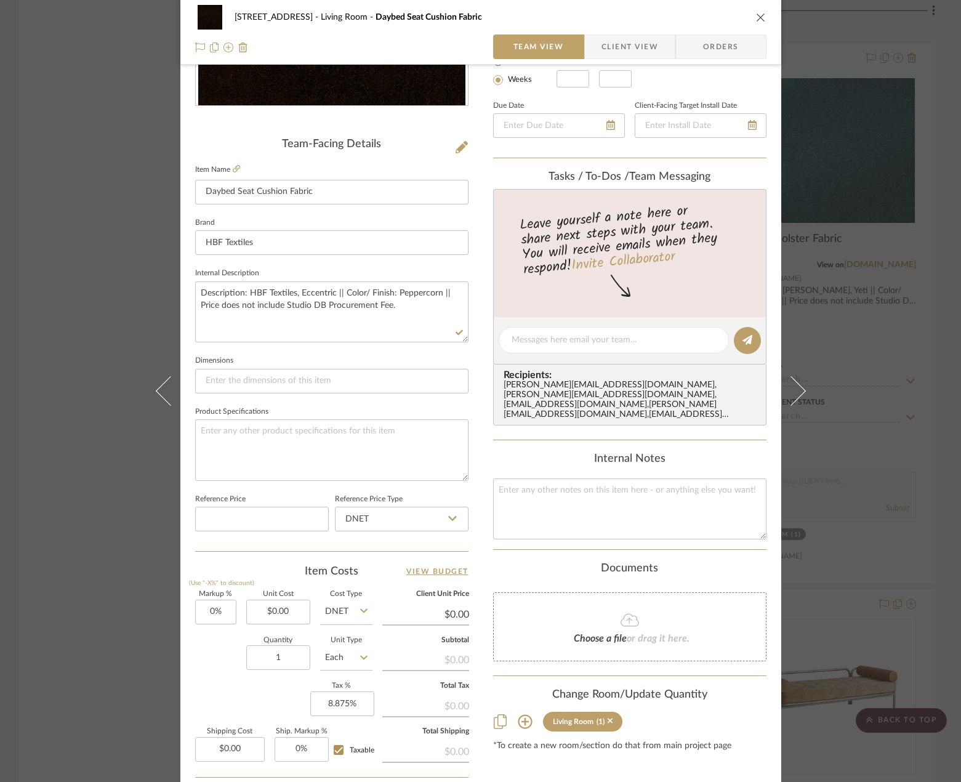
click at [869, 356] on div "24080 - [STREET_ADDRESS] Living Room Daybed Seat Cushion Fabric Team View Clien…" at bounding box center [480, 391] width 961 height 782
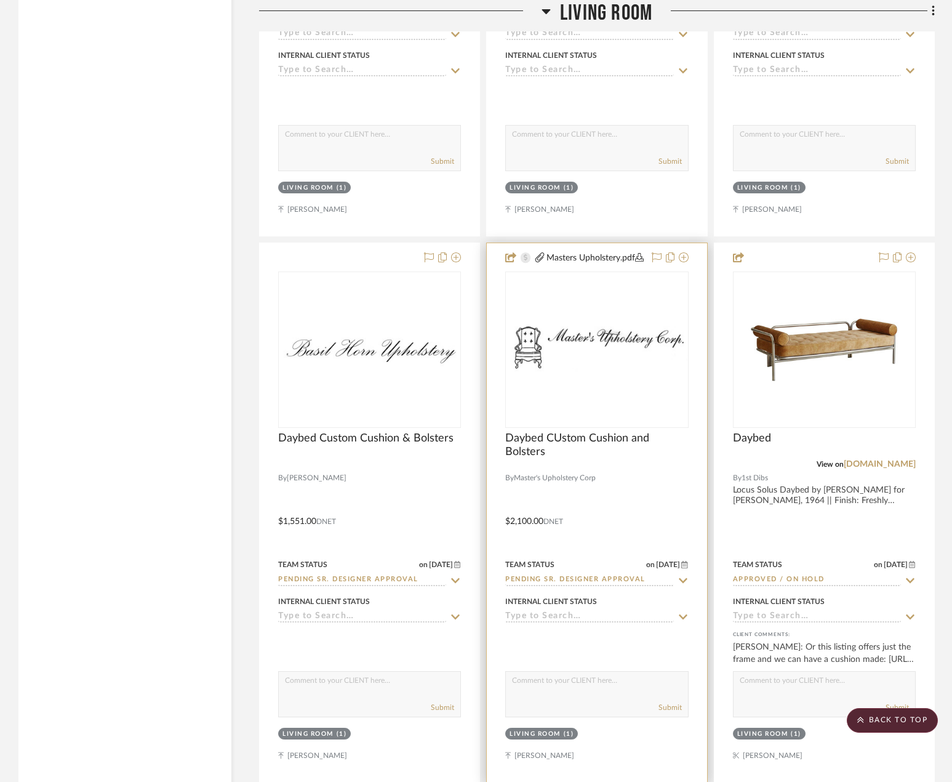
scroll to position [5353, 0]
